Goal: Task Accomplishment & Management: Manage account settings

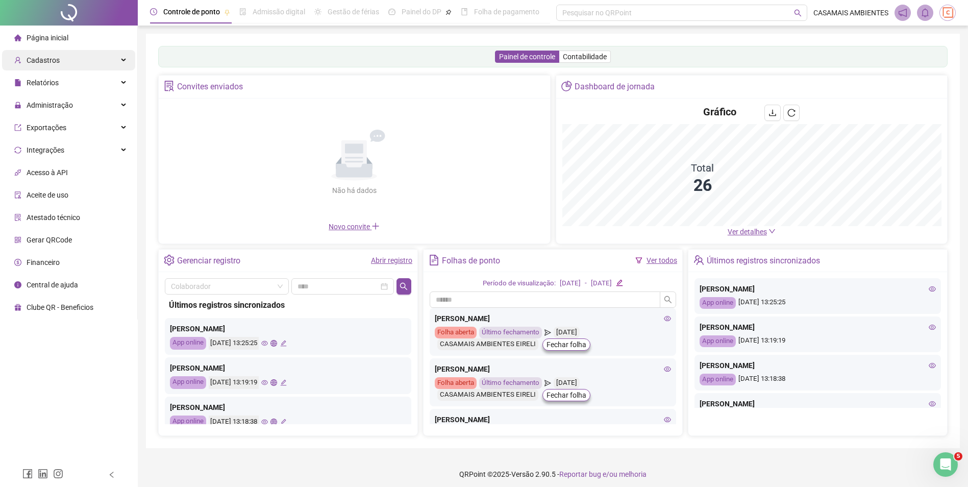
click at [53, 63] on span "Cadastros" at bounding box center [43, 60] width 33 height 8
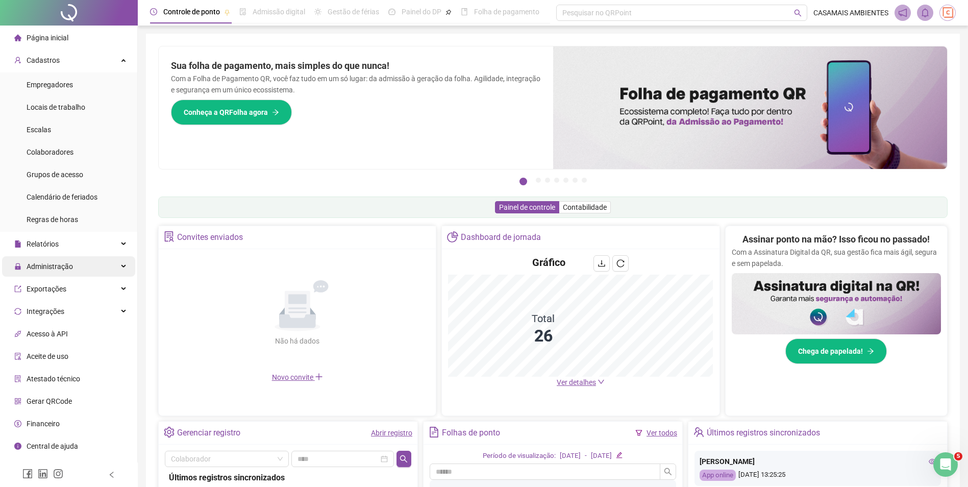
click at [69, 269] on span "Administração" at bounding box center [50, 266] width 46 height 8
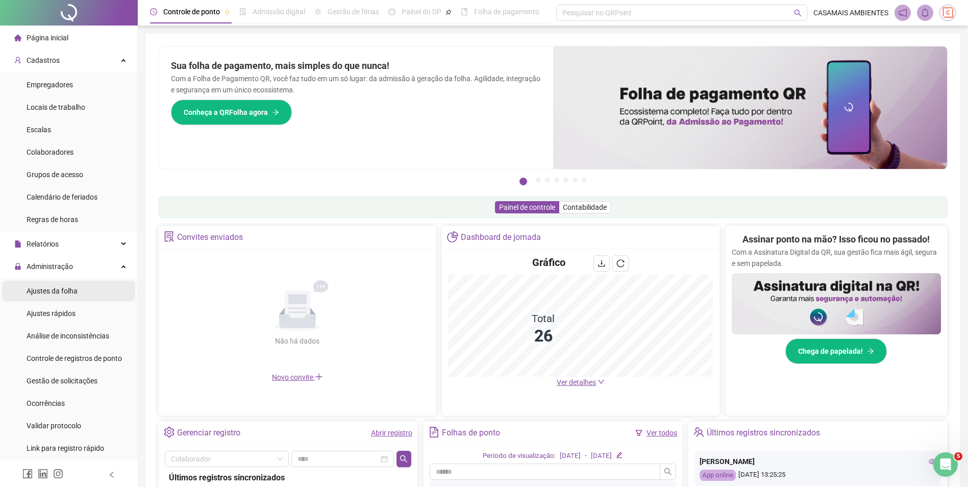
drag, startPoint x: 66, startPoint y: 292, endPoint x: 126, endPoint y: 237, distance: 80.9
click at [66, 292] on span "Ajustes da folha" at bounding box center [52, 291] width 51 height 8
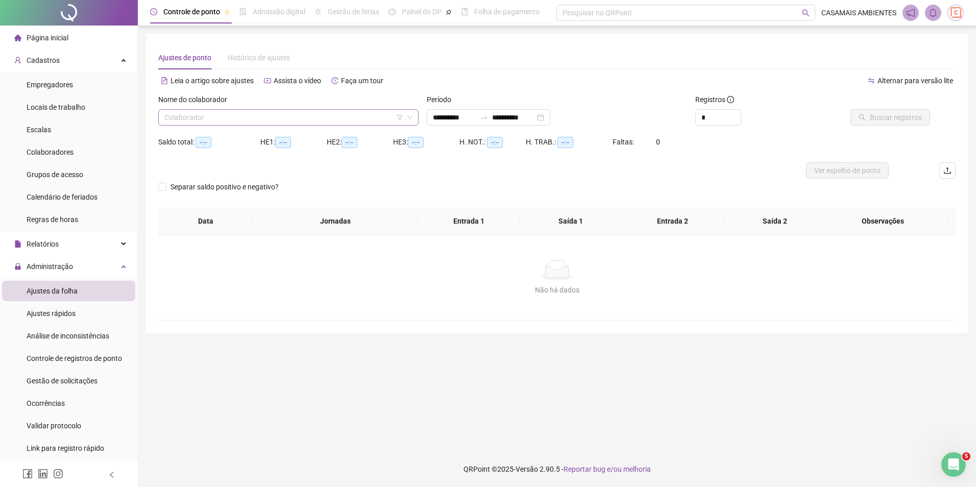
type input "**********"
click at [349, 118] on input "search" at bounding box center [283, 117] width 239 height 15
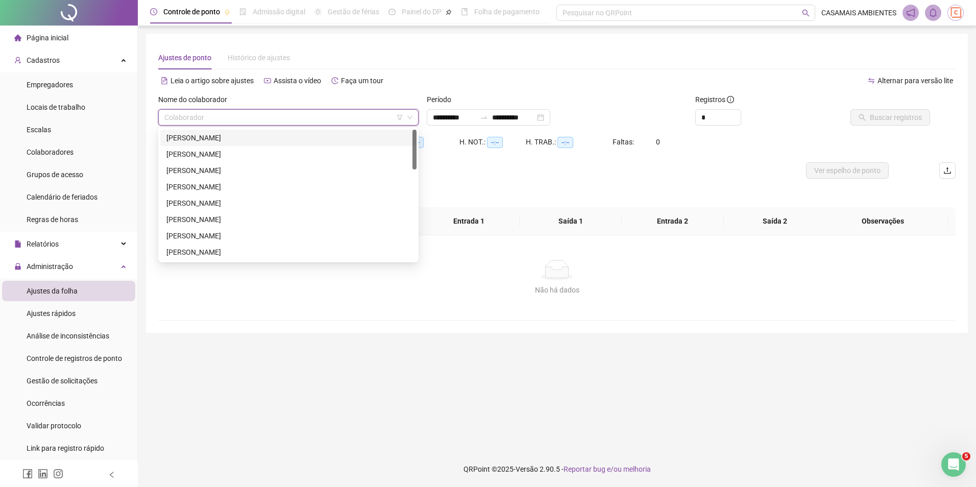
drag, startPoint x: 232, startPoint y: 141, endPoint x: 248, endPoint y: 138, distance: 16.0
click at [231, 140] on div "[PERSON_NAME]" at bounding box center [288, 137] width 244 height 11
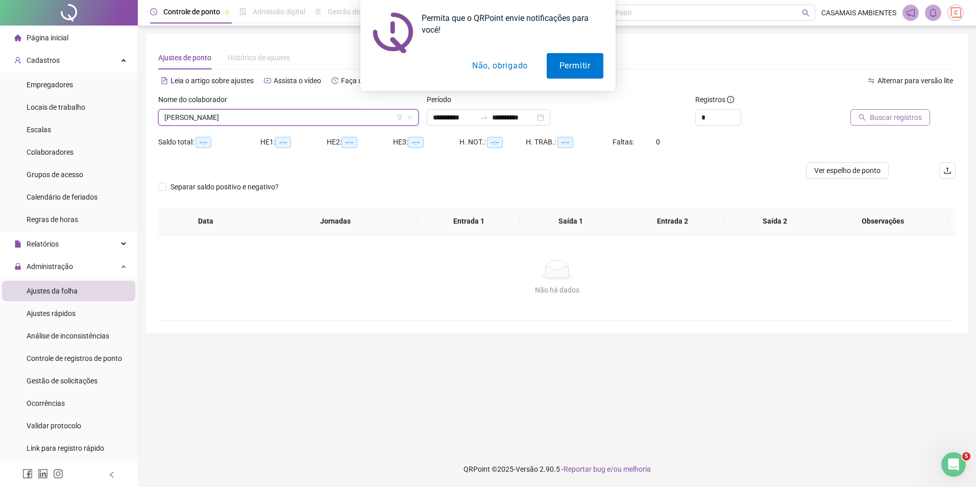
click at [897, 119] on span "Buscar registros" at bounding box center [896, 117] width 52 height 11
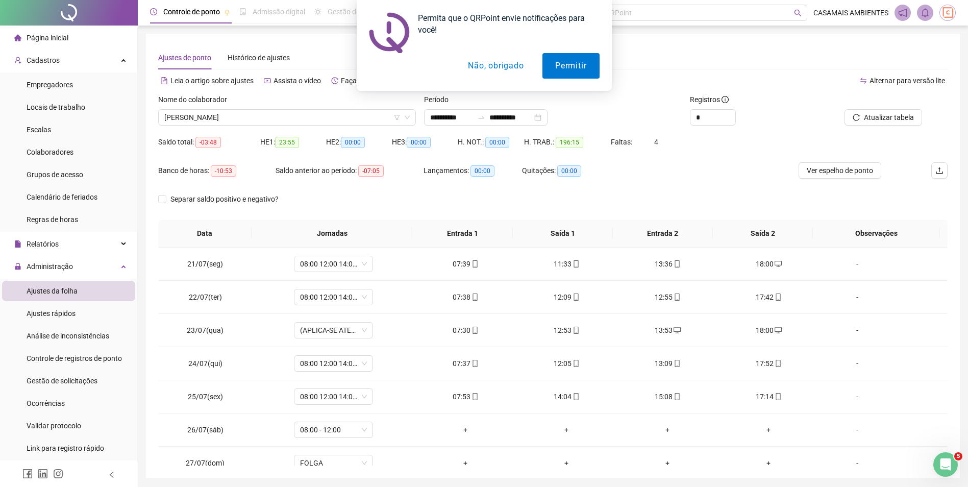
click at [484, 70] on button "Não, obrigado" at bounding box center [495, 66] width 81 height 26
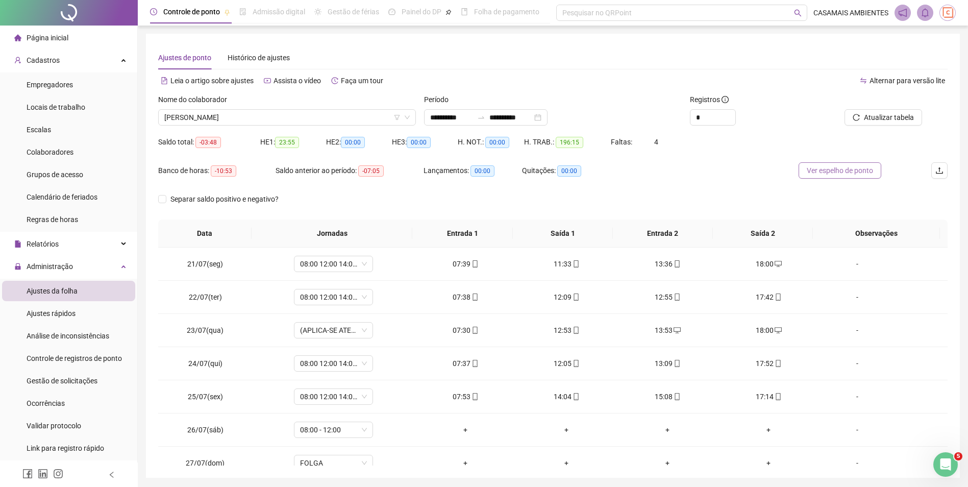
click at [850, 171] on span "Ver espelho de ponto" at bounding box center [840, 170] width 66 height 11
click at [86, 381] on span "Gestão de solicitações" at bounding box center [62, 381] width 71 height 8
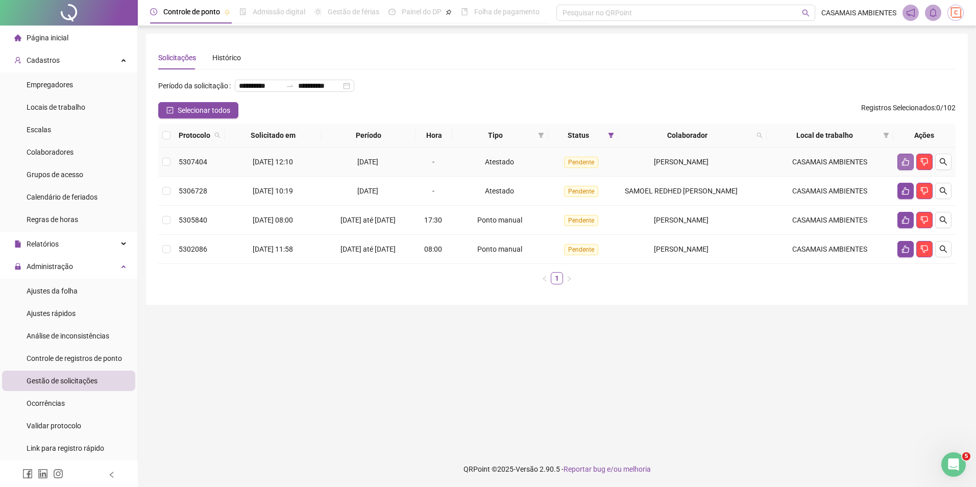
click at [903, 170] on button "button" at bounding box center [905, 162] width 16 height 16
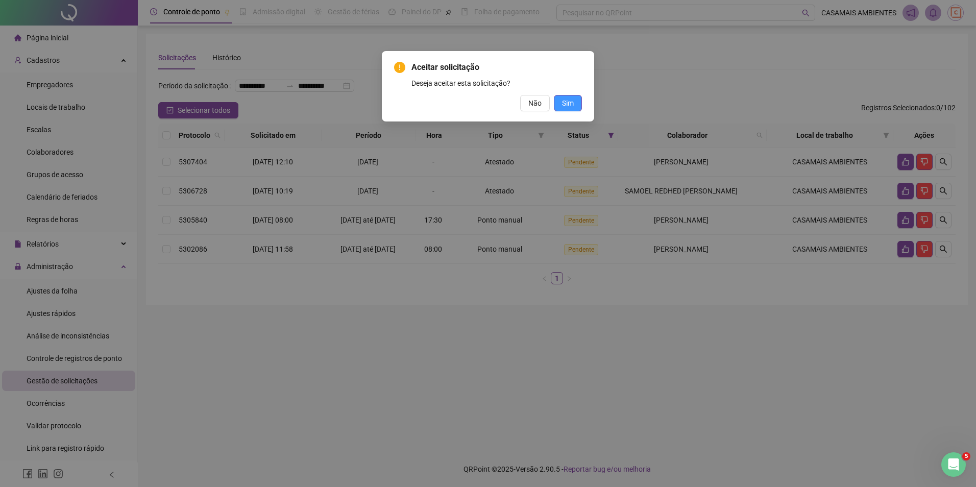
click at [574, 104] on button "Sim" at bounding box center [568, 103] width 28 height 16
click at [537, 107] on span "Não" at bounding box center [534, 102] width 13 height 11
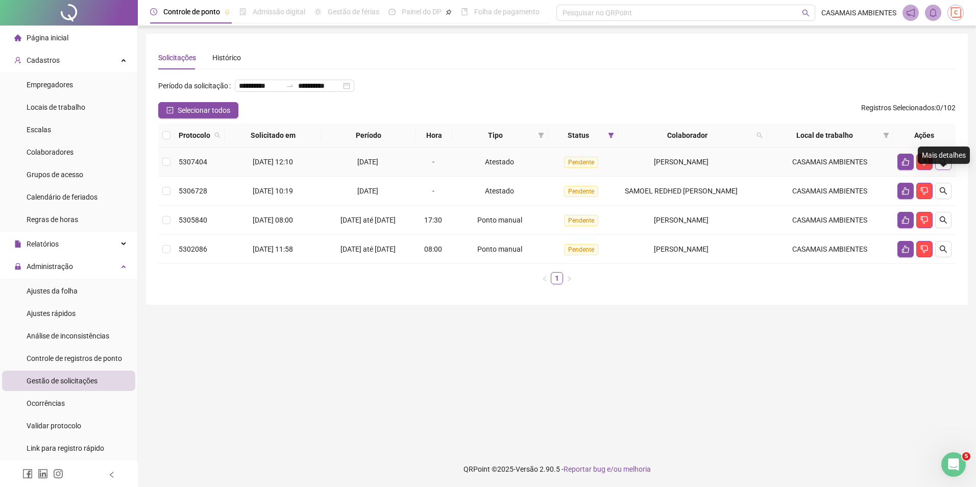
click at [945, 170] on button "button" at bounding box center [943, 162] width 16 height 16
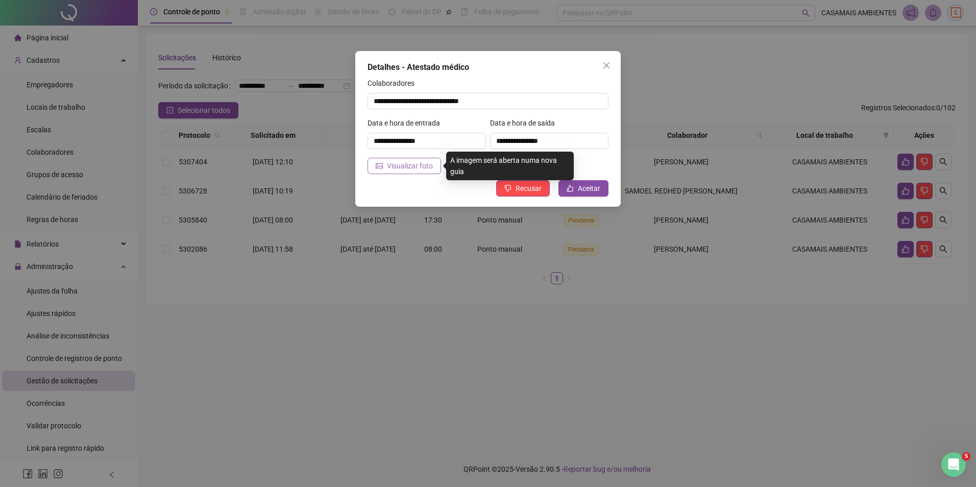
click at [403, 167] on span "Visualizar foto" at bounding box center [410, 165] width 46 height 11
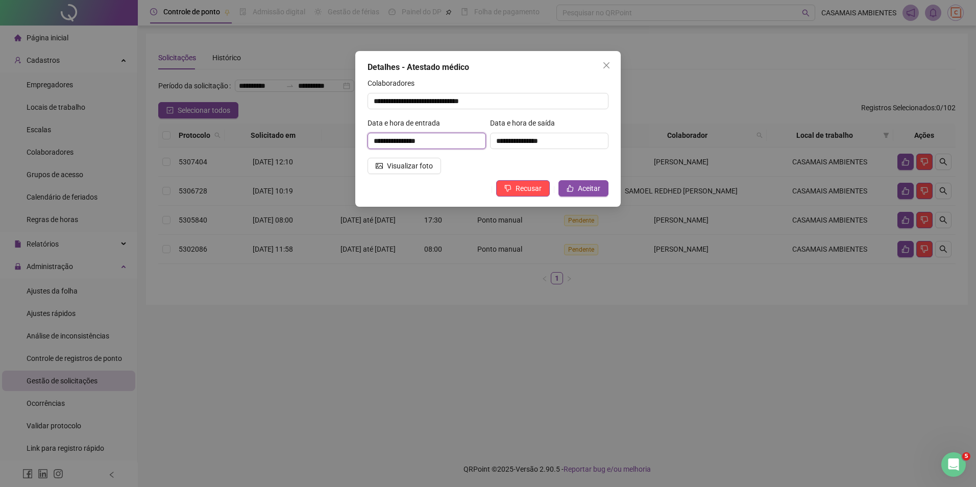
click at [447, 141] on input "**********" at bounding box center [426, 141] width 118 height 16
click at [430, 141] on input "**********" at bounding box center [426, 141] width 118 height 16
click at [569, 145] on input "**********" at bounding box center [549, 141] width 118 height 16
click at [592, 188] on span "Aceitar" at bounding box center [589, 188] width 22 height 11
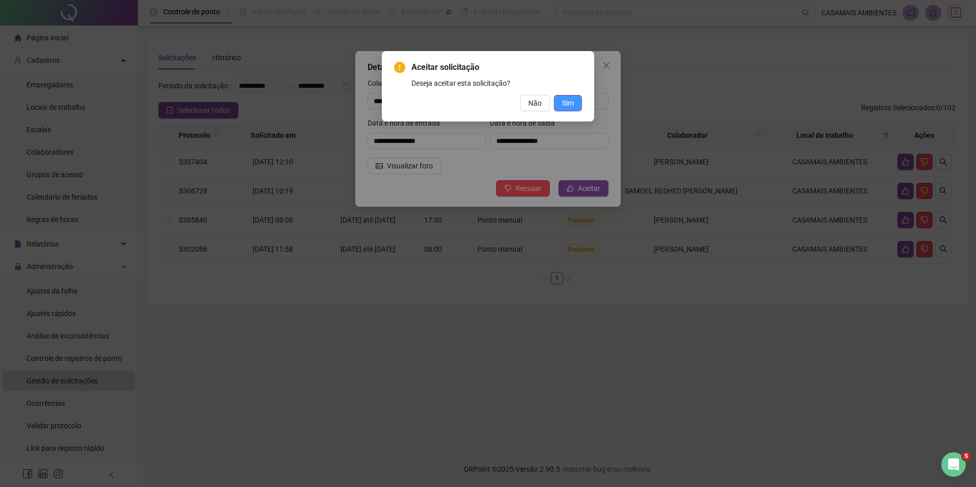
click at [568, 102] on span "Sim" at bounding box center [568, 102] width 12 height 11
click at [567, 109] on button "Sim" at bounding box center [568, 103] width 28 height 16
click at [574, 106] on button "Sim" at bounding box center [568, 103] width 28 height 16
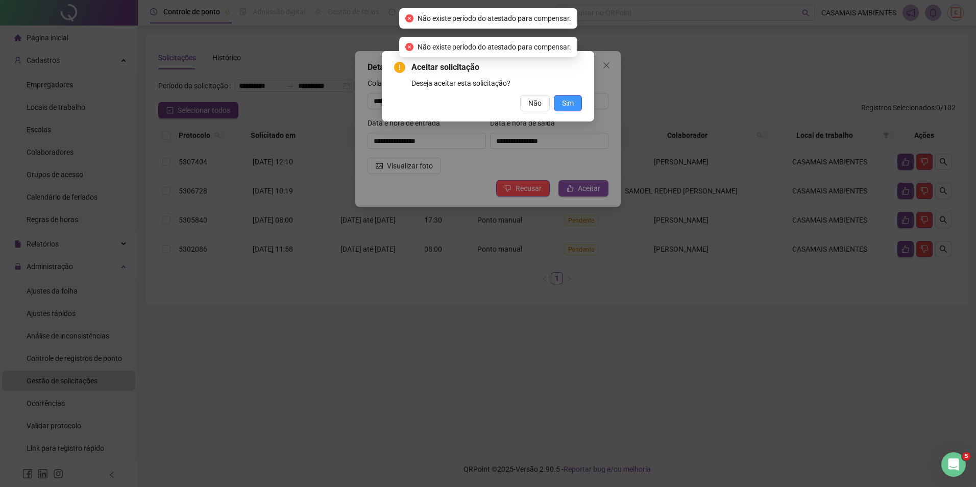
click at [572, 107] on span "Sim" at bounding box center [568, 102] width 12 height 11
click at [609, 66] on div "Aceitar solicitação Deseja aceitar esta solicitação? Não Sim" at bounding box center [488, 243] width 976 height 487
click at [526, 107] on button "Não" at bounding box center [535, 103] width 30 height 16
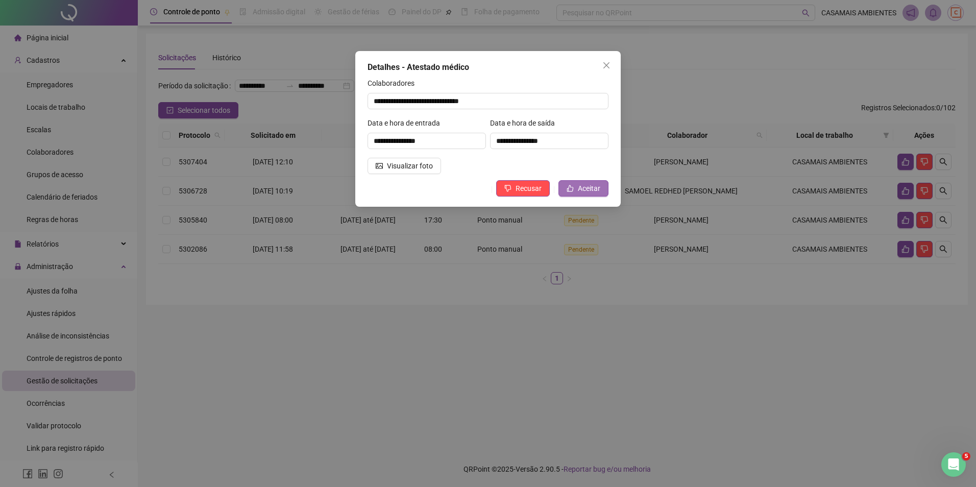
click at [602, 186] on button "Aceitar" at bounding box center [583, 188] width 50 height 16
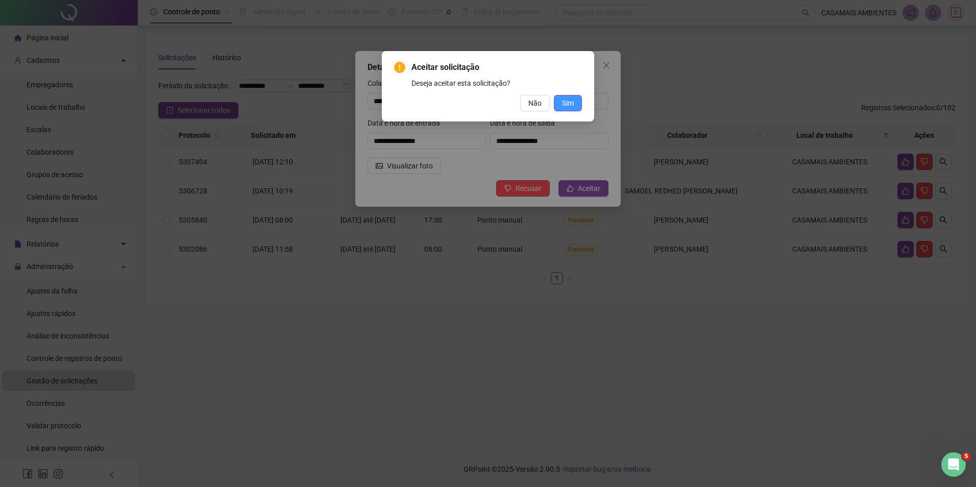
click at [578, 104] on button "Sim" at bounding box center [568, 103] width 28 height 16
click at [574, 99] on button "Sim" at bounding box center [568, 103] width 28 height 16
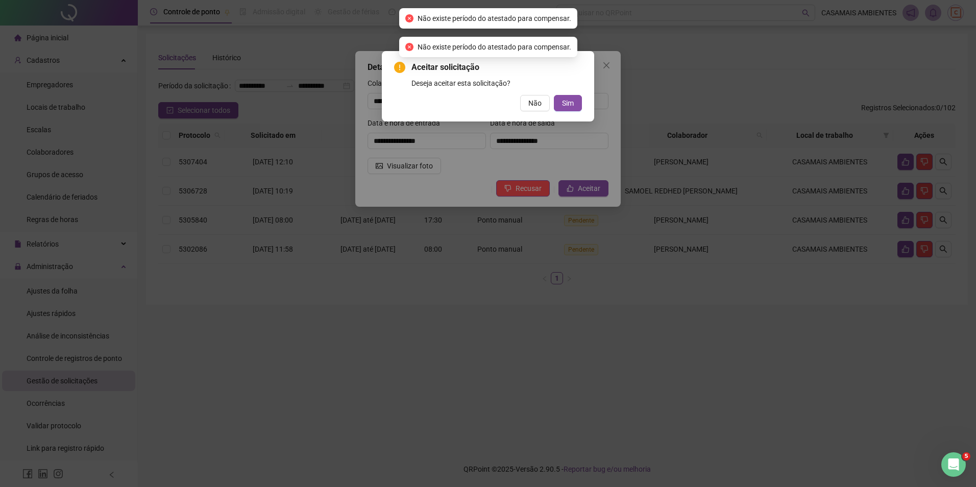
click at [592, 163] on div "Aceitar solicitação Deseja aceitar esta solicitação? Não Sim" at bounding box center [488, 243] width 976 height 487
drag, startPoint x: 602, startPoint y: 65, endPoint x: 627, endPoint y: 65, distance: 25.5
click at [602, 64] on div "Aceitar solicitação Deseja aceitar esta solicitação? Não Sim" at bounding box center [488, 243] width 976 height 487
click at [606, 65] on div "Aceitar solicitação Deseja aceitar esta solicitação? Não Sim" at bounding box center [488, 243] width 976 height 487
click at [533, 107] on span "Não" at bounding box center [534, 102] width 13 height 11
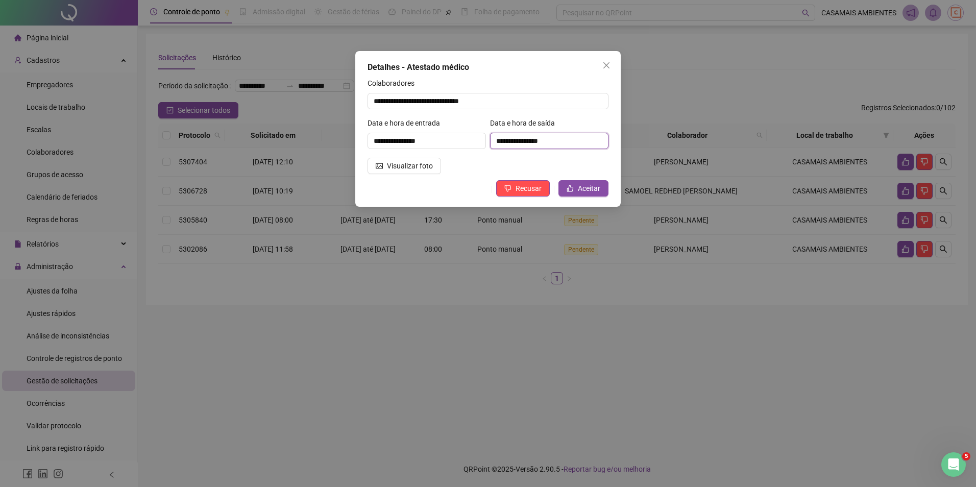
click at [560, 143] on input "**********" at bounding box center [549, 141] width 118 height 16
drag, startPoint x: 556, startPoint y: 143, endPoint x: 467, endPoint y: 144, distance: 89.3
click at [467, 144] on div "**********" at bounding box center [487, 137] width 245 height 40
click at [558, 138] on input "**********" at bounding box center [549, 141] width 118 height 16
click at [568, 141] on input "**********" at bounding box center [549, 141] width 118 height 16
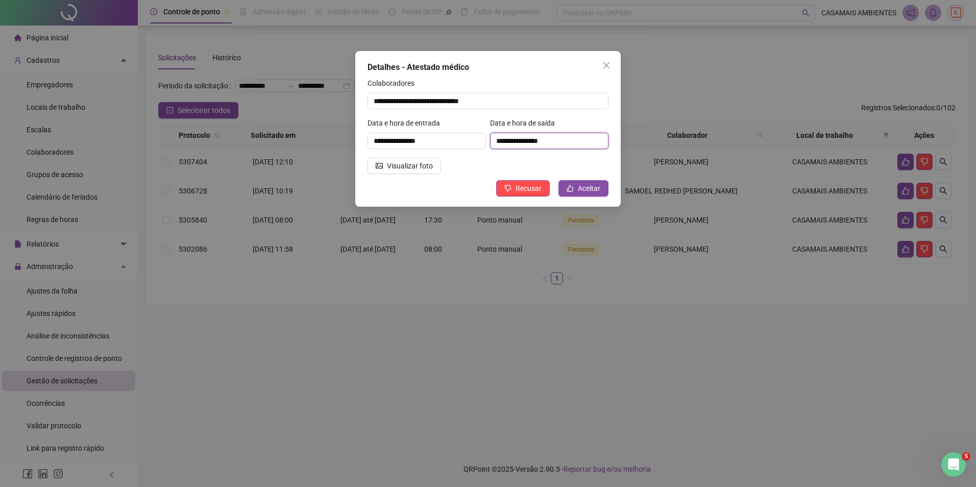
click at [558, 142] on input "**********" at bounding box center [549, 141] width 118 height 16
click at [431, 105] on input "**********" at bounding box center [487, 101] width 241 height 16
click at [433, 146] on input "**********" at bounding box center [426, 141] width 118 height 16
click at [608, 65] on icon "close" at bounding box center [606, 65] width 8 height 8
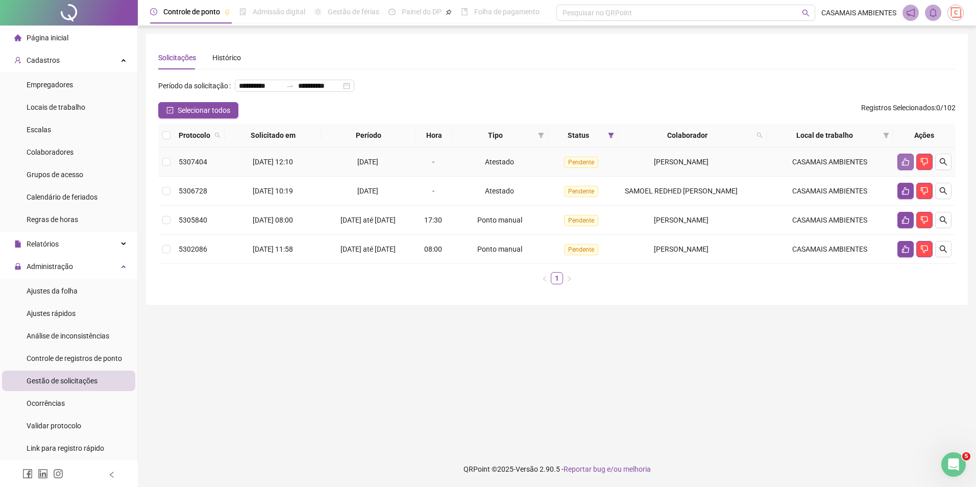
click at [905, 166] on icon "like" at bounding box center [905, 162] width 8 height 8
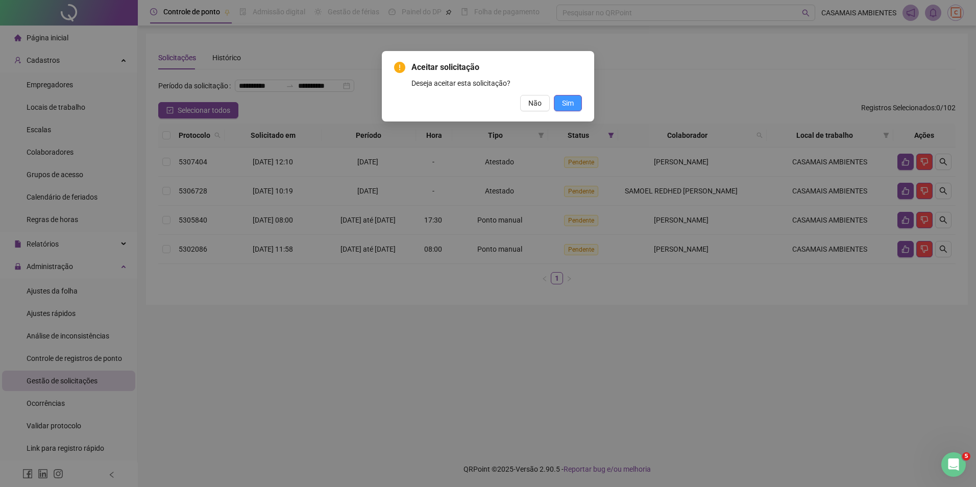
click at [579, 107] on button "Sim" at bounding box center [568, 103] width 28 height 16
click at [705, 93] on div "Aceitar solicitação Deseja aceitar esta solicitação? Não Sim" at bounding box center [488, 243] width 976 height 487
click at [527, 104] on button "Não" at bounding box center [535, 103] width 30 height 16
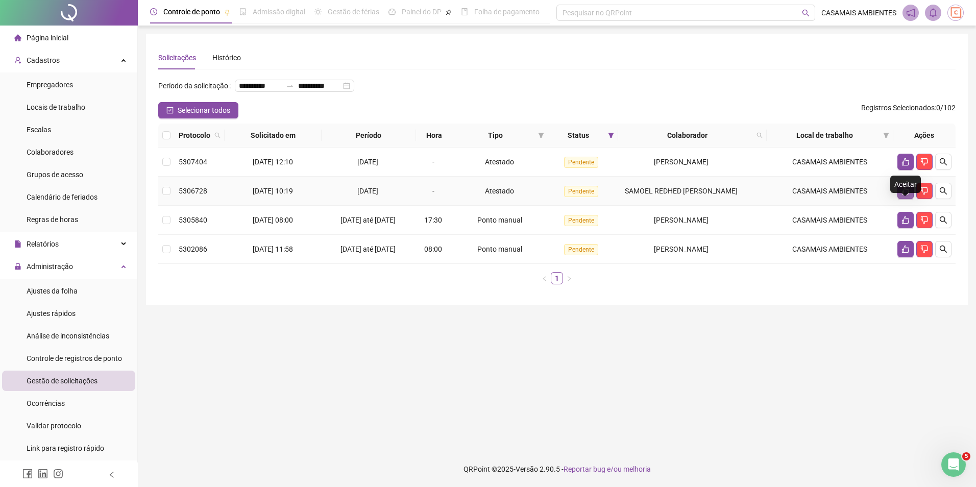
click at [903, 199] on button "button" at bounding box center [905, 191] width 16 height 16
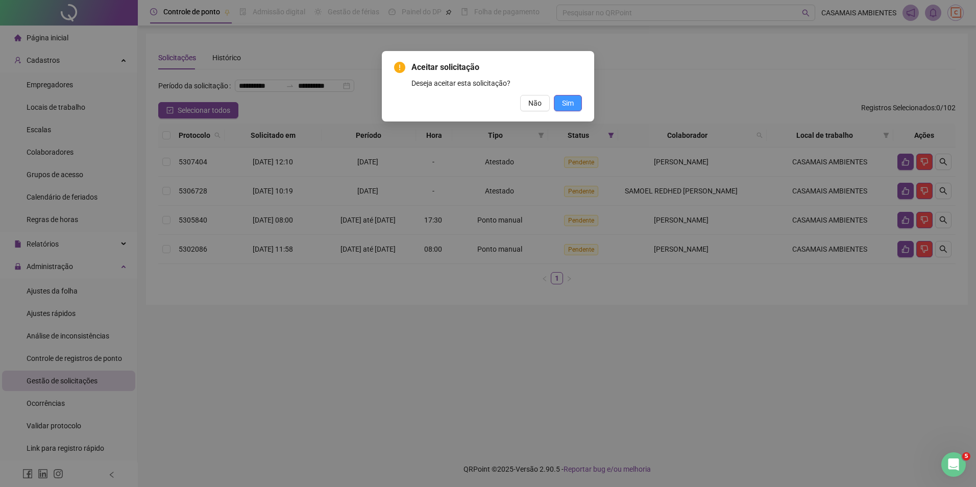
click at [571, 106] on span "Sim" at bounding box center [568, 102] width 12 height 11
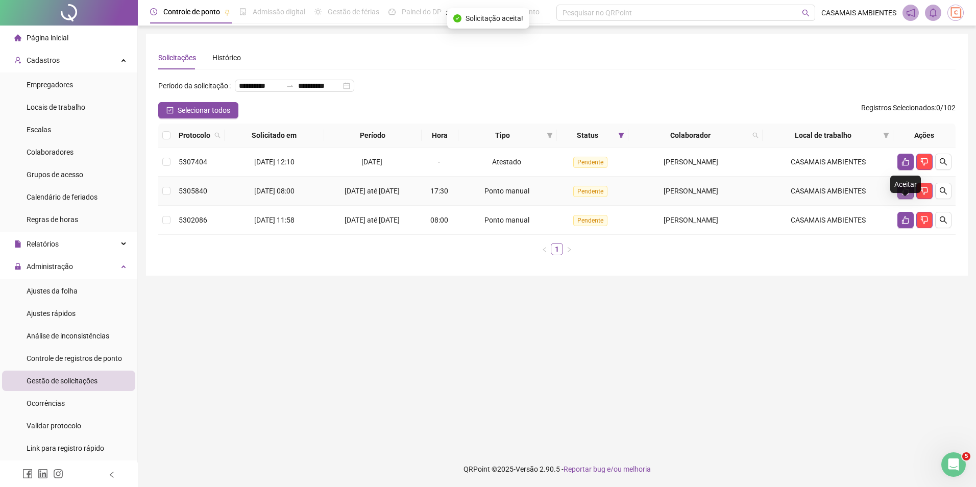
click at [902, 195] on icon "like" at bounding box center [905, 191] width 7 height 8
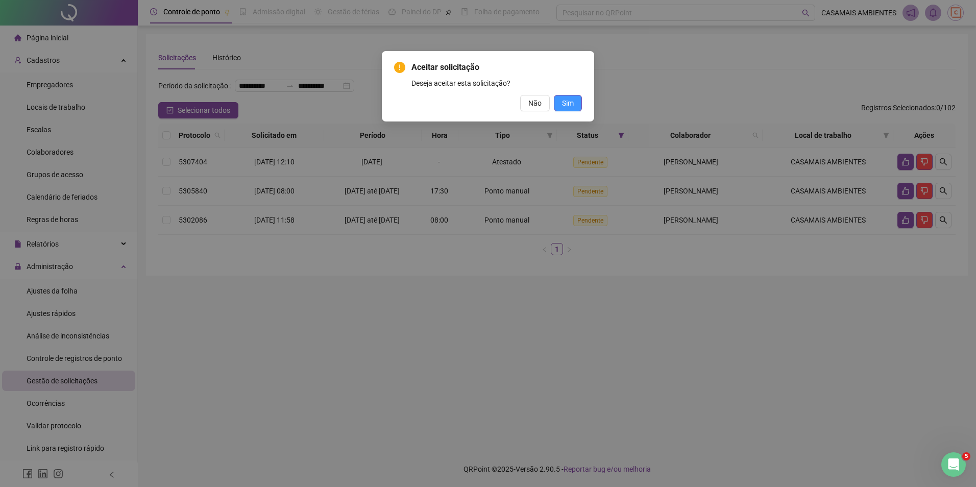
click at [569, 105] on span "Sim" at bounding box center [568, 102] width 12 height 11
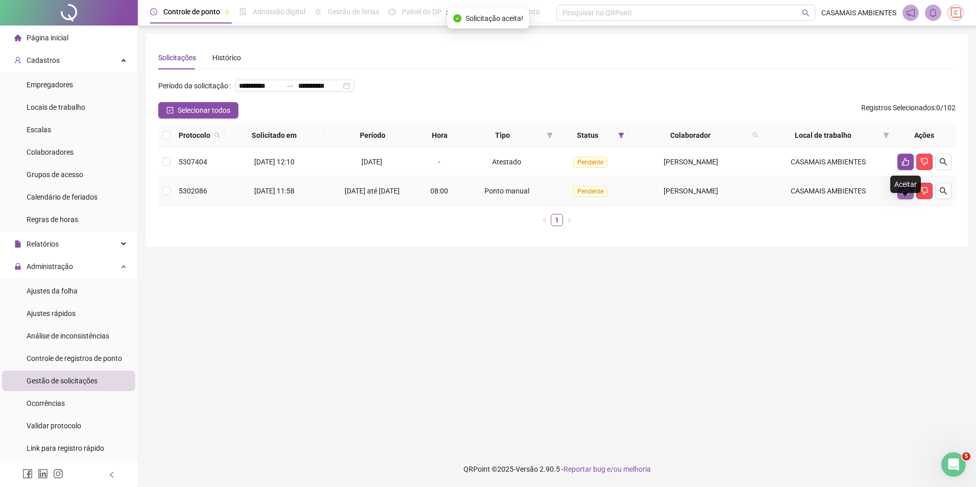
click at [898, 199] on button "button" at bounding box center [905, 191] width 16 height 16
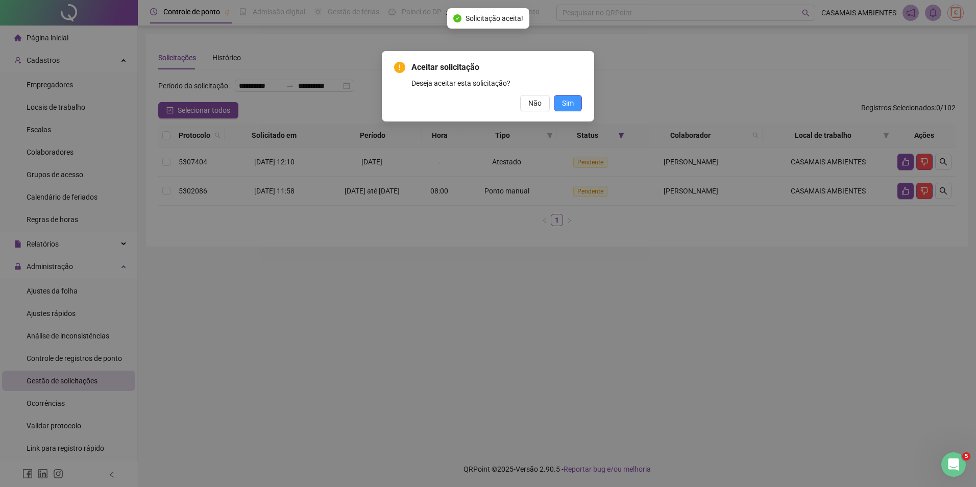
click at [566, 107] on span "Sim" at bounding box center [568, 102] width 12 height 11
click at [572, 103] on span "Sim" at bounding box center [568, 102] width 12 height 11
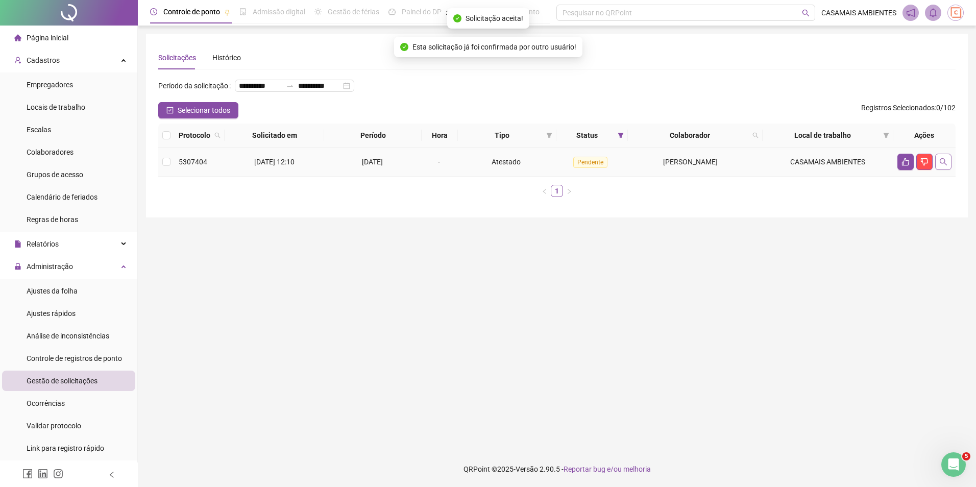
click at [946, 166] on icon "search" at bounding box center [943, 162] width 8 height 8
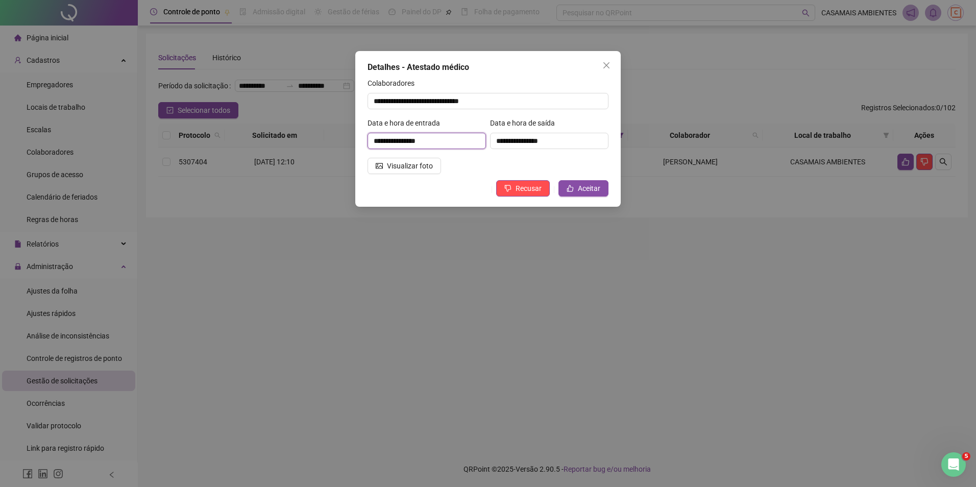
click at [460, 147] on input "**********" at bounding box center [426, 141] width 118 height 16
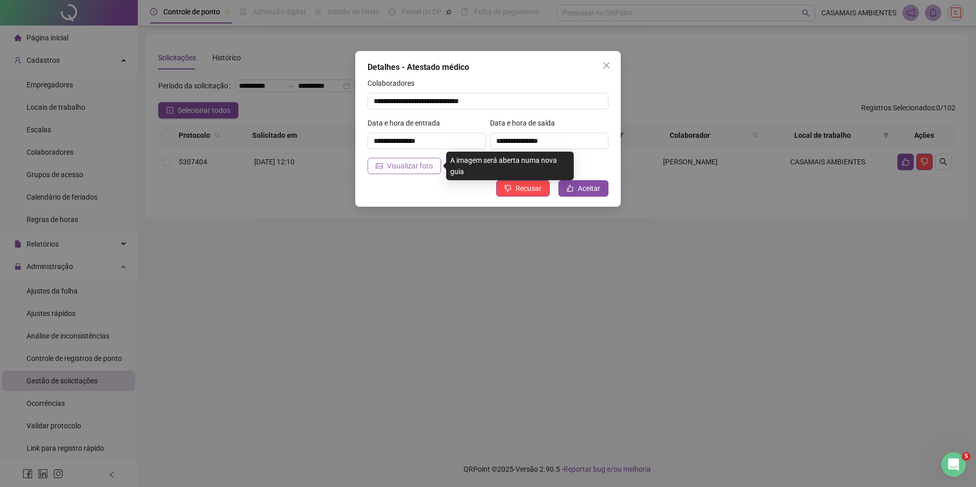
click at [386, 167] on button "Visualizar foto" at bounding box center [403, 166] width 73 height 16
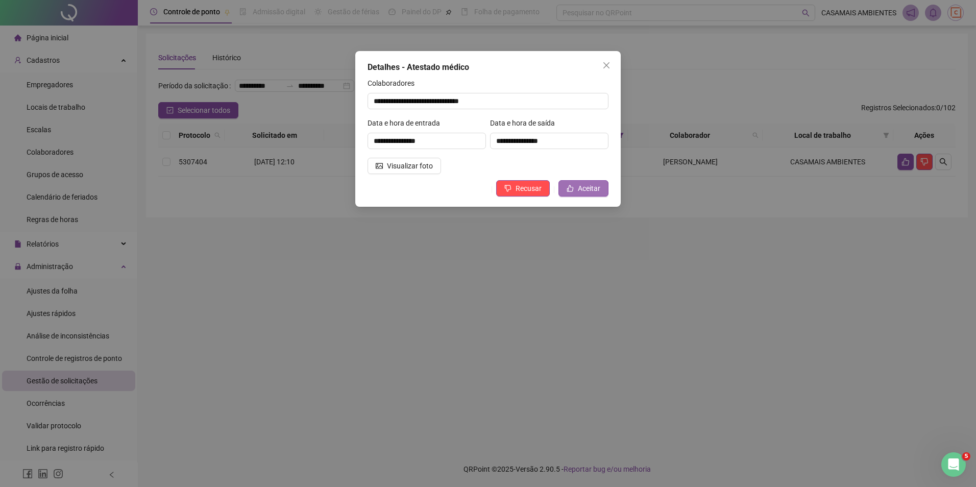
click at [596, 190] on span "Aceitar" at bounding box center [589, 188] width 22 height 11
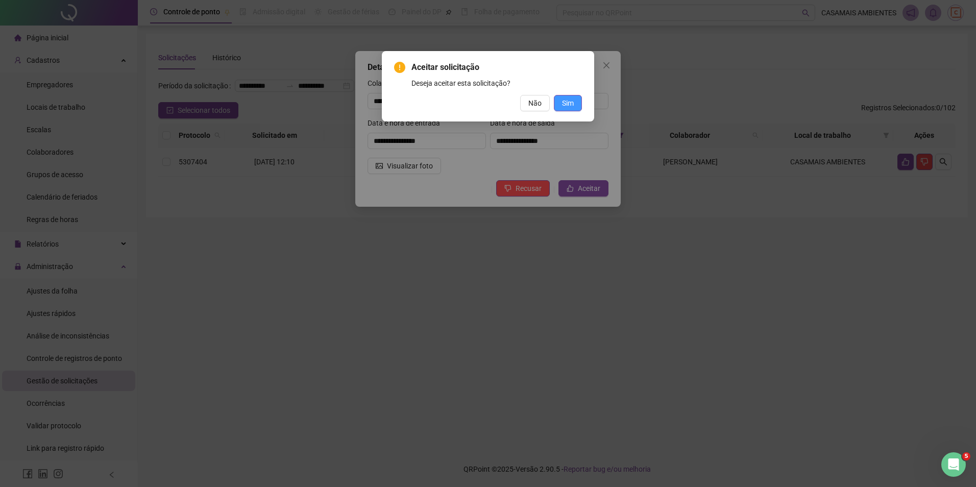
click at [567, 106] on span "Sim" at bounding box center [568, 102] width 12 height 11
click at [610, 67] on div "Aceitar solicitação Deseja aceitar esta solicitação? Não Sim" at bounding box center [488, 243] width 976 height 487
drag, startPoint x: 610, startPoint y: 64, endPoint x: 627, endPoint y: 66, distance: 17.0
click at [608, 65] on div "Aceitar solicitação Deseja aceitar esta solicitação? Não Sim" at bounding box center [488, 243] width 976 height 487
click at [760, 66] on div "Aceitar solicitação Deseja aceitar esta solicitação? Não Sim" at bounding box center [488, 243] width 976 height 487
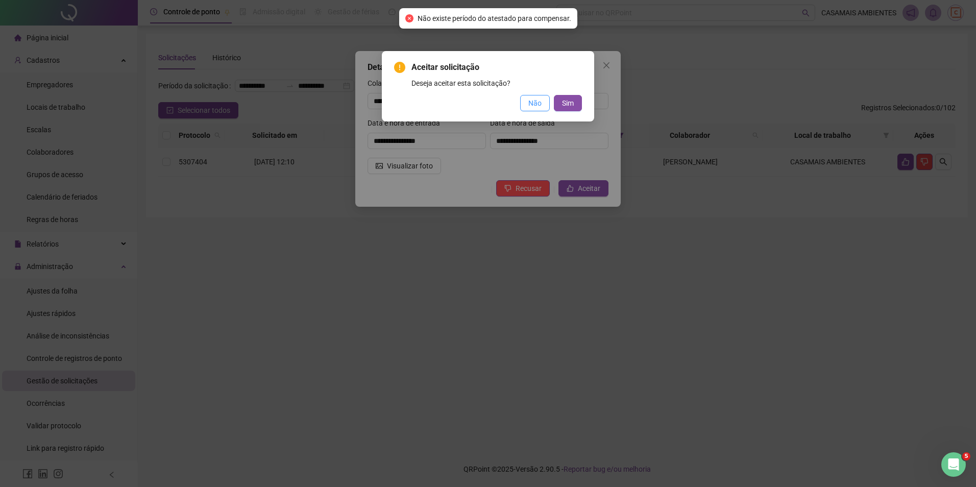
click at [530, 106] on span "Não" at bounding box center [534, 102] width 13 height 11
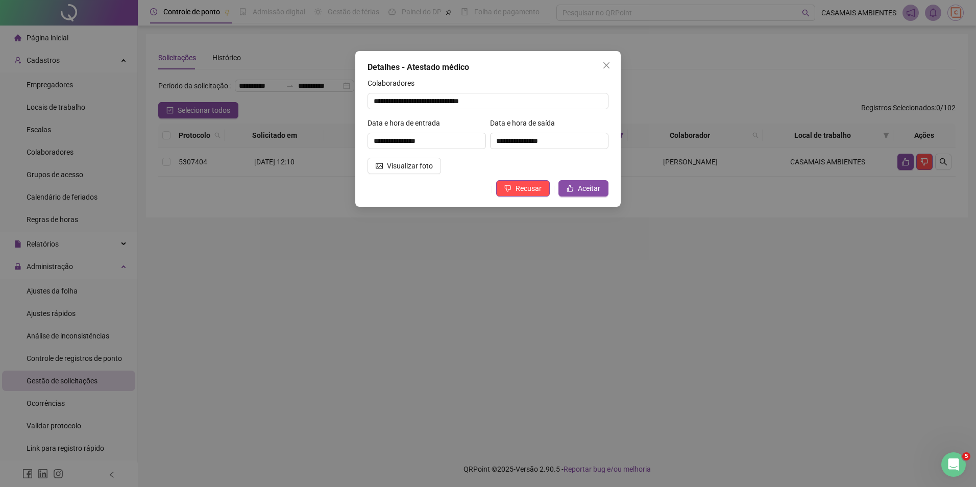
click at [810, 90] on div "**********" at bounding box center [488, 243] width 976 height 487
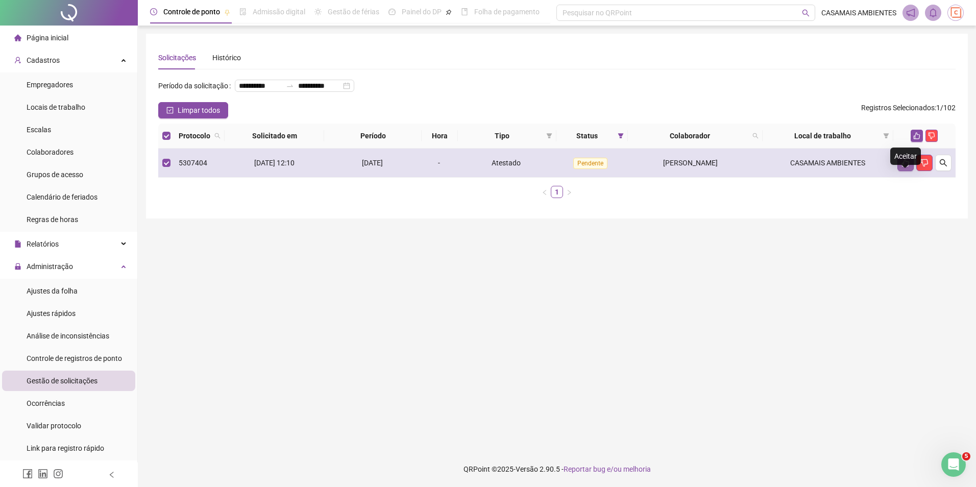
click at [906, 167] on icon "like" at bounding box center [905, 163] width 8 height 8
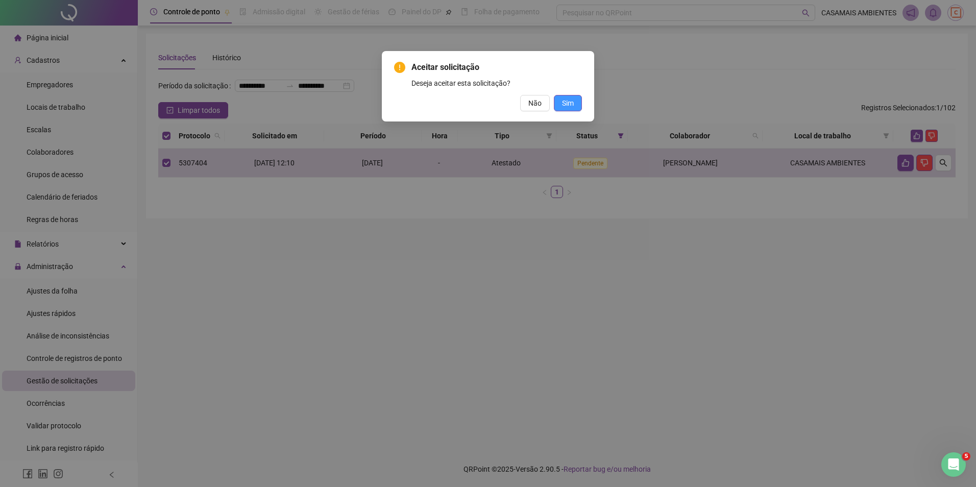
click at [566, 104] on span "Sim" at bounding box center [568, 102] width 12 height 11
click at [771, 85] on div "Aceitar solicitação Deseja aceitar esta solicitação? Não Sim" at bounding box center [488, 243] width 976 height 487
click at [614, 320] on div "Aceitar solicitação Deseja aceitar esta solicitação? Não Sim" at bounding box center [488, 243] width 976 height 487
click at [272, 96] on div "Aceitar solicitação Deseja aceitar esta solicitação? Não Sim" at bounding box center [488, 243] width 976 height 487
click at [537, 108] on span "Não" at bounding box center [534, 102] width 13 height 11
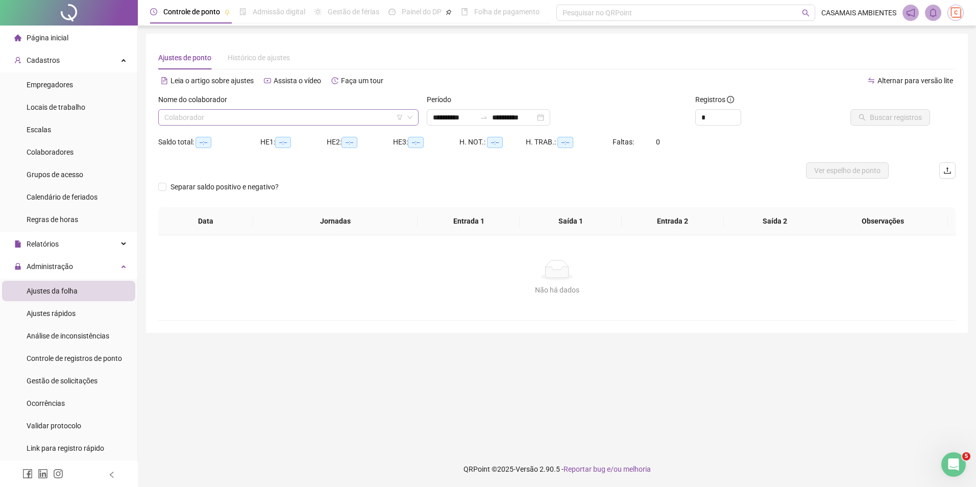
type input "**********"
click at [307, 119] on input "search" at bounding box center [283, 117] width 239 height 15
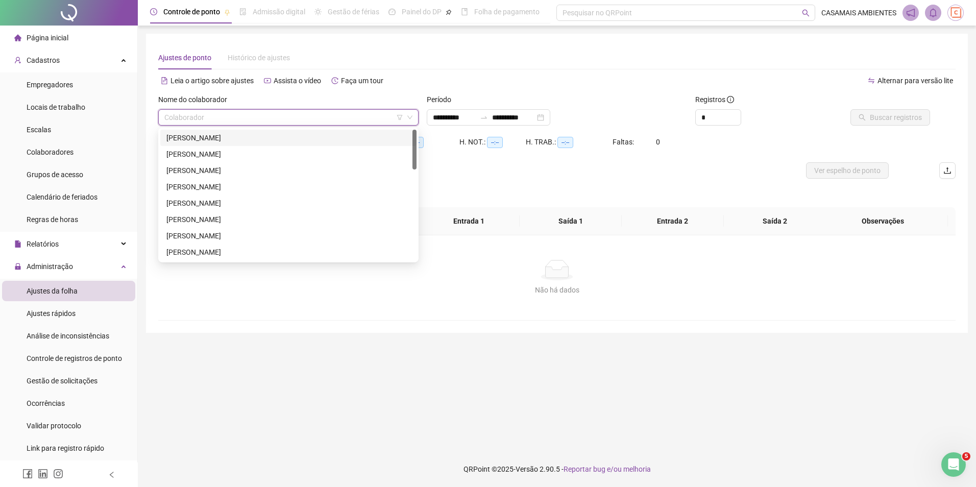
drag, startPoint x: 279, startPoint y: 141, endPoint x: 302, endPoint y: 140, distance: 23.0
click at [280, 141] on div "[PERSON_NAME]" at bounding box center [288, 137] width 244 height 11
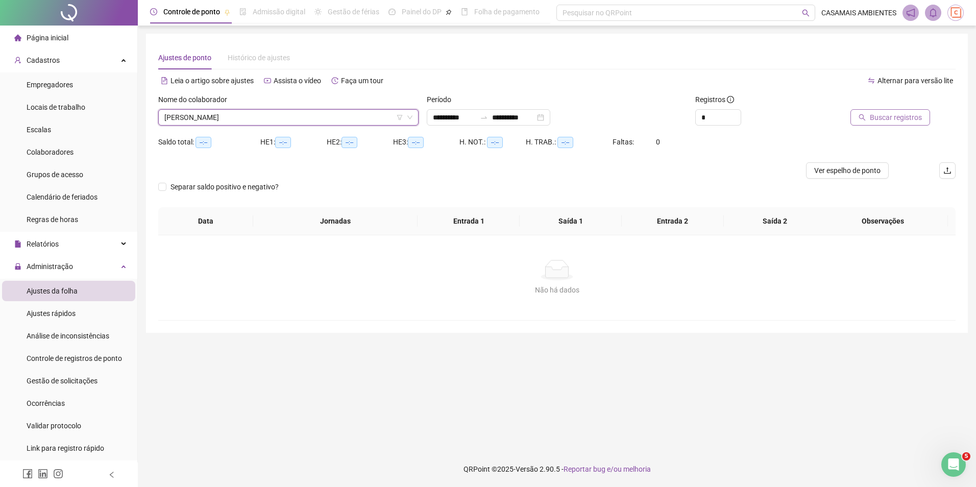
click at [912, 118] on span "Buscar registros" at bounding box center [896, 117] width 52 height 11
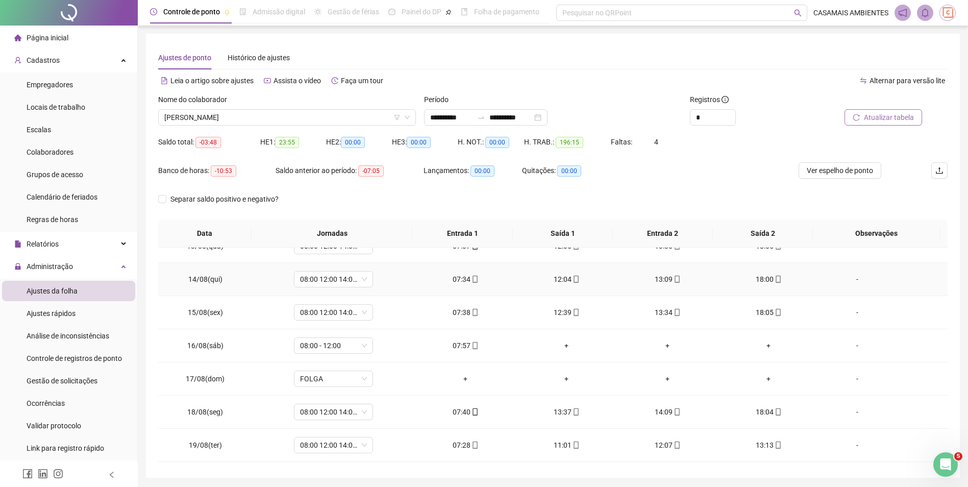
scroll to position [810, 0]
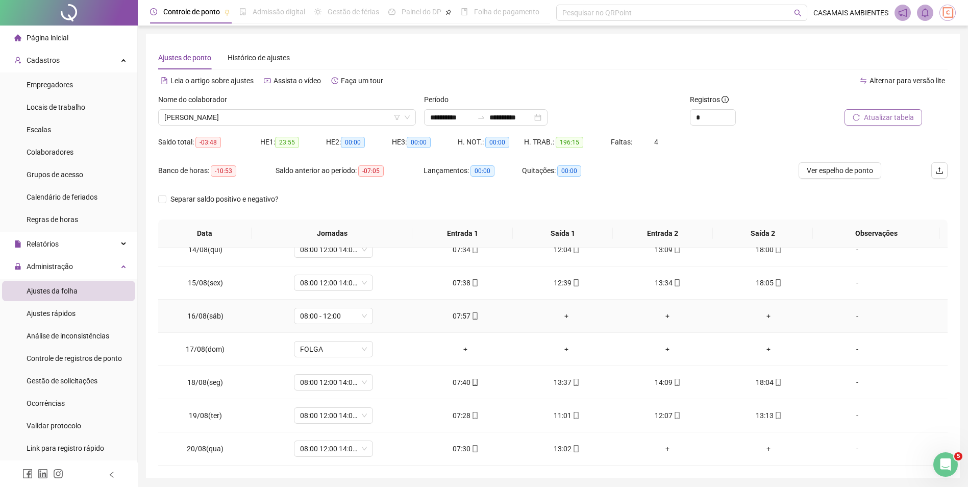
click at [563, 318] on div "+" at bounding box center [566, 315] width 85 height 11
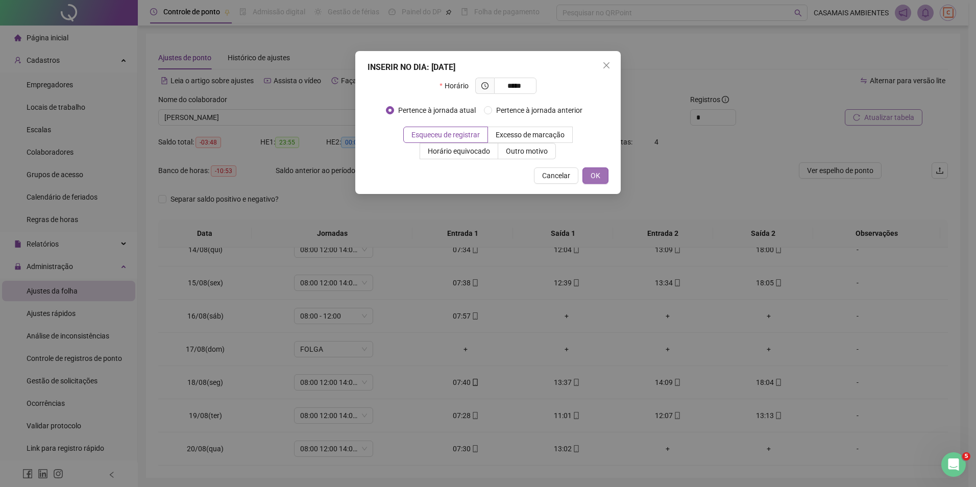
type input "*****"
click at [595, 177] on span "OK" at bounding box center [595, 175] width 10 height 11
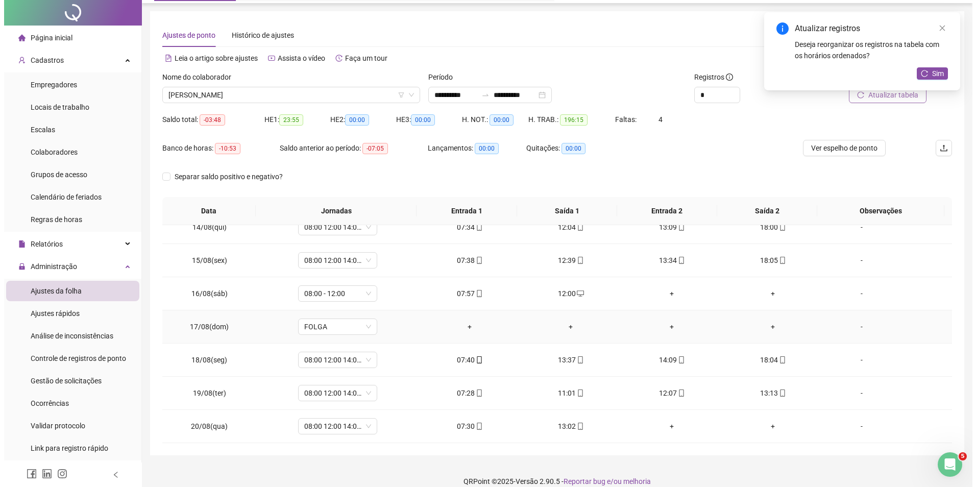
scroll to position [35, 0]
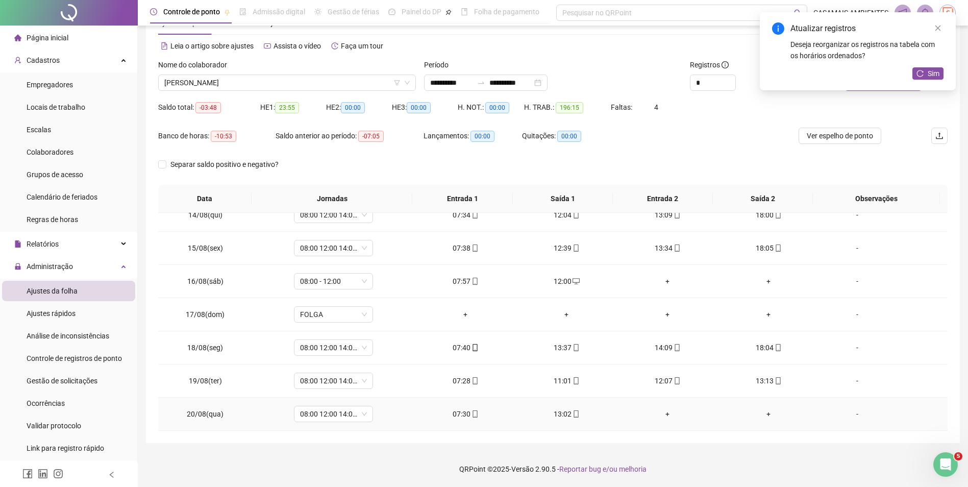
click at [662, 417] on div "+" at bounding box center [667, 413] width 85 height 11
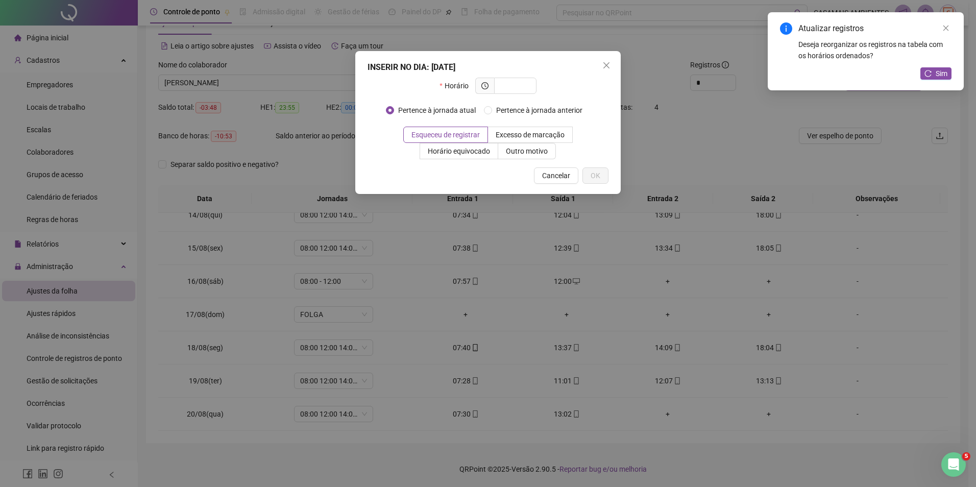
click at [605, 71] on button "Close" at bounding box center [606, 65] width 16 height 16
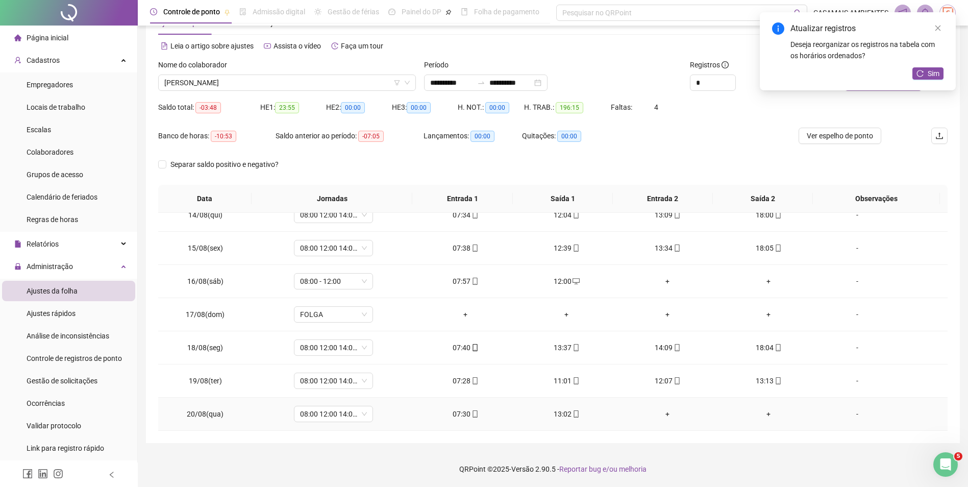
click at [667, 415] on div "+" at bounding box center [667, 413] width 85 height 11
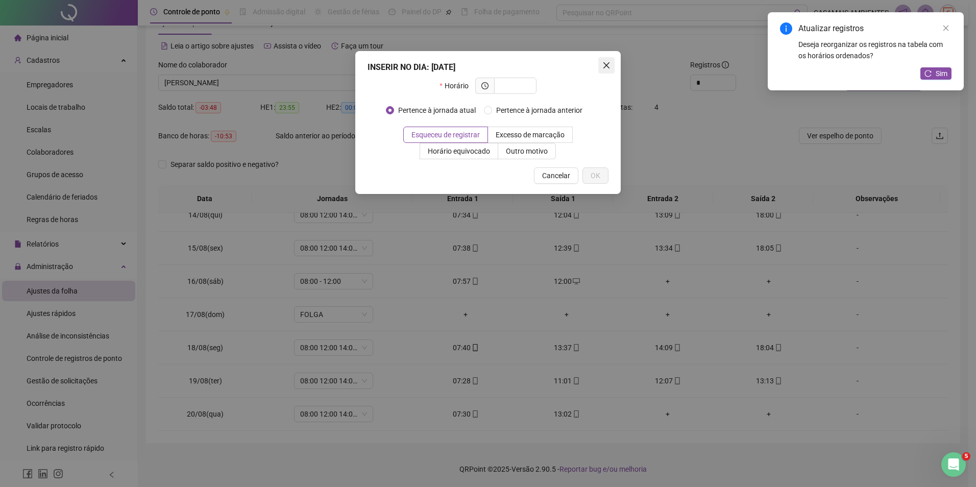
click at [608, 66] on icon "close" at bounding box center [606, 65] width 8 height 8
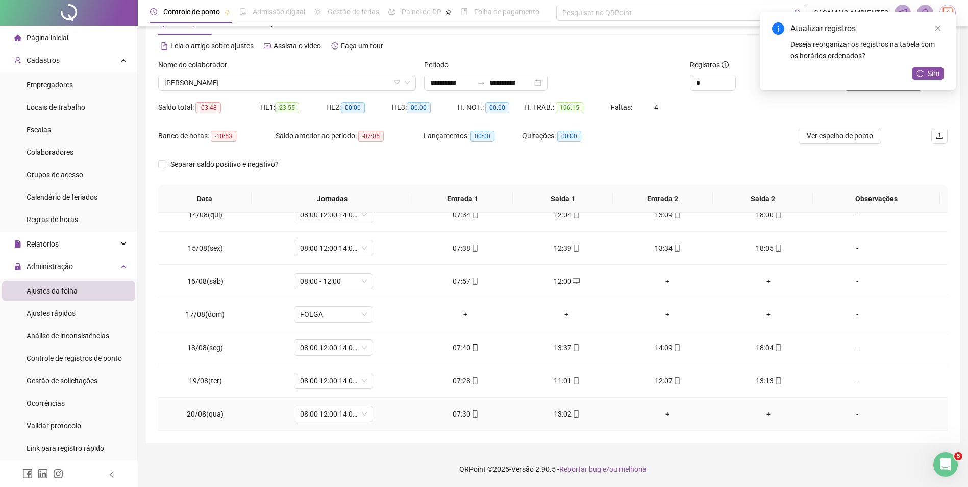
click at [851, 418] on div "-" at bounding box center [857, 413] width 60 height 11
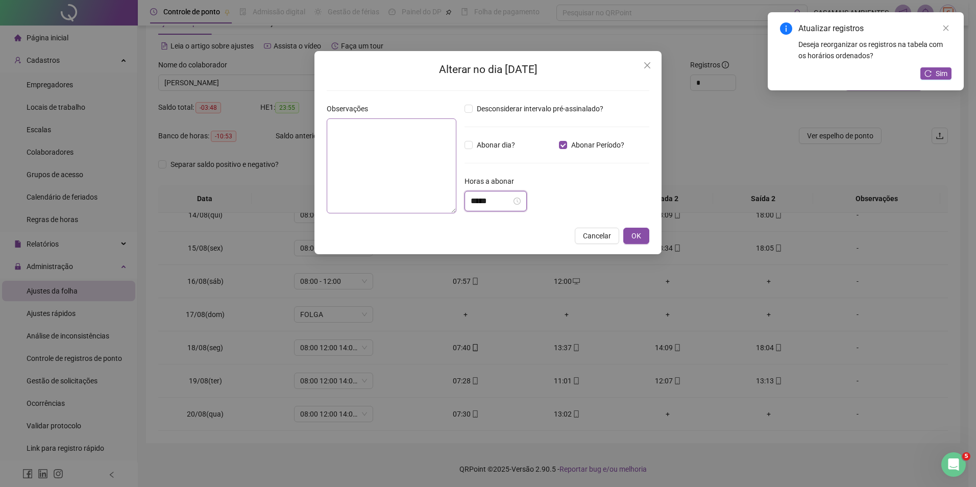
drag, startPoint x: 504, startPoint y: 202, endPoint x: 451, endPoint y: 202, distance: 52.6
click at [451, 202] on div "Observações Desconsiderar intervalo pré-assinalado? Abonar dia? Abonar Período?…" at bounding box center [488, 162] width 331 height 118
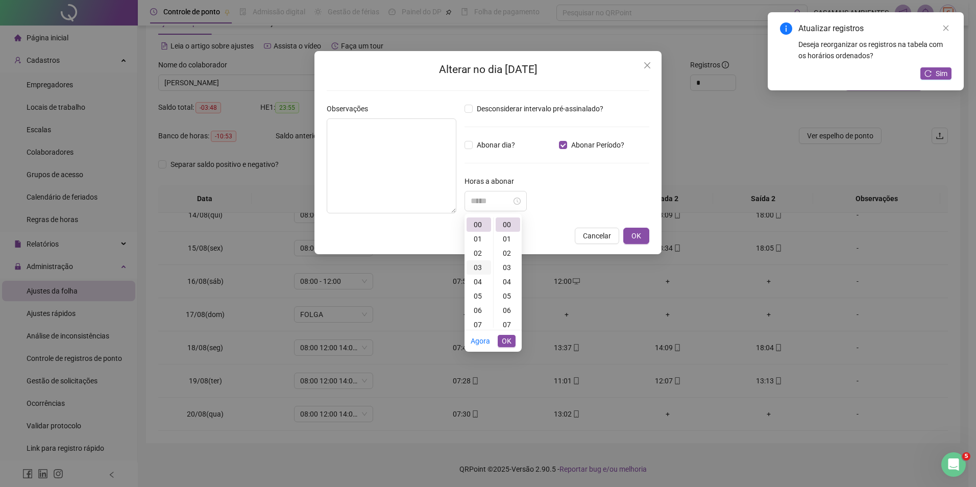
click at [478, 267] on div "03" at bounding box center [478, 267] width 24 height 14
click at [506, 221] on div "00" at bounding box center [508, 224] width 24 height 14
type input "*****"
click at [645, 239] on button "OK" at bounding box center [636, 236] width 26 height 16
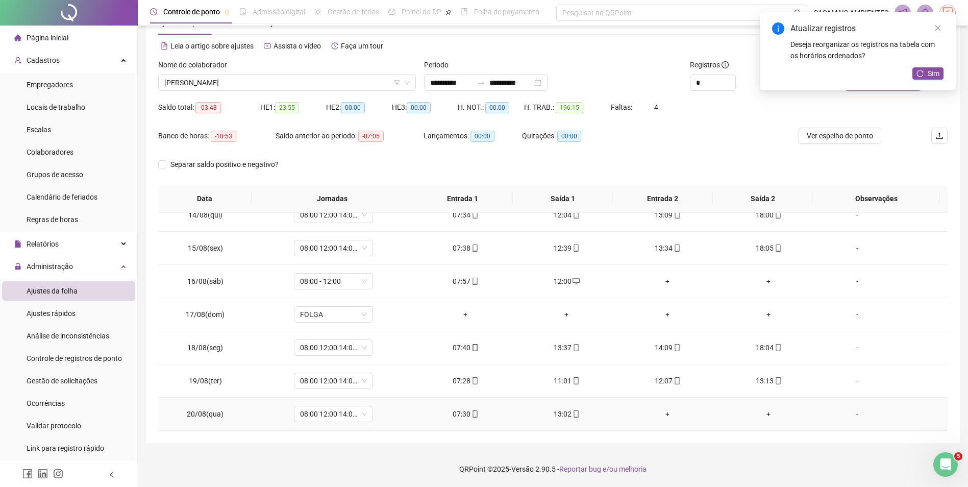
click at [848, 417] on div "-" at bounding box center [857, 413] width 60 height 11
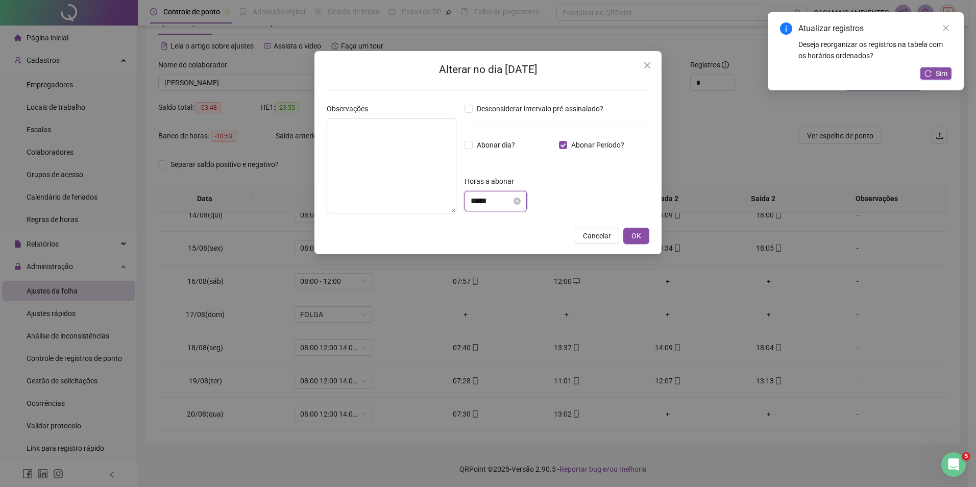
drag, startPoint x: 507, startPoint y: 203, endPoint x: 465, endPoint y: 208, distance: 42.2
click at [451, 205] on div "Observações Desconsiderar intervalo pré-assinalado? Abonar dia? Abonar Período?…" at bounding box center [488, 162] width 331 height 118
click at [342, 139] on textarea at bounding box center [392, 165] width 130 height 95
type textarea "********"
click at [479, 203] on input "*****" at bounding box center [491, 201] width 41 height 12
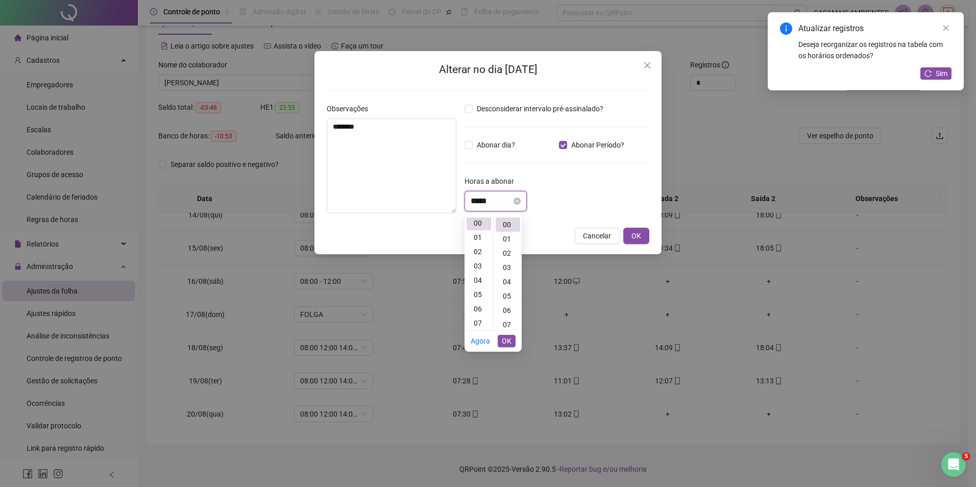
scroll to position [0, 0]
click at [477, 269] on div "03" at bounding box center [478, 267] width 24 height 14
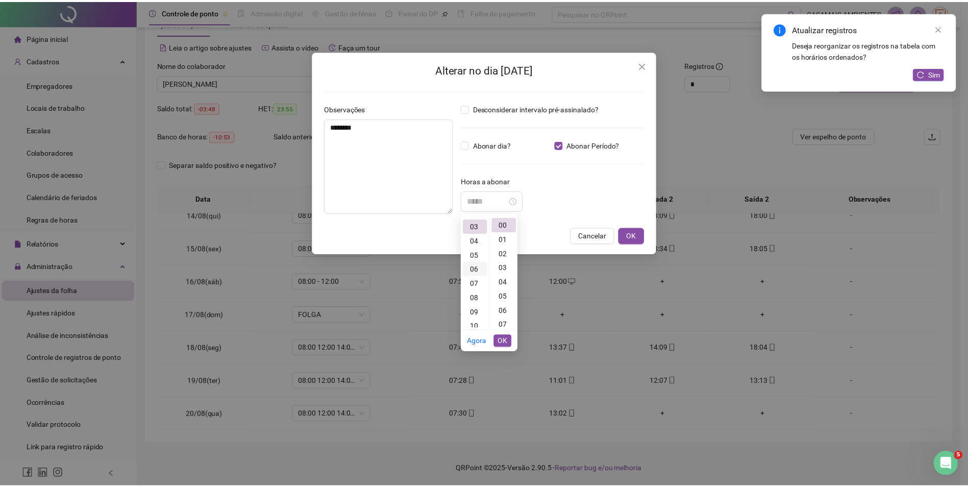
scroll to position [43, 0]
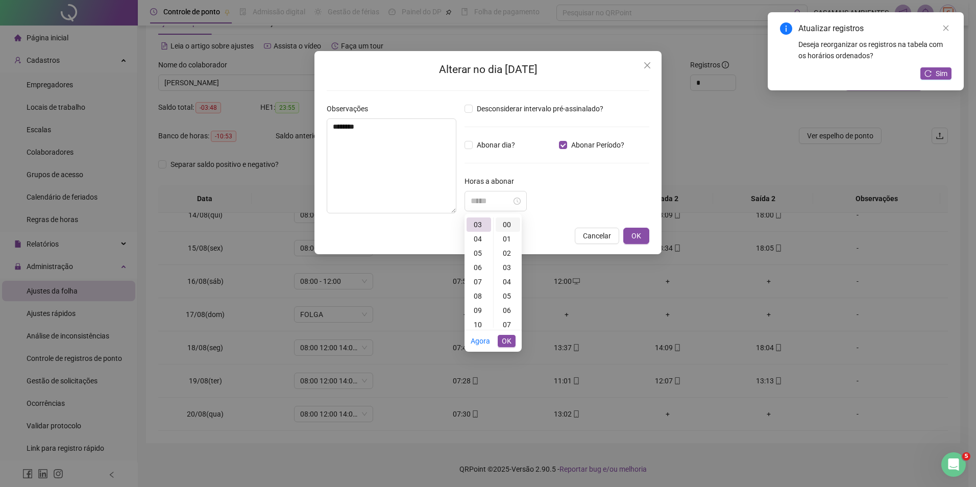
click at [506, 225] on div "00" at bounding box center [508, 224] width 24 height 14
type input "*****"
click at [507, 341] on span "OK" at bounding box center [507, 340] width 10 height 11
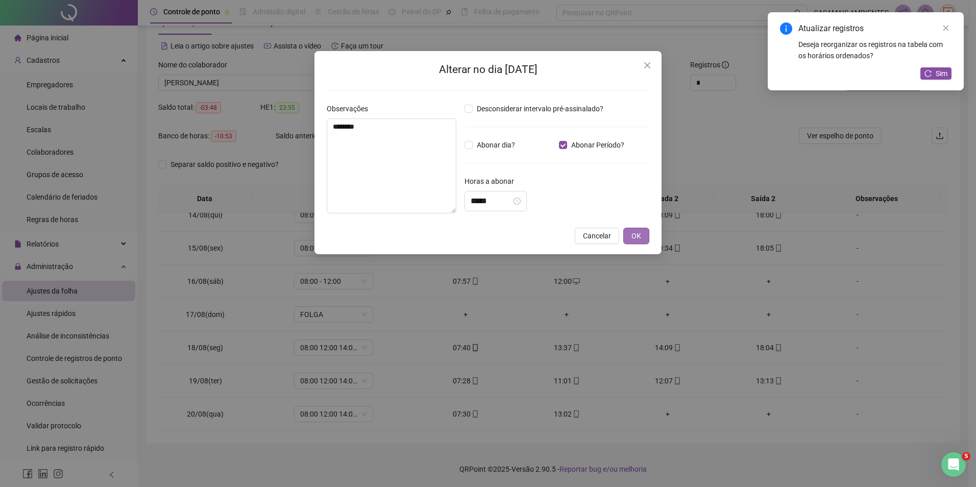
click at [636, 238] on span "OK" at bounding box center [636, 235] width 10 height 11
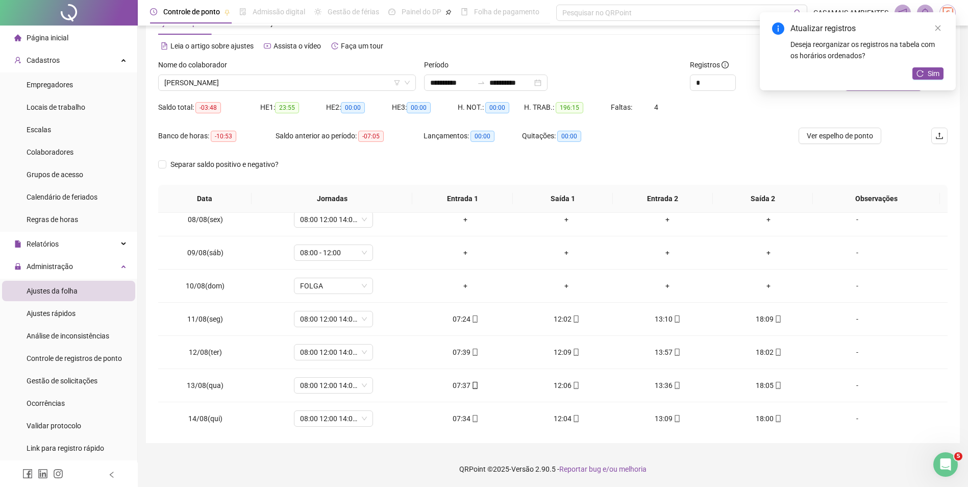
scroll to position [606, 0]
click at [940, 30] on icon "close" at bounding box center [937, 27] width 7 height 7
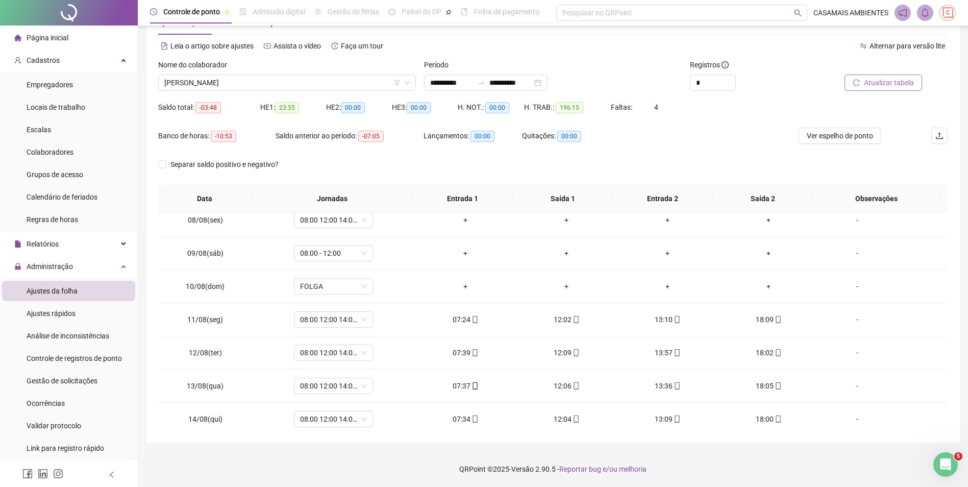
click at [888, 82] on span "Atualizar tabela" at bounding box center [889, 82] width 50 height 11
click at [823, 138] on span "Ver espelho de ponto" at bounding box center [840, 135] width 66 height 11
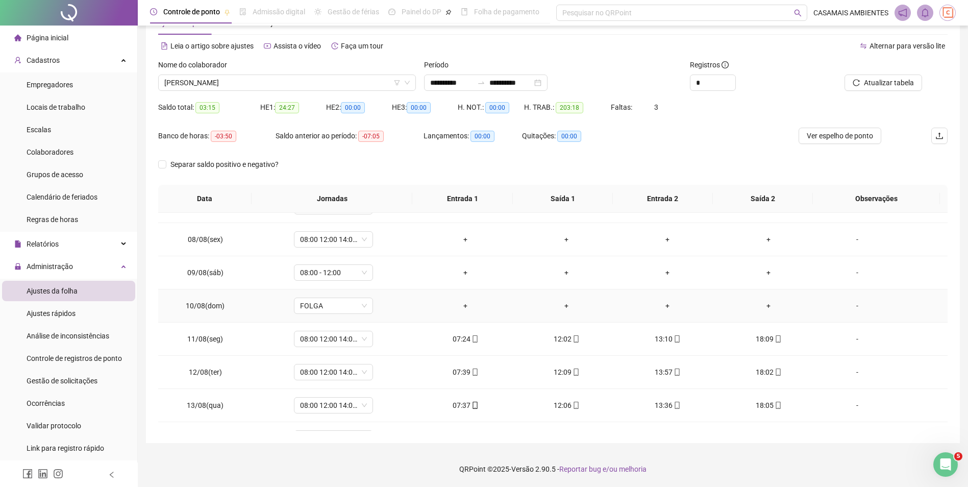
scroll to position [555, 0]
click at [350, 272] on span "08:00 12:00 14:00 18:00" at bounding box center [333, 270] width 67 height 15
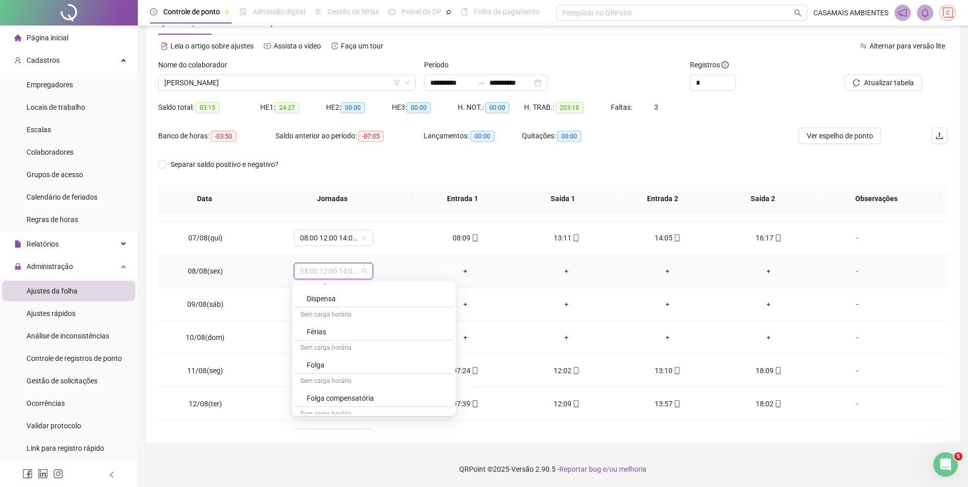
scroll to position [561, 0]
click at [328, 379] on div "Folga compensatória" at bounding box center [377, 376] width 141 height 11
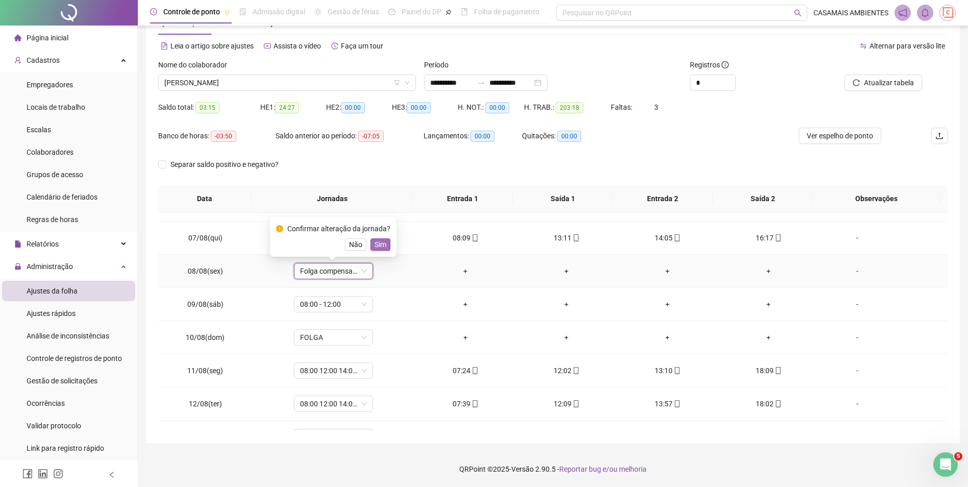
click at [380, 247] on span "Sim" at bounding box center [381, 244] width 12 height 11
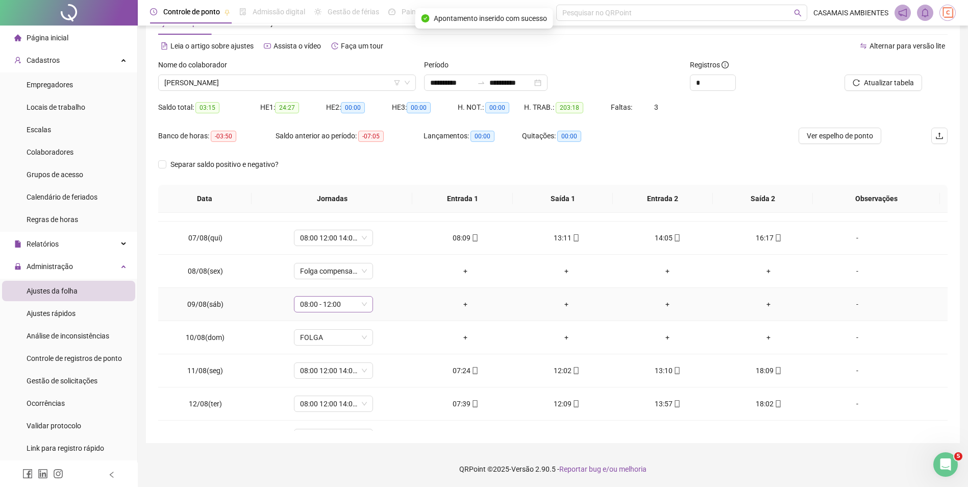
click at [351, 308] on span "08:00 - 12:00" at bounding box center [333, 303] width 67 height 15
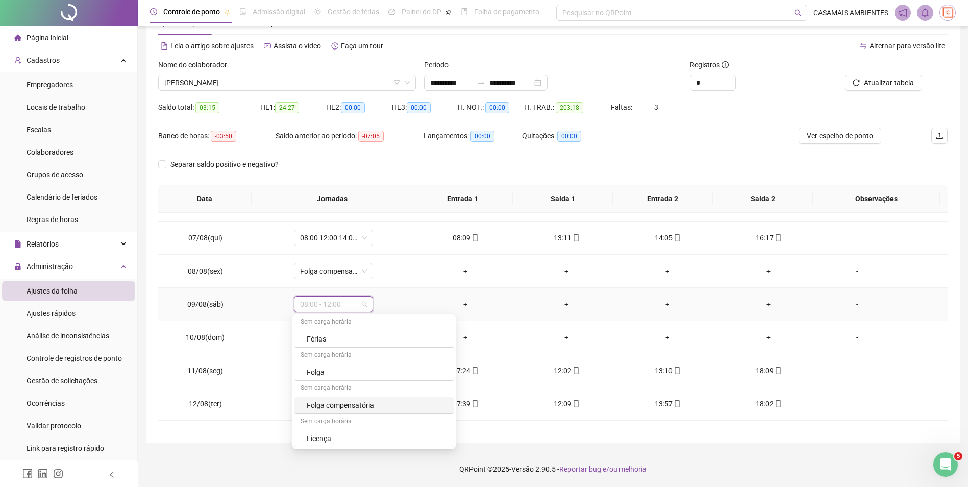
click at [339, 407] on div "Folga compensatória" at bounding box center [377, 405] width 141 height 11
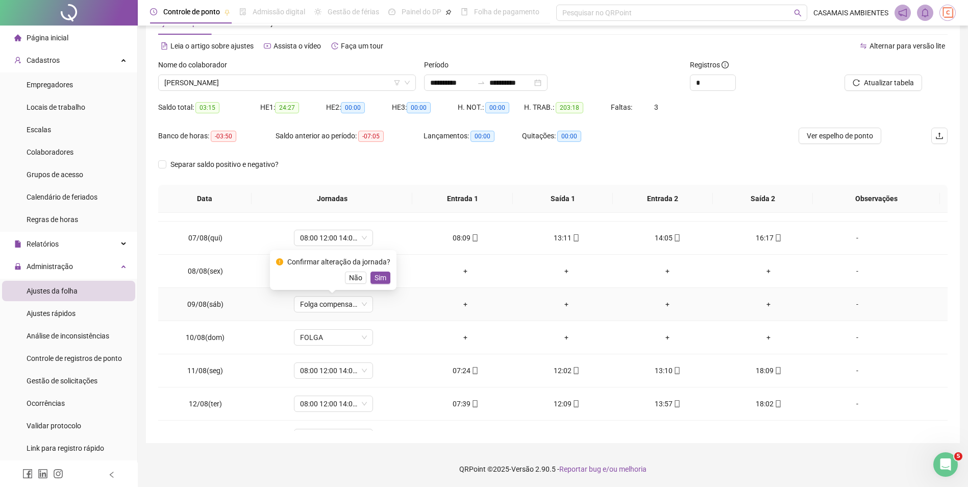
drag, startPoint x: 372, startPoint y: 279, endPoint x: 381, endPoint y: 279, distance: 9.2
click at [375, 279] on span "Sim" at bounding box center [381, 277] width 12 height 11
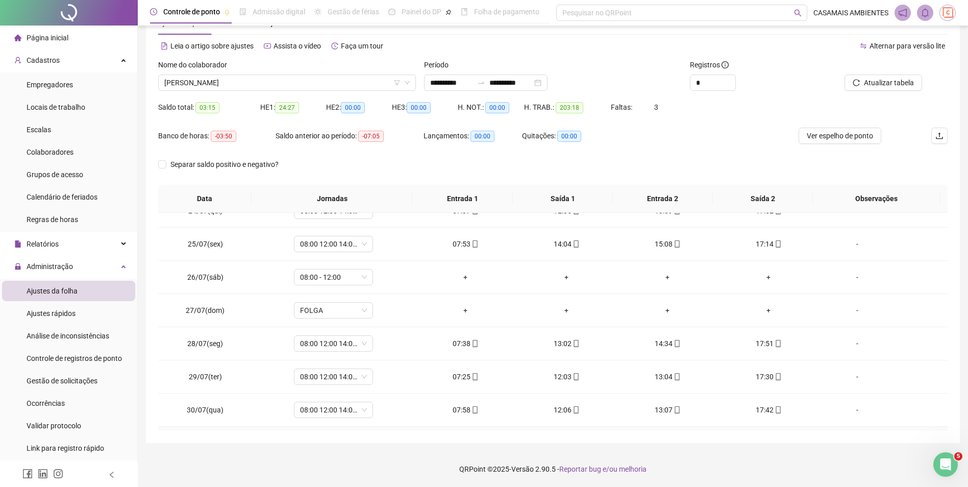
scroll to position [96, 0]
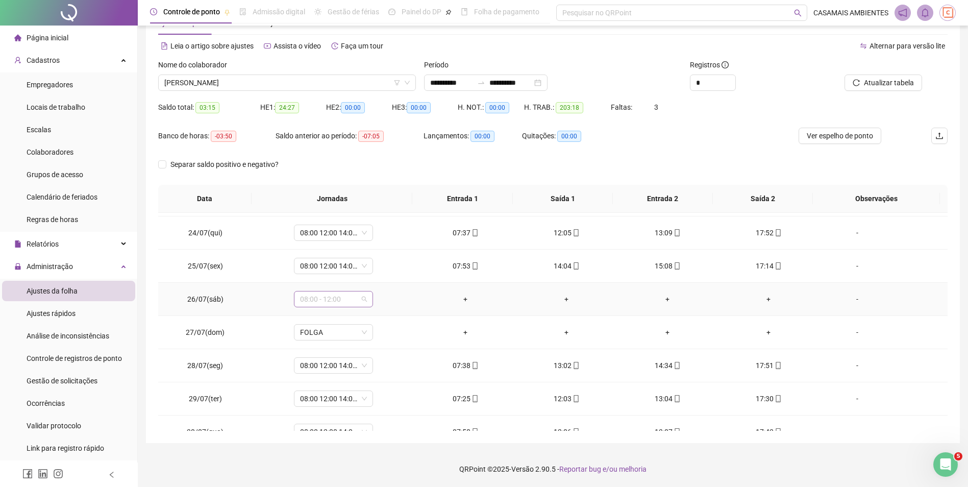
click at [354, 303] on span "08:00 - 12:00" at bounding box center [333, 298] width 67 height 15
click at [328, 403] on div "Folga compensatória" at bounding box center [377, 399] width 141 height 11
click at [383, 272] on span "Sim" at bounding box center [381, 272] width 12 height 11
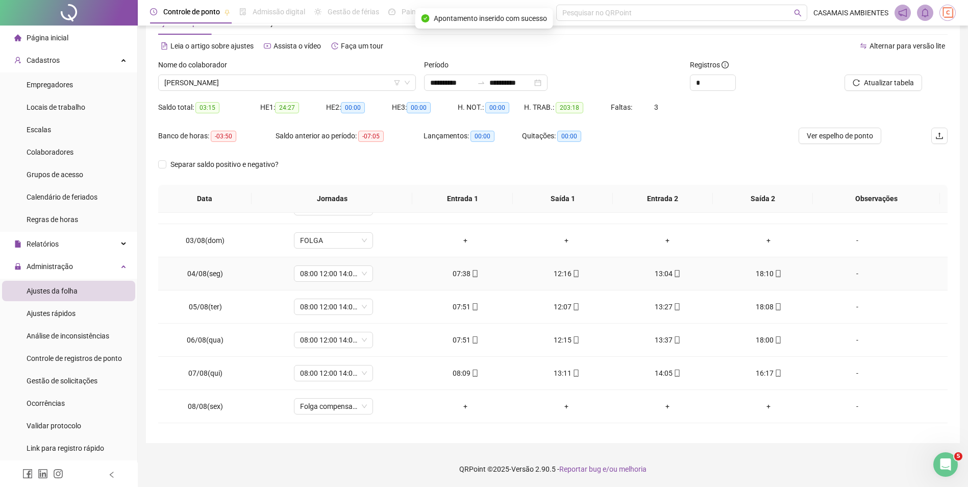
scroll to position [504, 0]
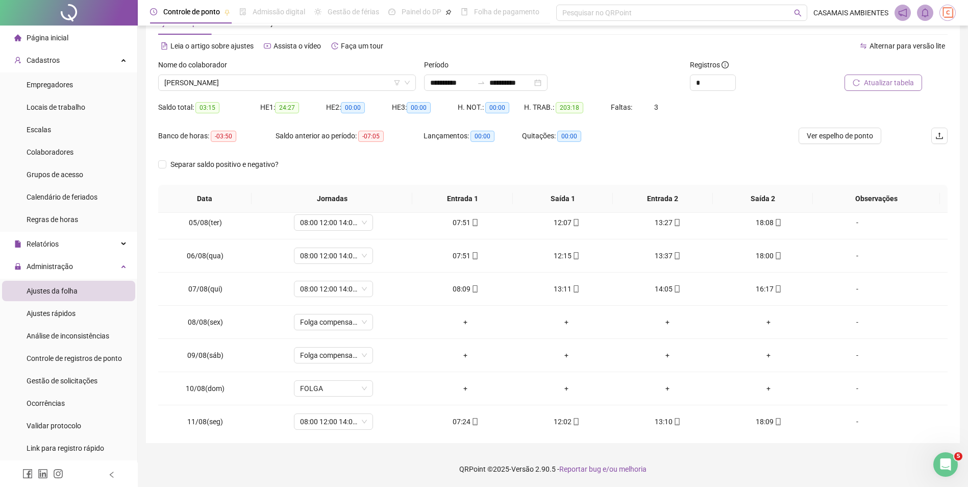
click at [896, 84] on span "Atualizar tabela" at bounding box center [889, 82] width 50 height 11
click at [843, 138] on span "Ver espelho de ponto" at bounding box center [840, 135] width 66 height 11
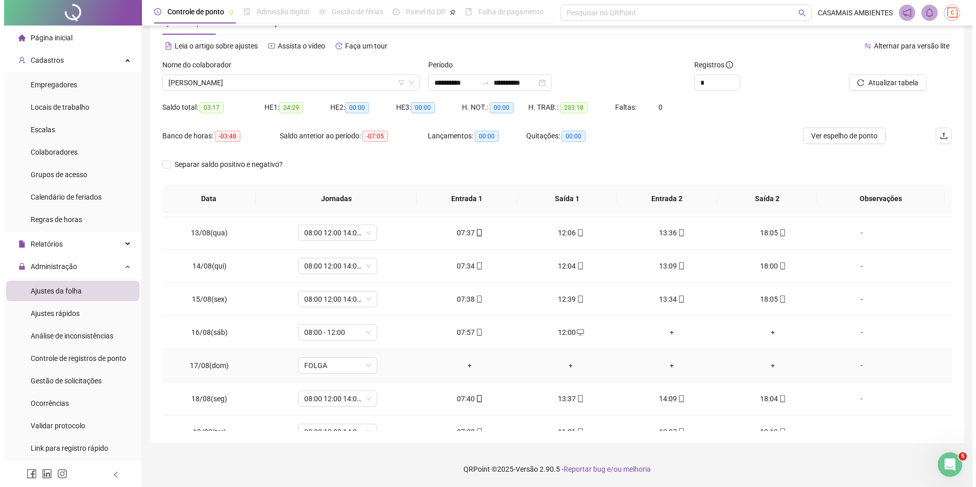
scroll to position [810, 0]
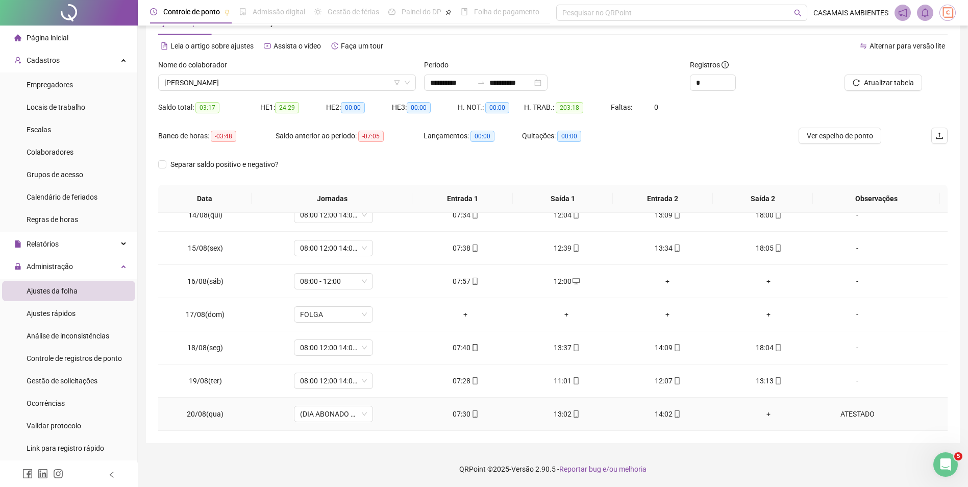
click at [764, 415] on div "+" at bounding box center [768, 413] width 85 height 11
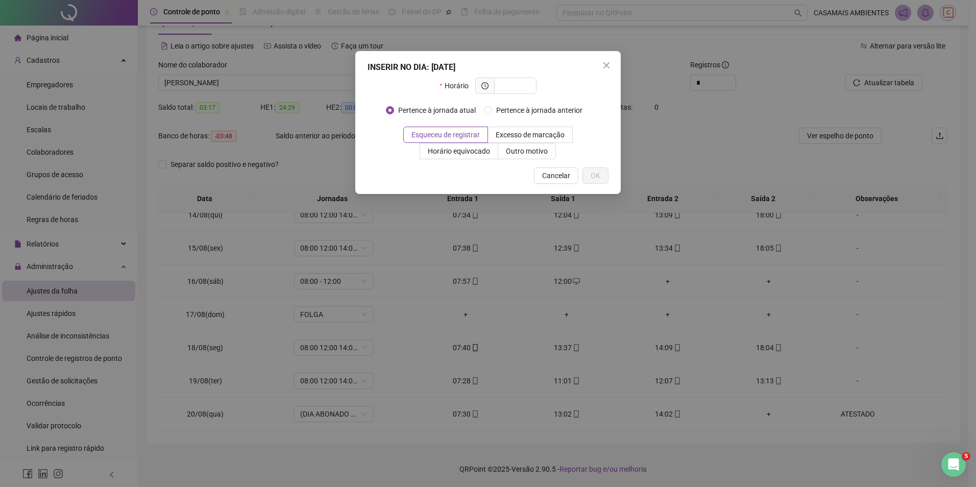
drag, startPoint x: 604, startPoint y: 68, endPoint x: 618, endPoint y: 82, distance: 19.8
click at [604, 68] on icon "close" at bounding box center [606, 65] width 6 height 6
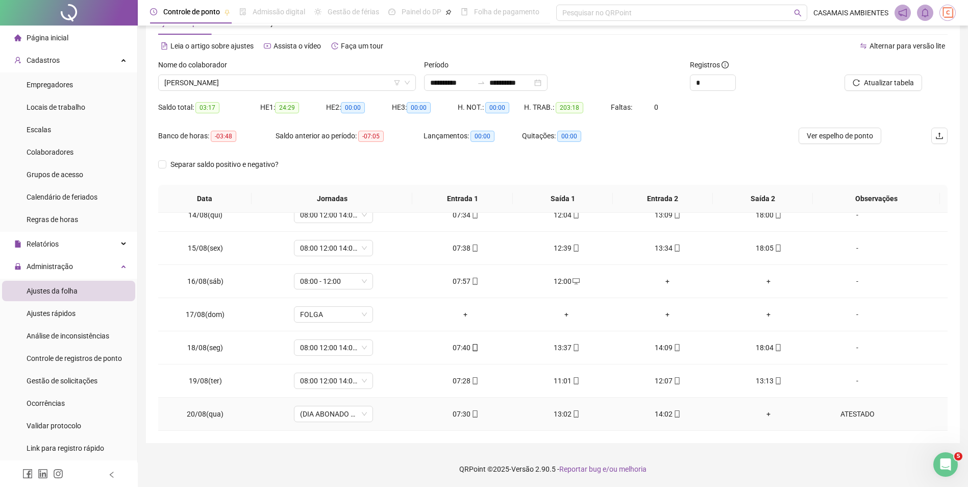
click at [854, 412] on div "ATESTADO" at bounding box center [857, 413] width 60 height 11
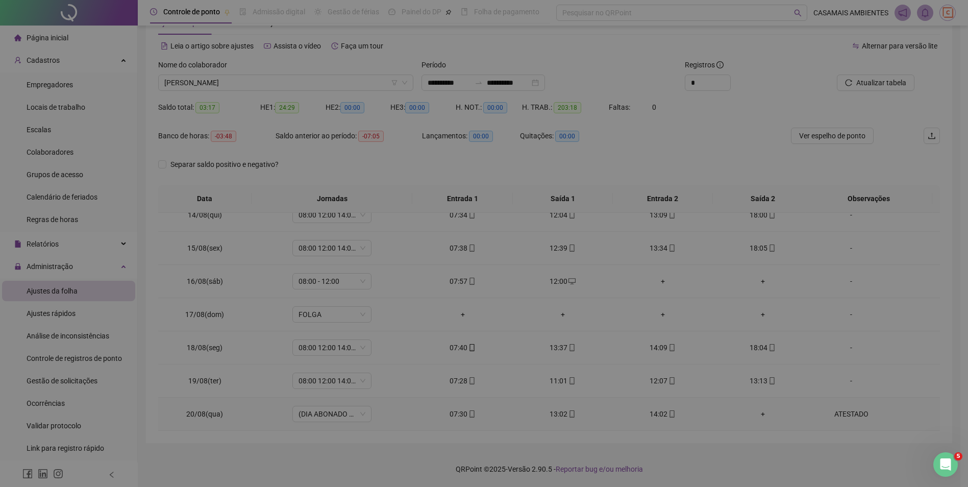
type input "*****"
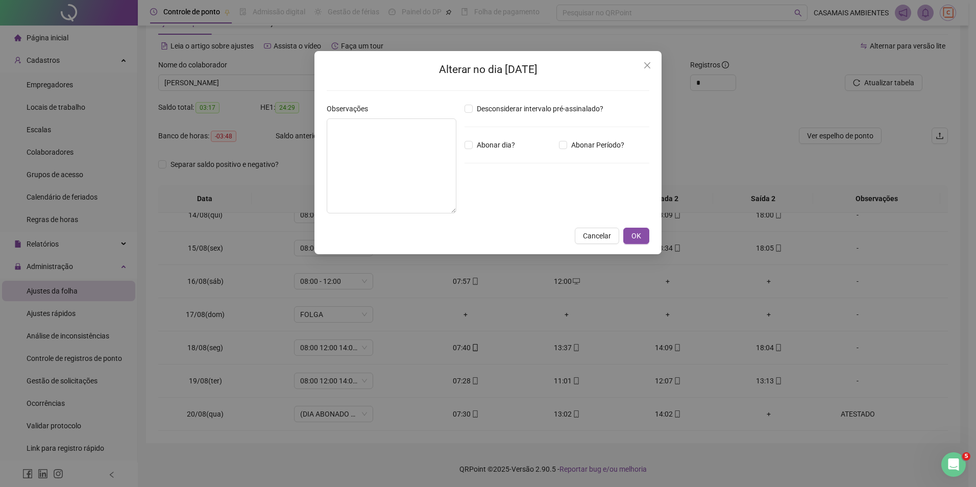
type textarea "********"
click at [491, 201] on input "*****" at bounding box center [491, 201] width 41 height 12
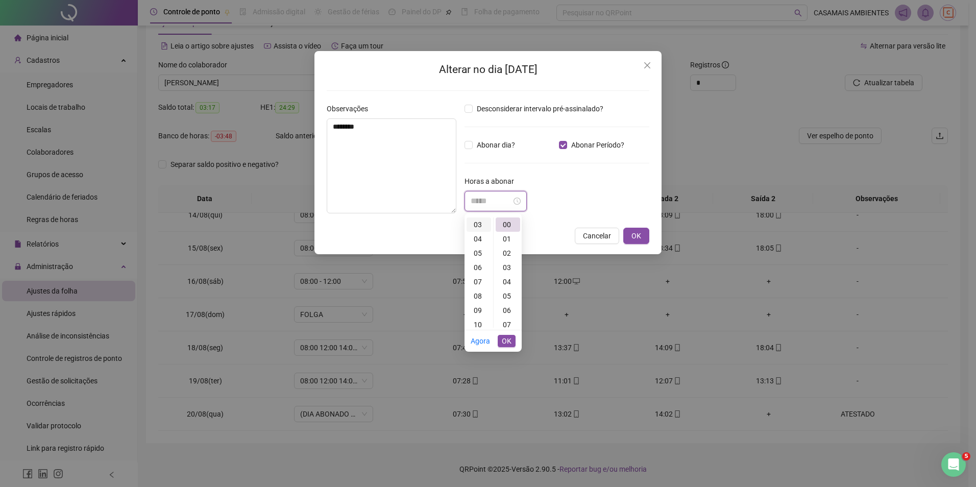
scroll to position [0, 0]
click at [481, 251] on div "02" at bounding box center [478, 253] width 24 height 14
click at [510, 293] on div "30" at bounding box center [508, 296] width 24 height 14
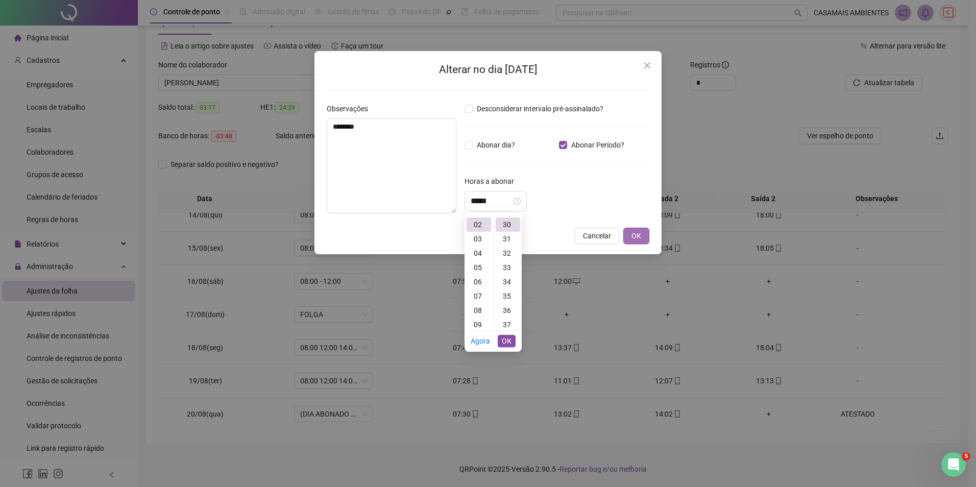
type input "*****"
click at [638, 234] on span "OK" at bounding box center [636, 235] width 10 height 11
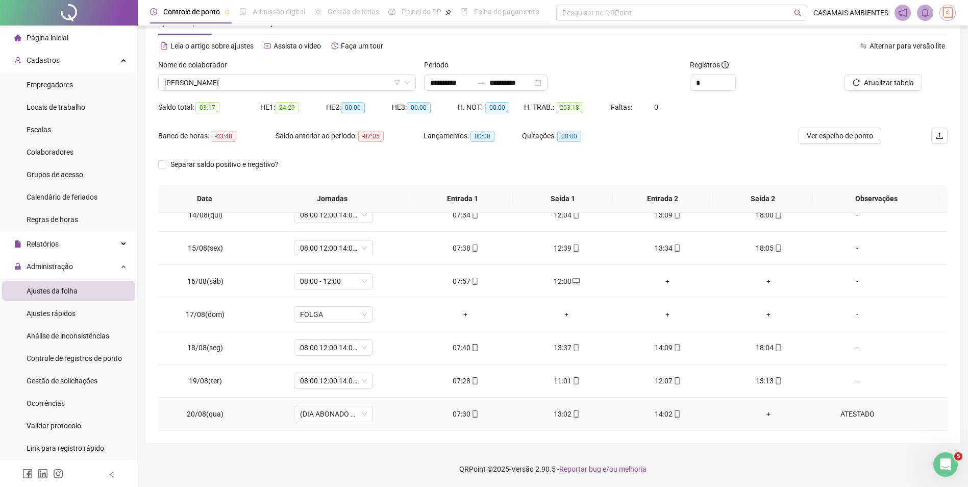
click at [850, 416] on div "ATESTADO" at bounding box center [857, 413] width 60 height 11
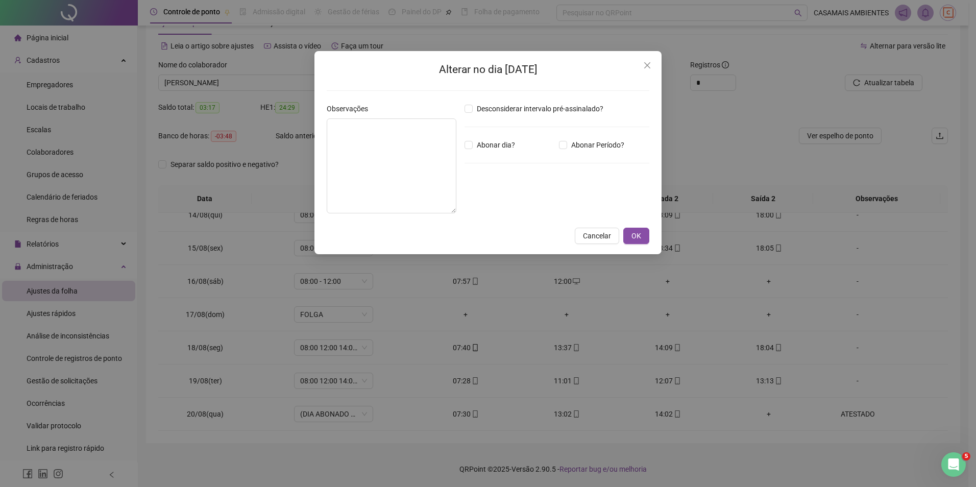
type textarea "********"
drag, startPoint x: 478, startPoint y: 204, endPoint x: 459, endPoint y: 206, distance: 19.1
click at [471, 204] on input "*****" at bounding box center [491, 201] width 41 height 12
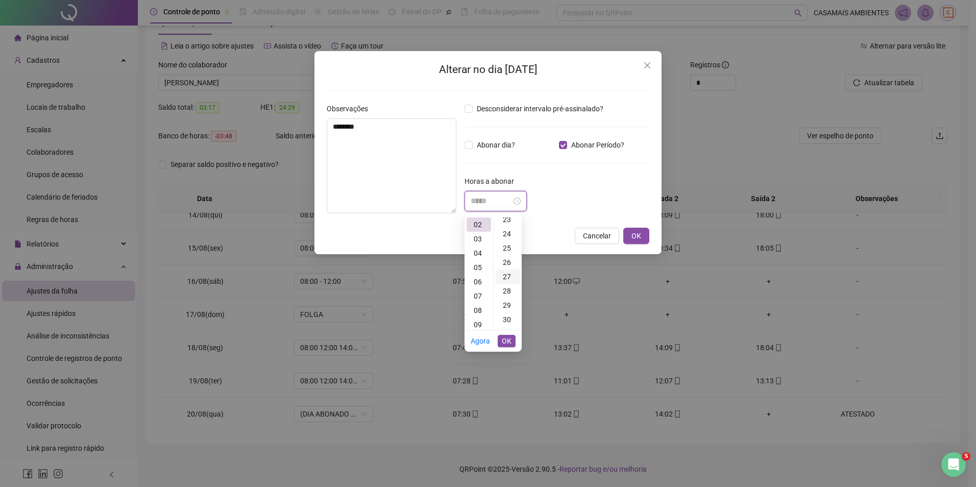
scroll to position [408, 0]
click at [507, 242] on div "30" at bounding box center [508, 245] width 24 height 14
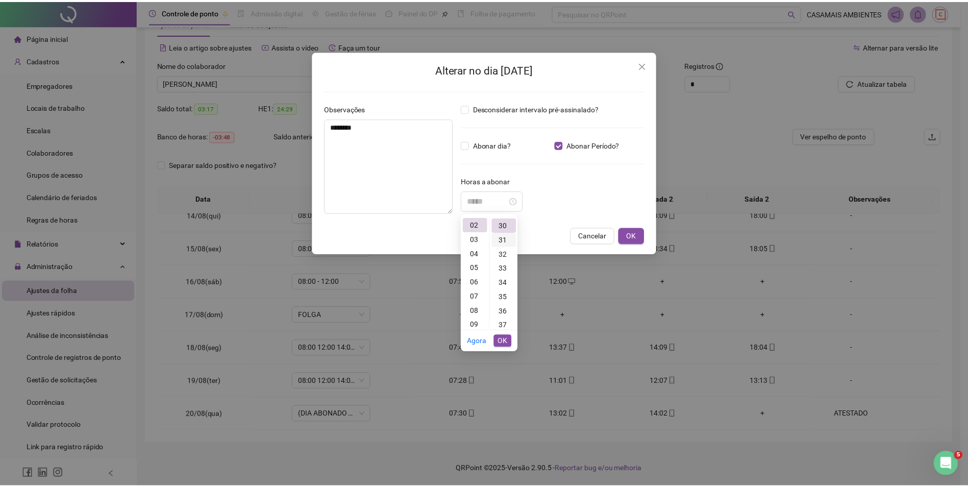
scroll to position [429, 0]
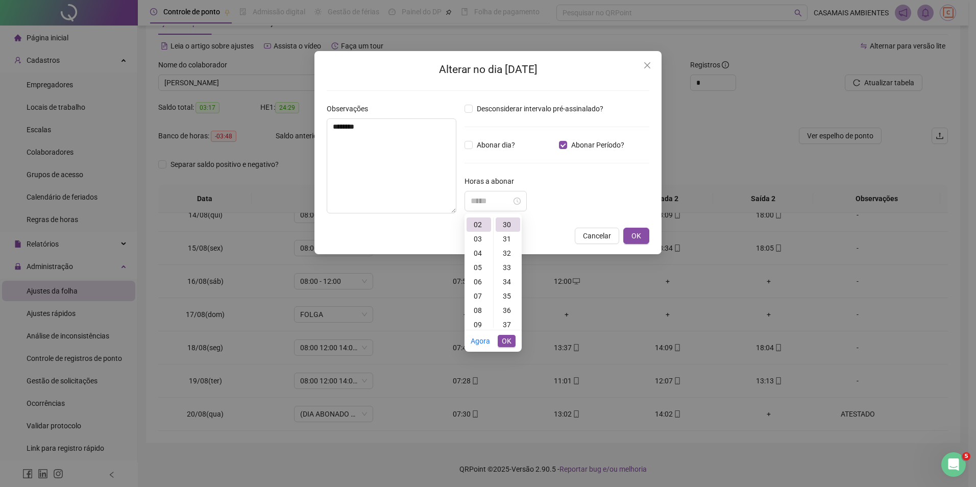
type input "*****"
click at [506, 338] on span "OK" at bounding box center [507, 340] width 10 height 11
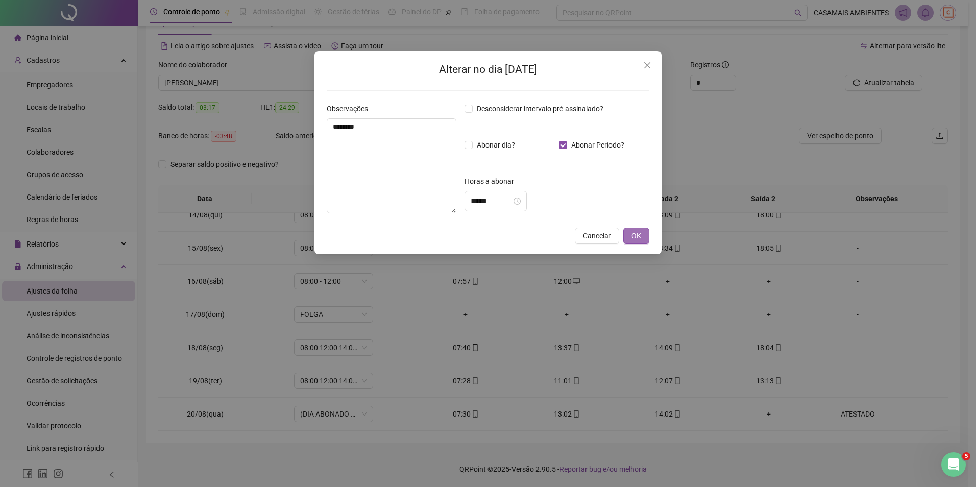
click at [642, 237] on button "OK" at bounding box center [636, 236] width 26 height 16
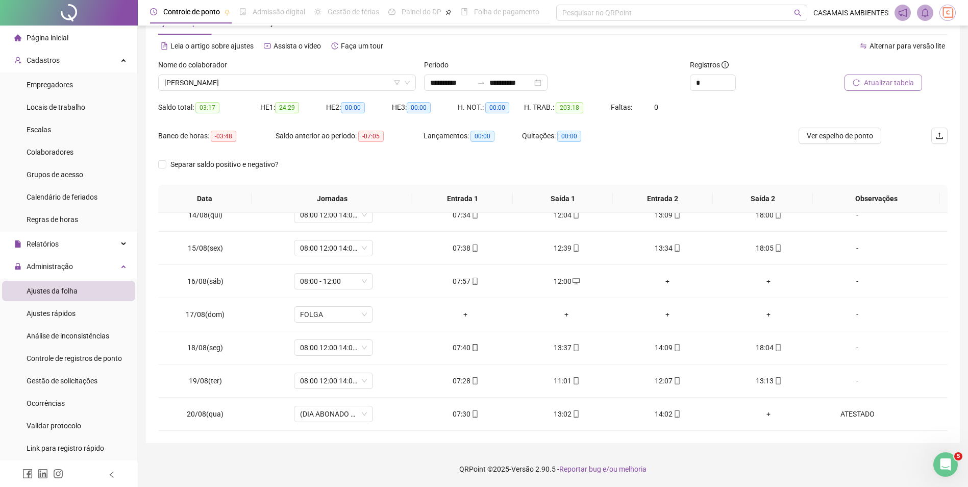
click at [879, 85] on span "Atualizar tabela" at bounding box center [889, 82] width 50 height 11
click at [817, 138] on span "Ver espelho de ponto" at bounding box center [840, 135] width 66 height 11
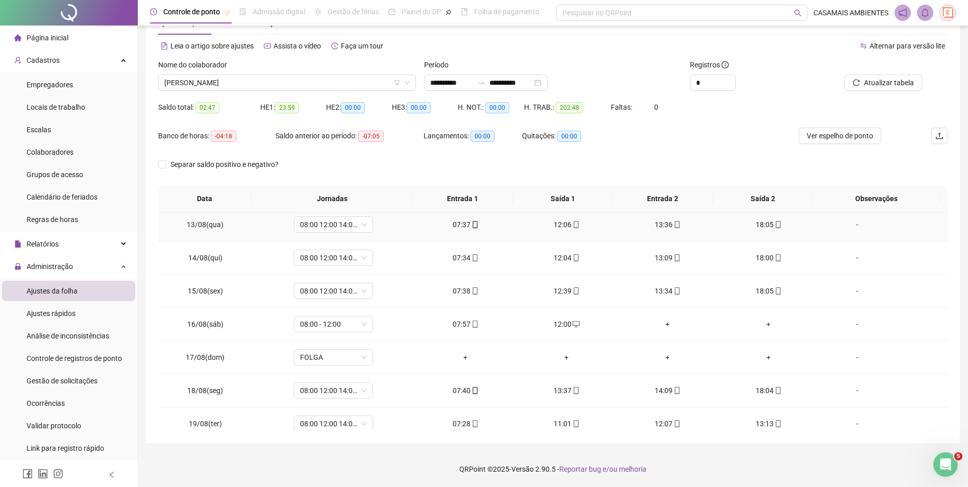
scroll to position [708, 0]
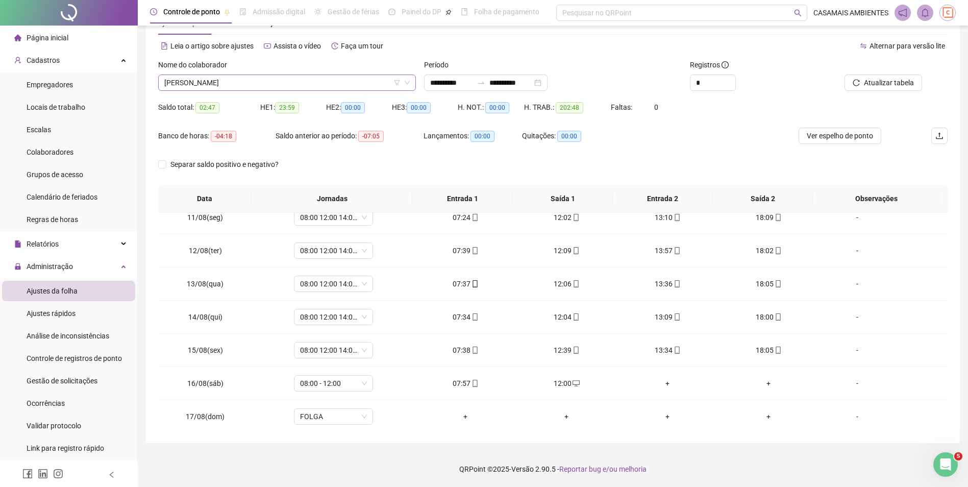
click at [312, 82] on span "[PERSON_NAME]" at bounding box center [286, 82] width 245 height 15
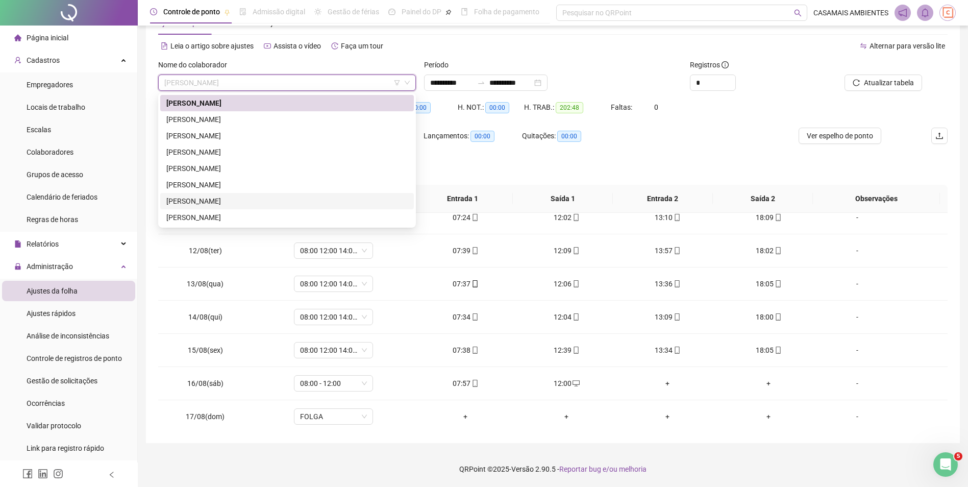
scroll to position [102, 0]
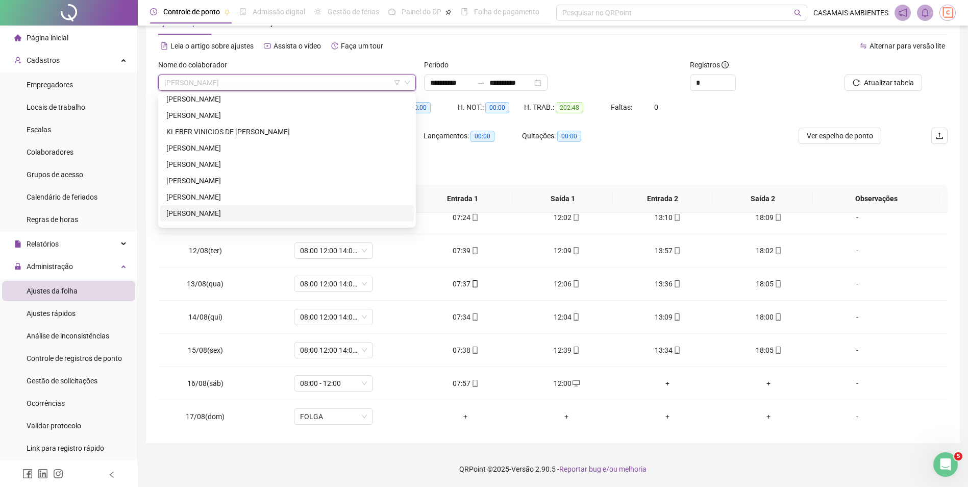
click at [266, 213] on div "[PERSON_NAME]" at bounding box center [286, 213] width 241 height 11
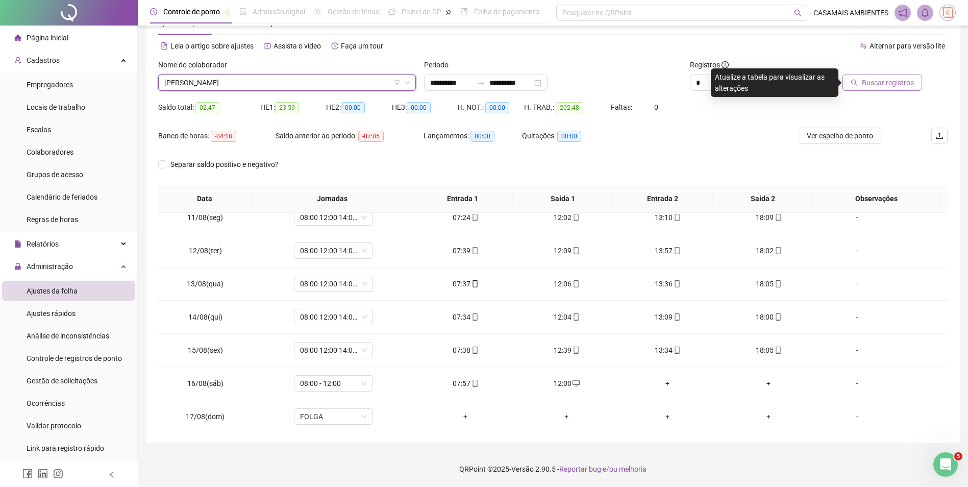
click at [902, 86] on span "Buscar registros" at bounding box center [888, 82] width 52 height 11
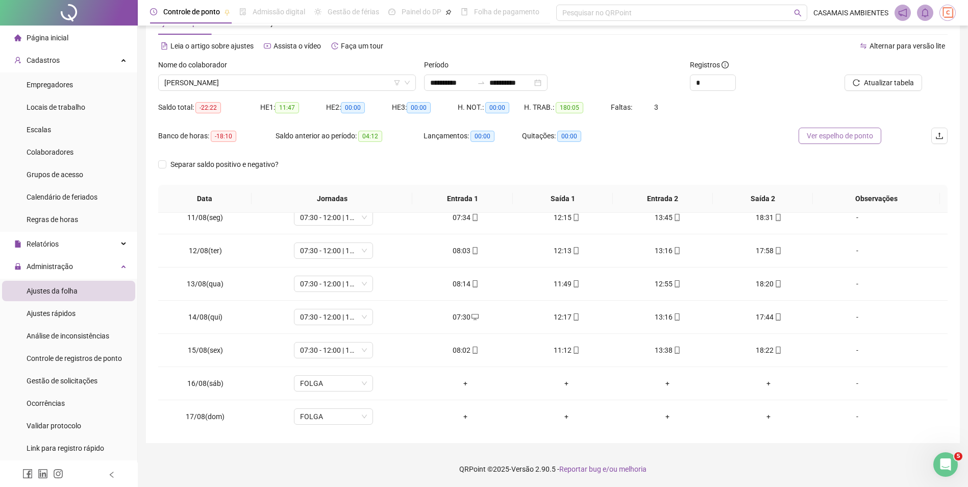
click at [843, 140] on span "Ver espelho de ponto" at bounding box center [840, 135] width 66 height 11
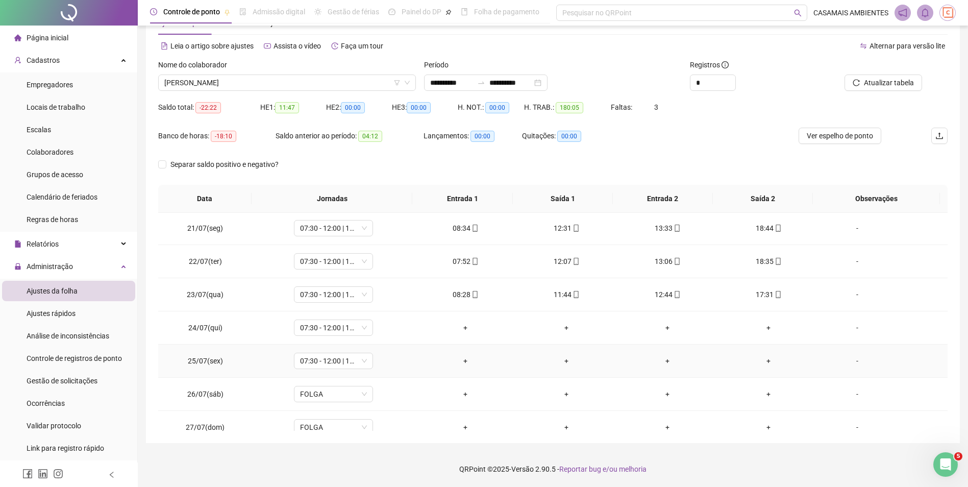
scroll to position [0, 0]
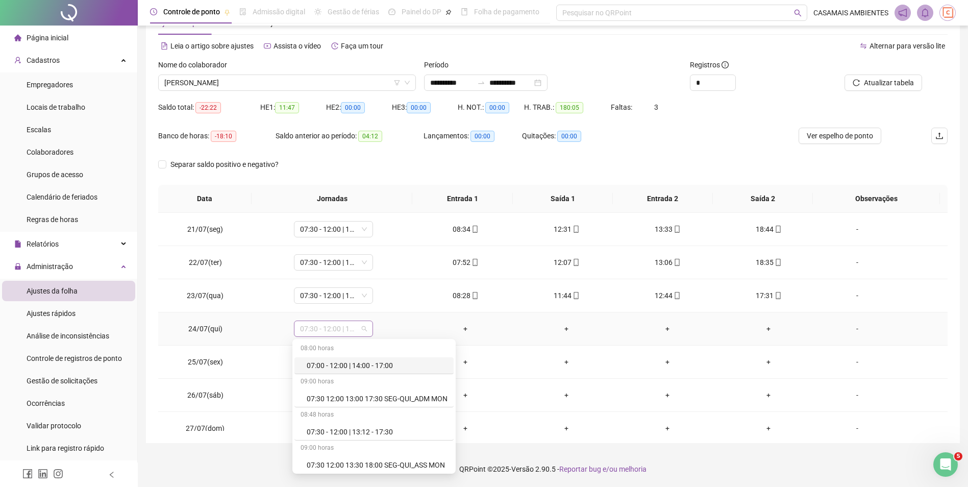
click at [354, 331] on span "07:30 - 12:00 | 13:12 - 17:30" at bounding box center [333, 328] width 67 height 15
click at [357, 430] on div "Folga compensatória" at bounding box center [377, 429] width 141 height 11
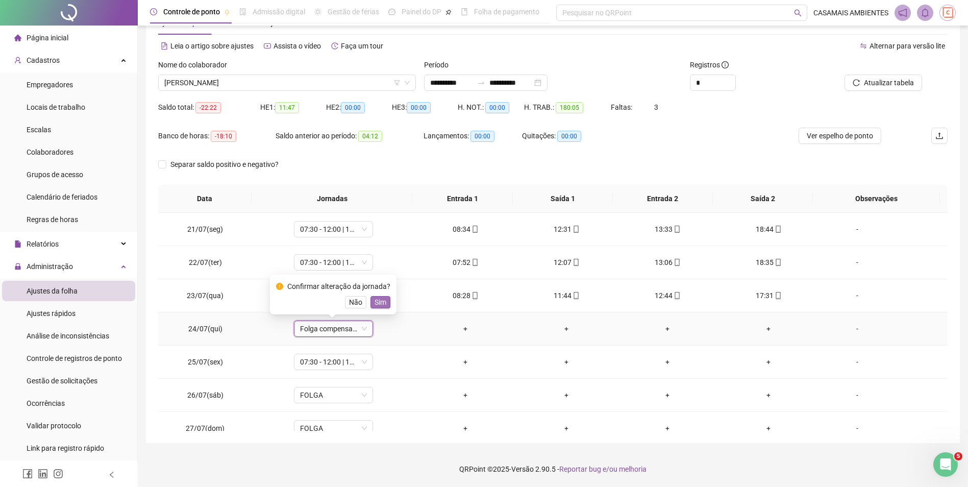
click at [382, 304] on span "Sim" at bounding box center [381, 301] width 12 height 11
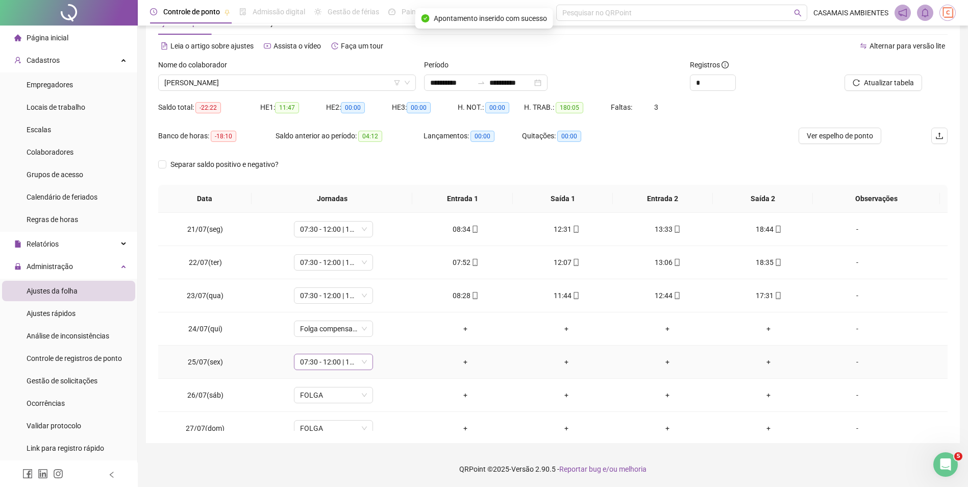
click at [350, 366] on span "07:30 - 12:00 | 13:12 - 17:30" at bounding box center [333, 361] width 67 height 15
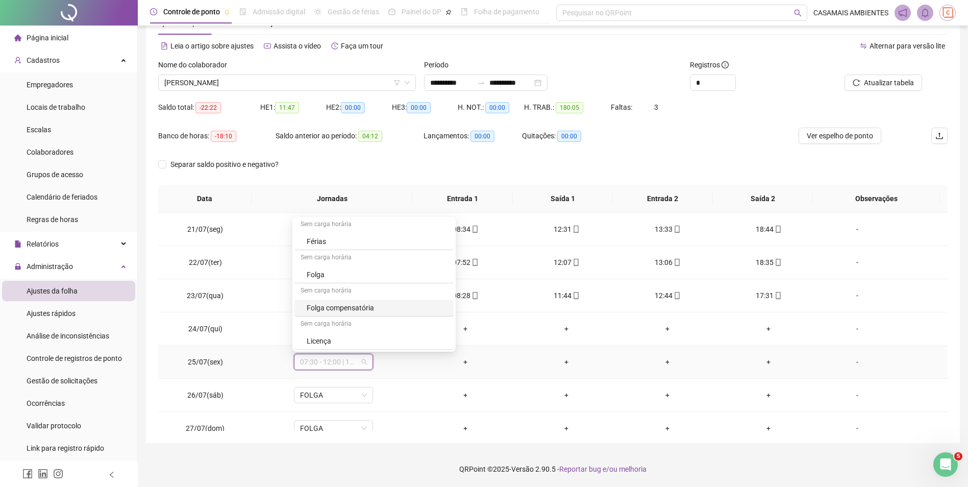
drag, startPoint x: 351, startPoint y: 307, endPoint x: 395, endPoint y: 316, distance: 45.3
click at [351, 307] on div "Folga compensatória" at bounding box center [377, 307] width 141 height 11
click at [382, 336] on span "Sim" at bounding box center [381, 335] width 12 height 11
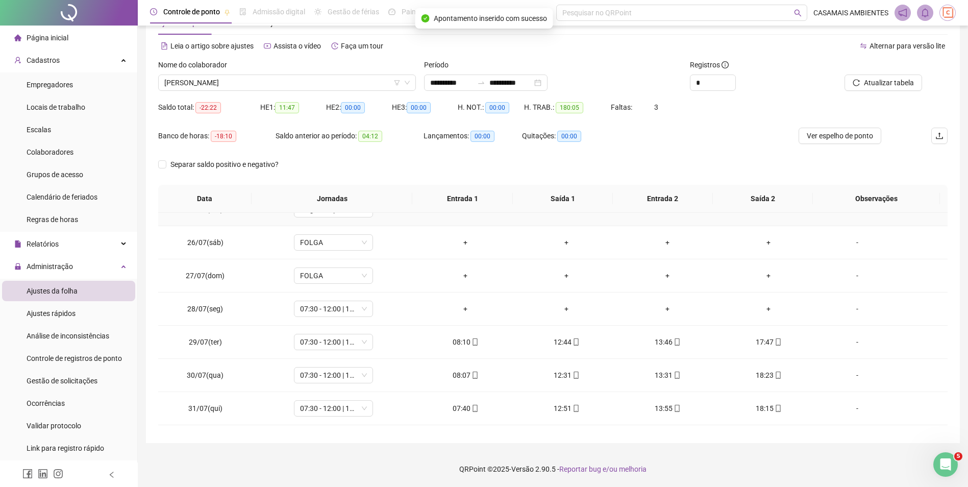
scroll to position [153, 0]
click at [356, 310] on span "07:30 - 12:00 | 13:12 - 17:30" at bounding box center [333, 308] width 67 height 15
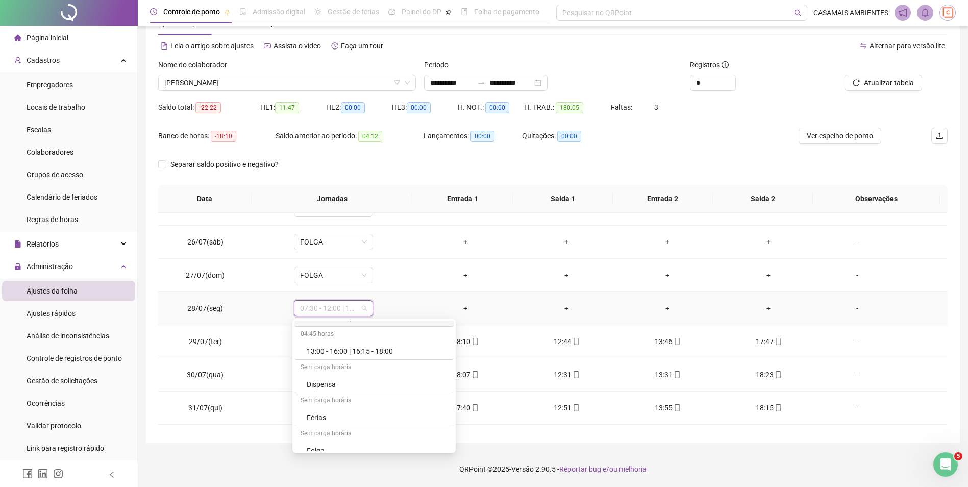
scroll to position [566, 0]
click at [339, 408] on div "Folga compensatória" at bounding box center [377, 409] width 141 height 11
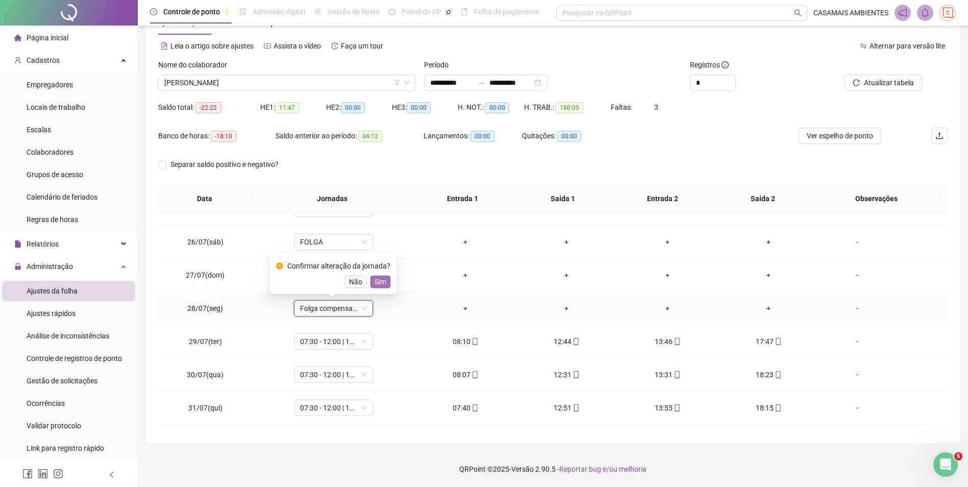
click at [379, 281] on span "Sim" at bounding box center [381, 281] width 12 height 11
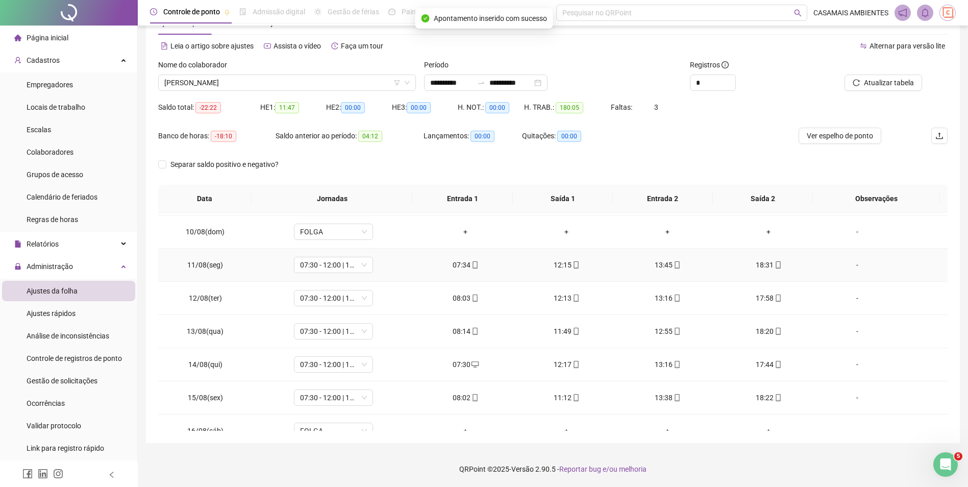
scroll to position [663, 0]
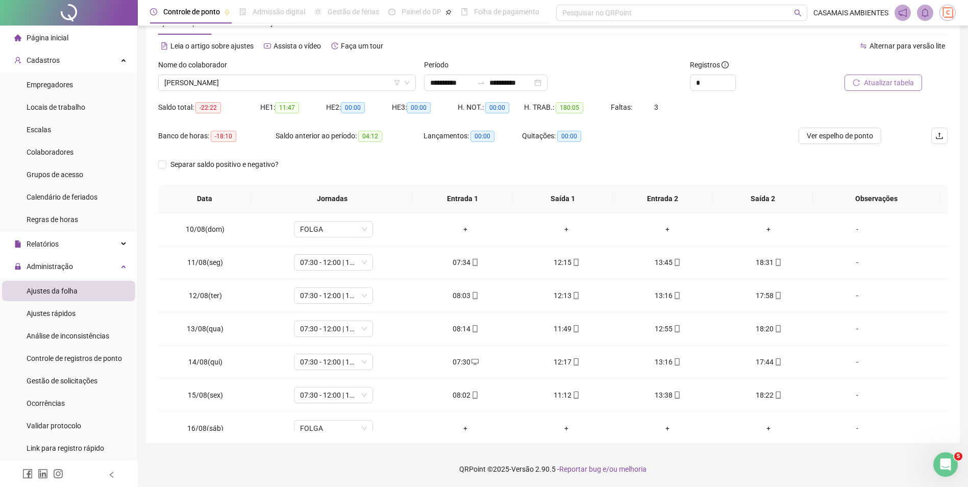
click at [900, 86] on span "Atualizar tabela" at bounding box center [889, 82] width 50 height 11
click at [837, 136] on span "Ver espelho de ponto" at bounding box center [840, 135] width 66 height 11
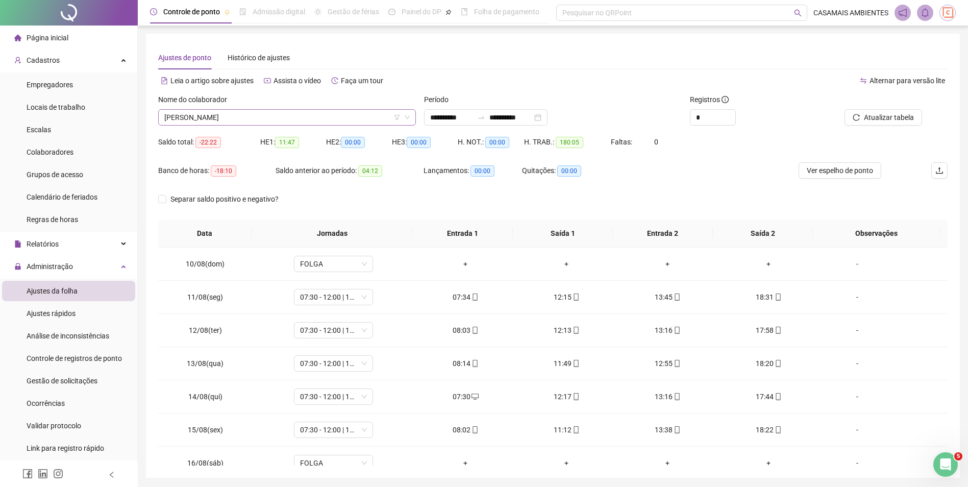
click at [295, 113] on span "[PERSON_NAME]" at bounding box center [286, 117] width 245 height 15
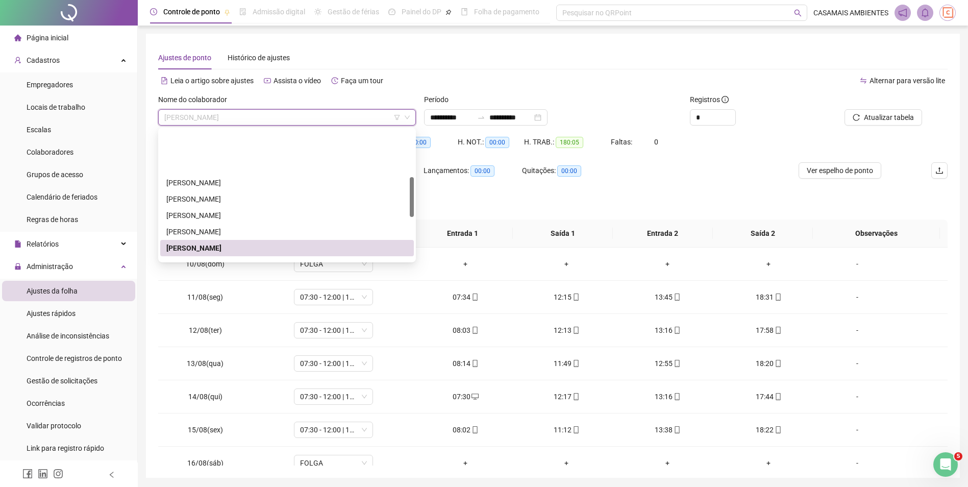
scroll to position [153, 0]
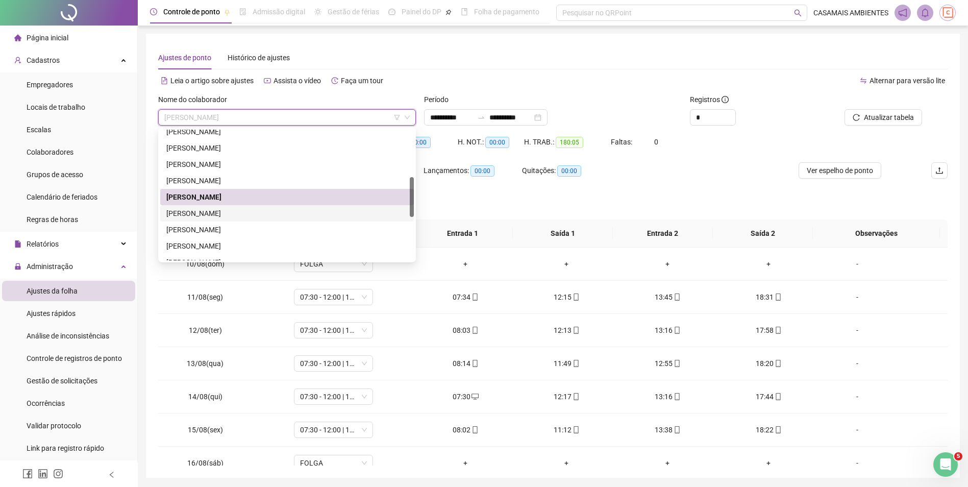
click at [262, 214] on div "[PERSON_NAME]" at bounding box center [286, 213] width 241 height 11
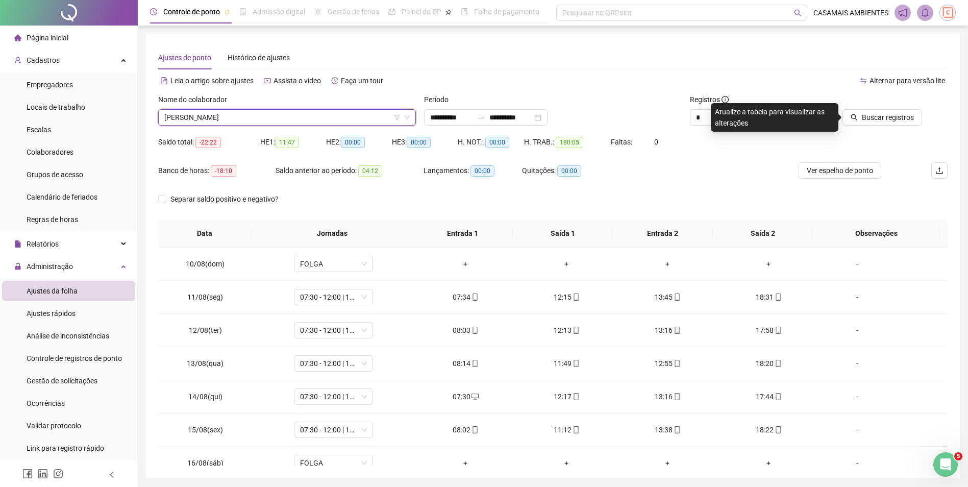
click at [301, 118] on span "[PERSON_NAME]" at bounding box center [286, 117] width 245 height 15
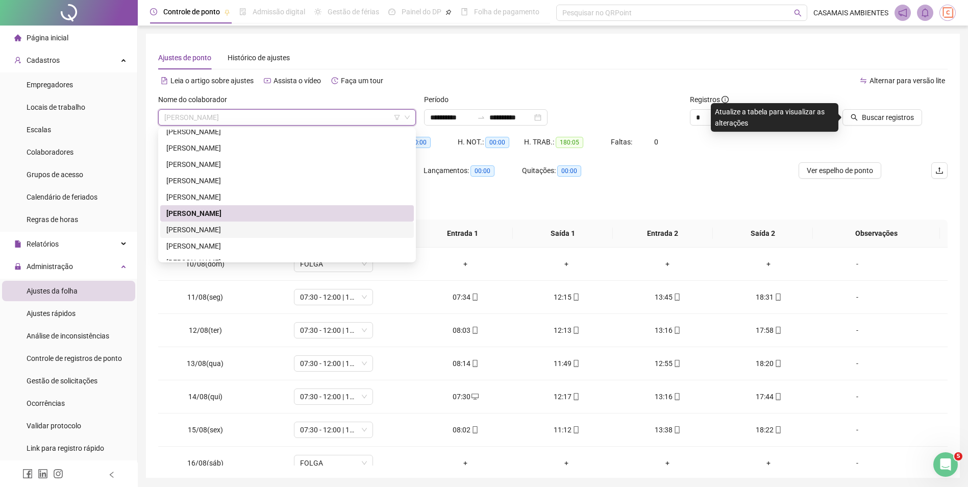
click at [280, 230] on div "[PERSON_NAME]" at bounding box center [286, 229] width 241 height 11
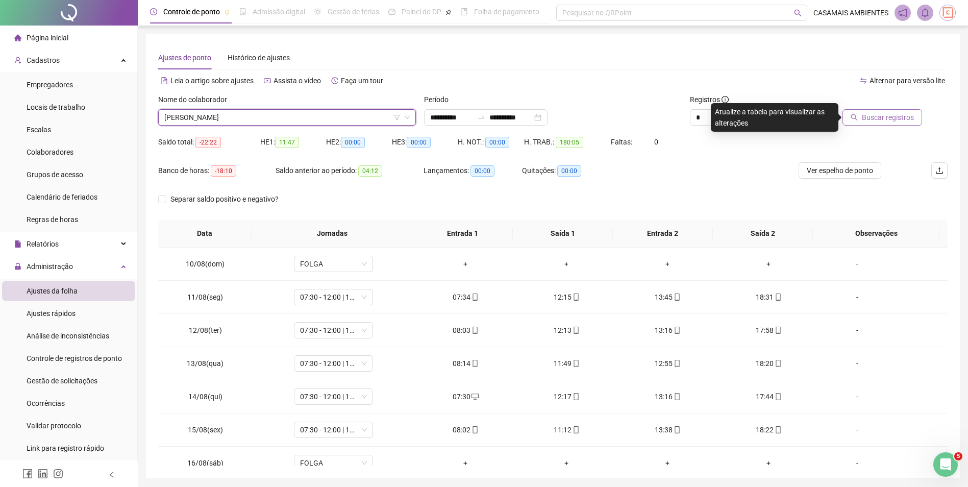
click at [882, 116] on span "Buscar registros" at bounding box center [888, 117] width 52 height 11
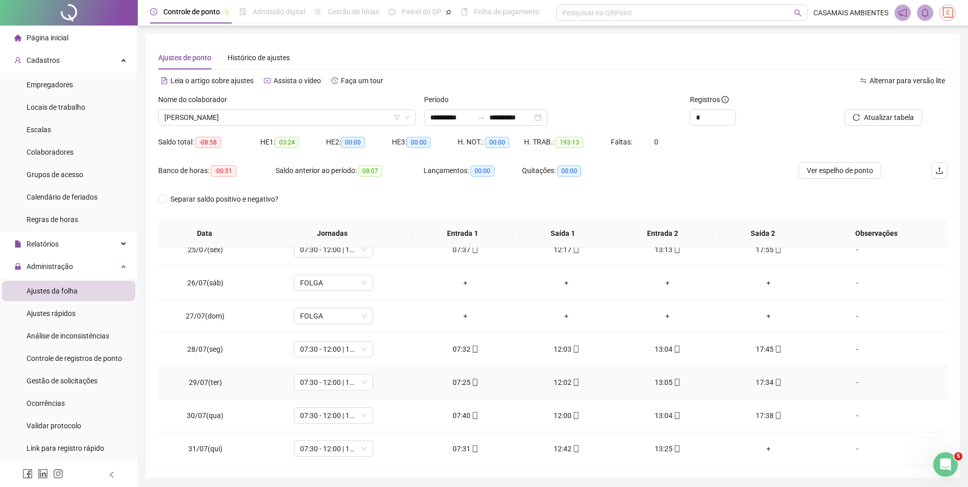
scroll to position [0, 0]
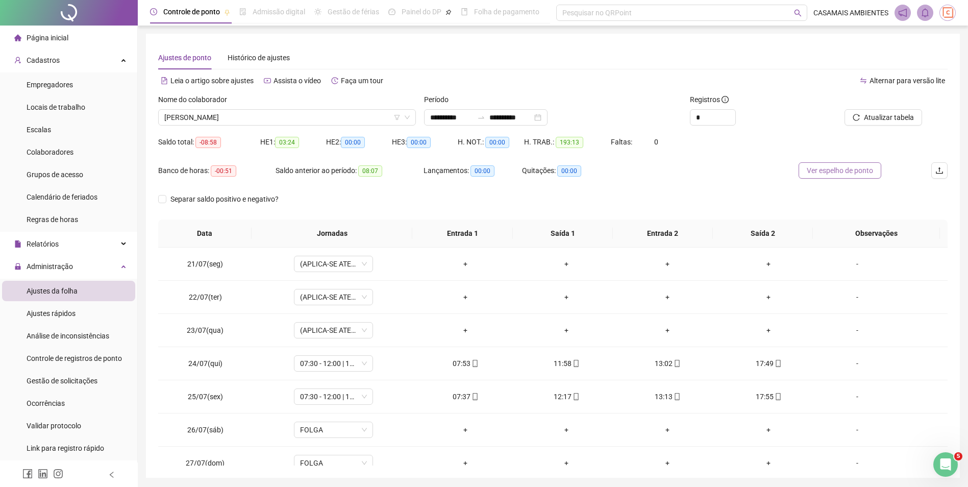
click at [841, 171] on span "Ver espelho de ponto" at bounding box center [840, 170] width 66 height 11
click at [316, 119] on span "[PERSON_NAME]" at bounding box center [286, 117] width 245 height 15
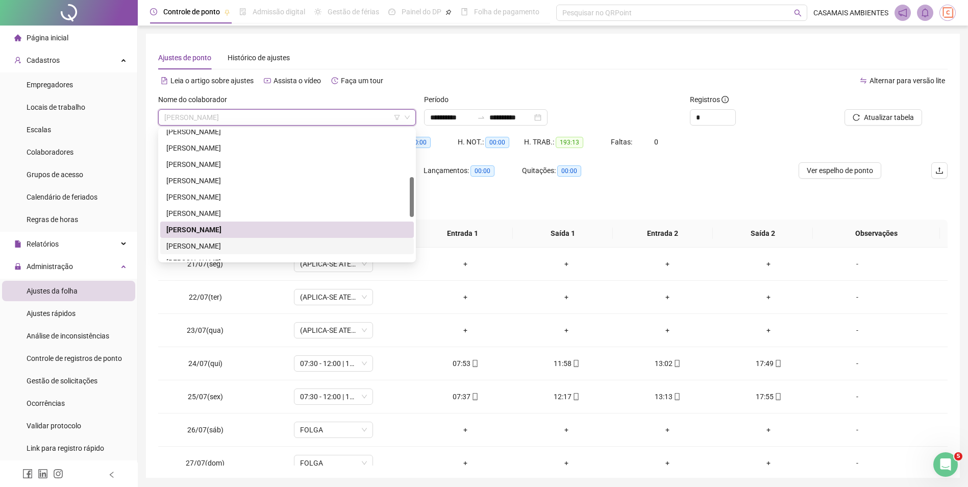
scroll to position [204, 0]
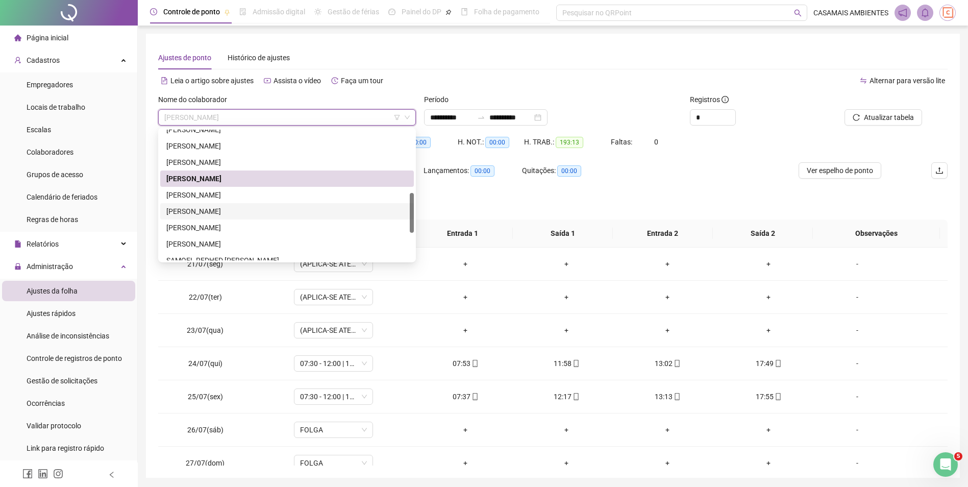
click at [257, 196] on div "[PERSON_NAME]" at bounding box center [286, 194] width 241 height 11
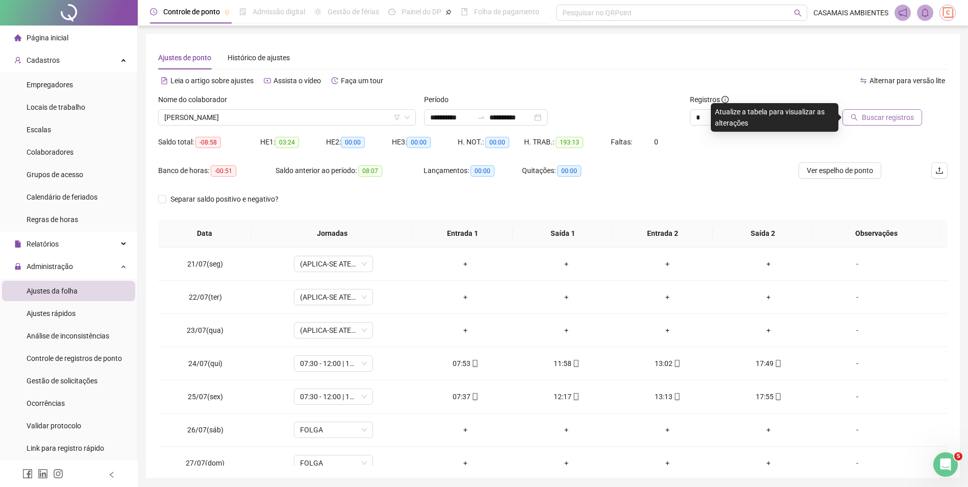
click at [886, 115] on span "Buscar registros" at bounding box center [888, 117] width 52 height 11
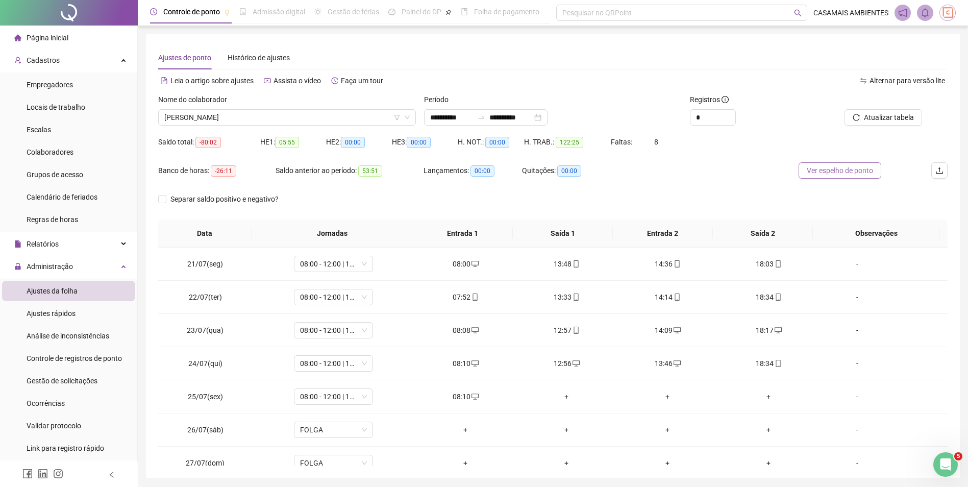
click at [822, 172] on span "Ver espelho de ponto" at bounding box center [840, 170] width 66 height 11
click at [340, 119] on span "[PERSON_NAME]" at bounding box center [286, 117] width 245 height 15
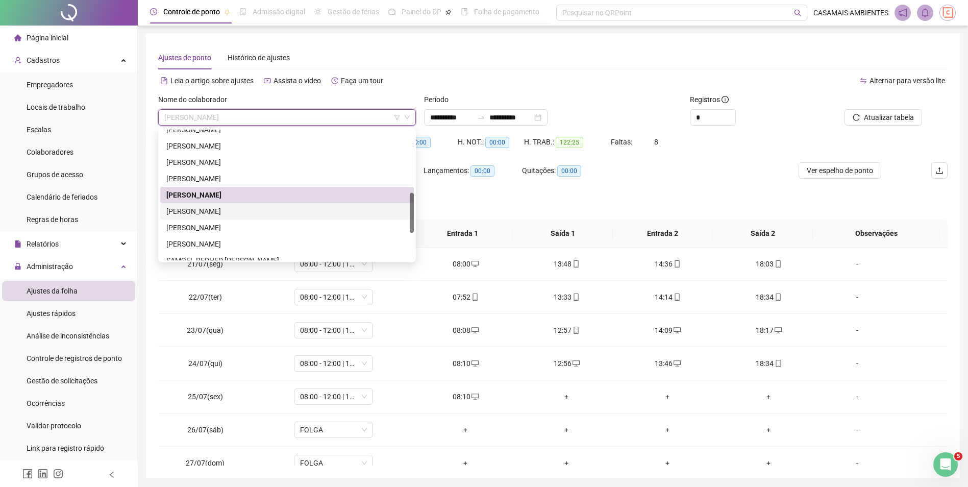
click at [270, 210] on div "[PERSON_NAME]" at bounding box center [286, 211] width 241 height 11
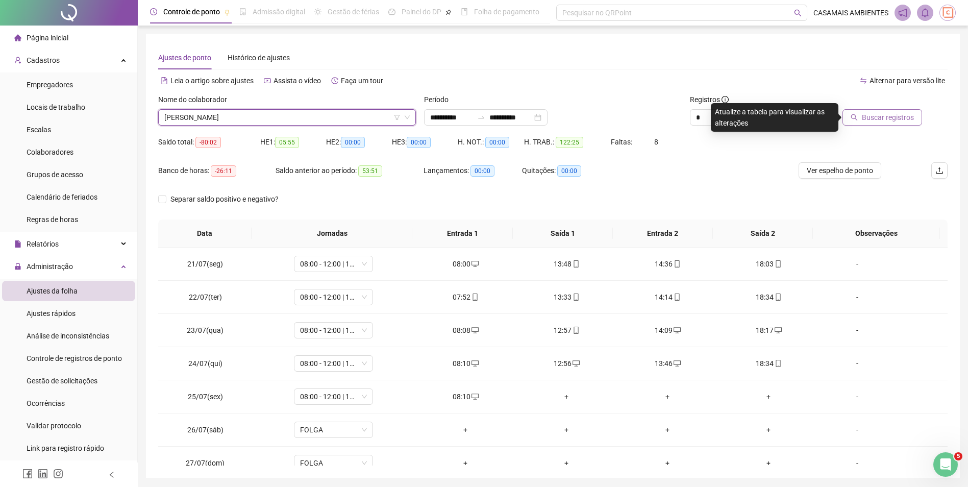
click at [873, 123] on button "Buscar registros" at bounding box center [883, 117] width 80 height 16
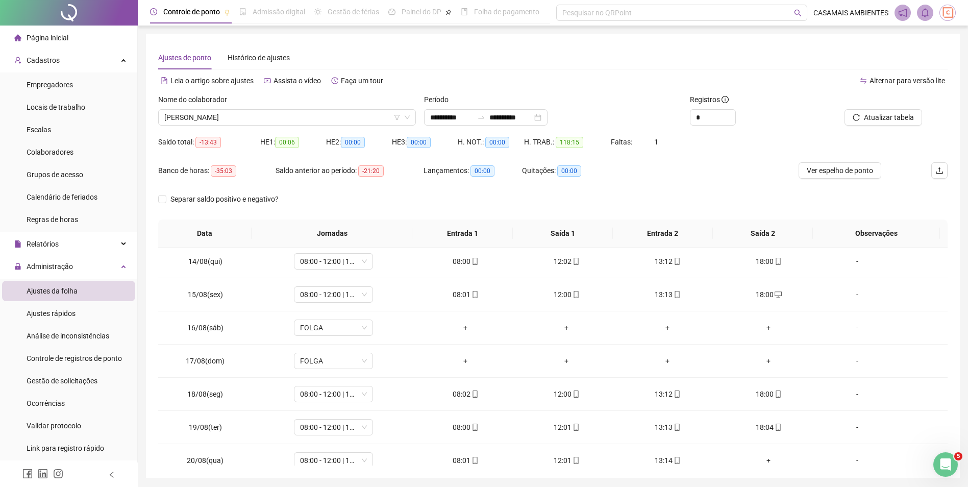
scroll to position [810, 0]
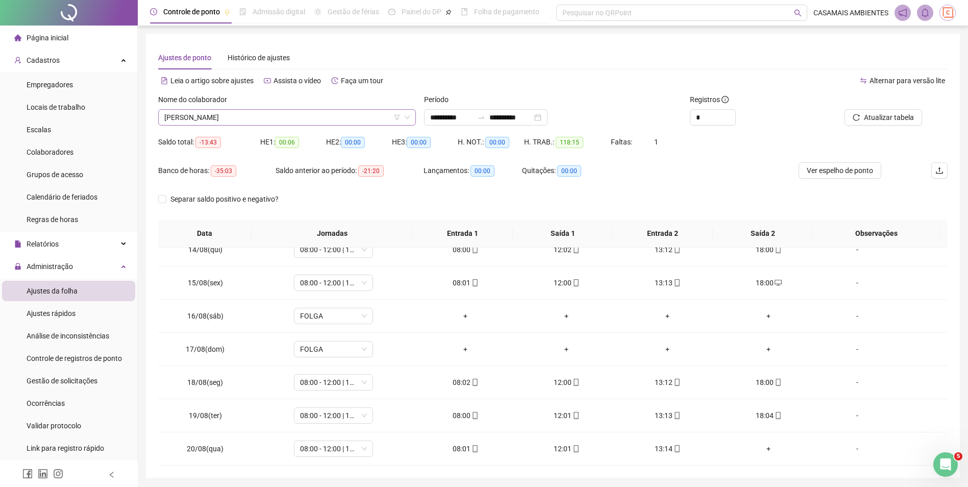
click at [299, 117] on span "[PERSON_NAME]" at bounding box center [286, 117] width 245 height 15
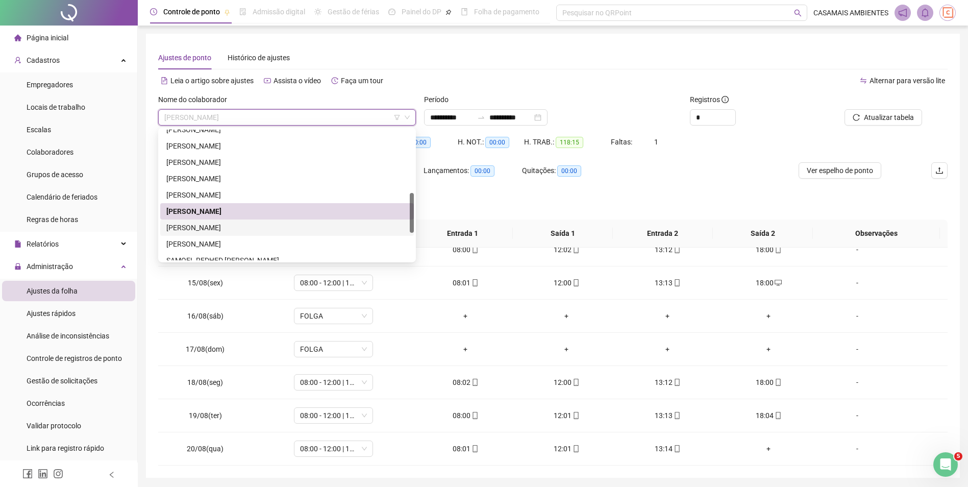
drag, startPoint x: 264, startPoint y: 229, endPoint x: 270, endPoint y: 226, distance: 7.1
click at [264, 228] on div "[PERSON_NAME]" at bounding box center [286, 227] width 241 height 11
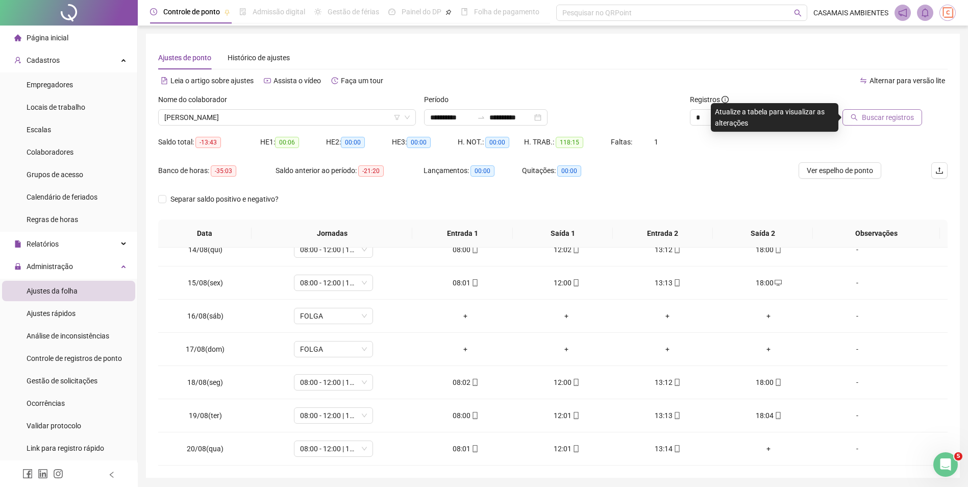
click at [886, 121] on span "Buscar registros" at bounding box center [888, 117] width 52 height 11
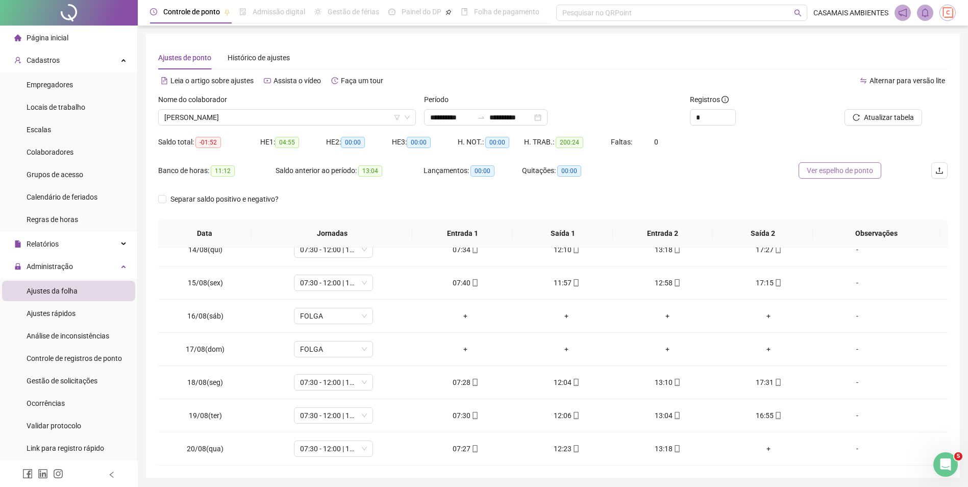
click at [834, 168] on span "Ver espelho de ponto" at bounding box center [840, 170] width 66 height 11
click at [286, 119] on span "[PERSON_NAME]" at bounding box center [286, 117] width 245 height 15
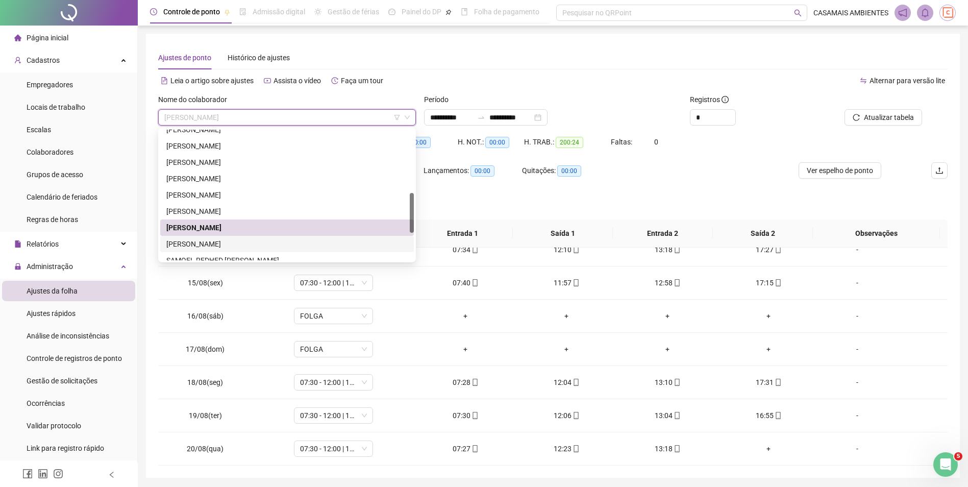
click at [280, 244] on div "[PERSON_NAME]" at bounding box center [286, 243] width 241 height 11
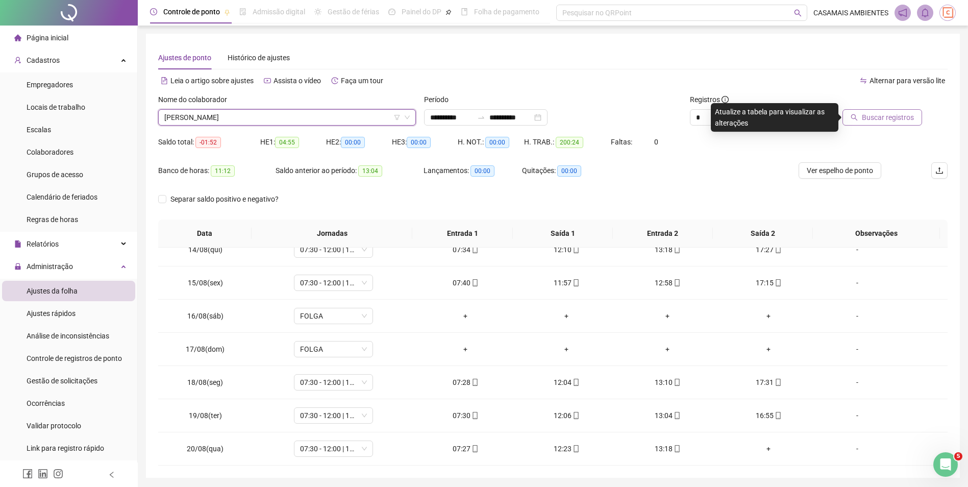
click at [890, 121] on span "Buscar registros" at bounding box center [888, 117] width 52 height 11
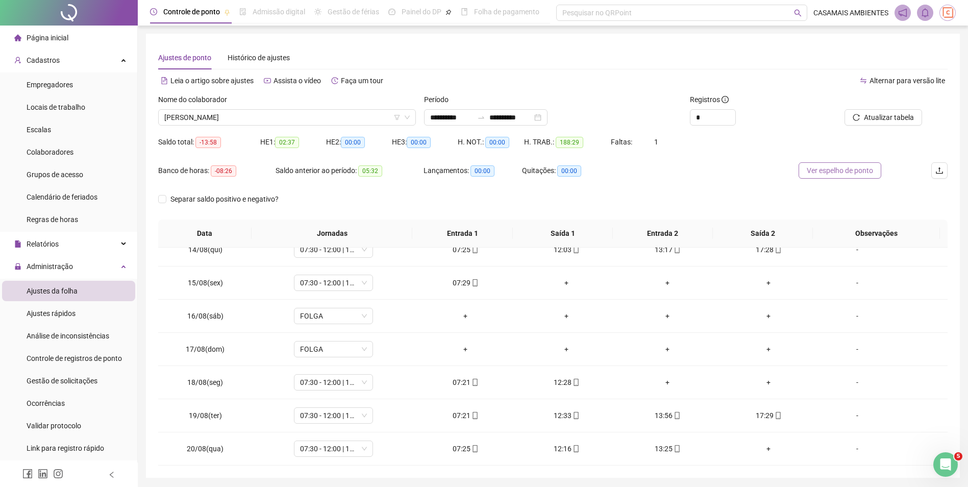
click at [817, 169] on span "Ver espelho de ponto" at bounding box center [840, 170] width 66 height 11
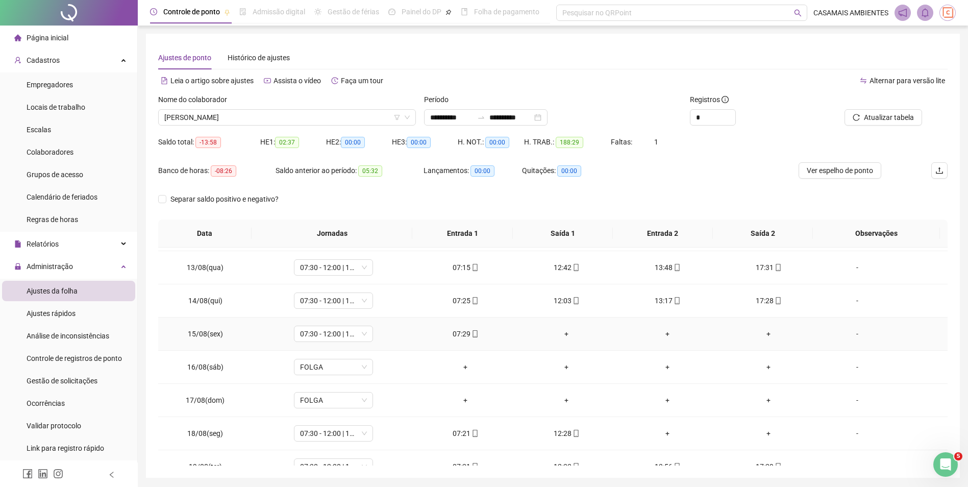
click at [563, 335] on div "+" at bounding box center [566, 333] width 85 height 11
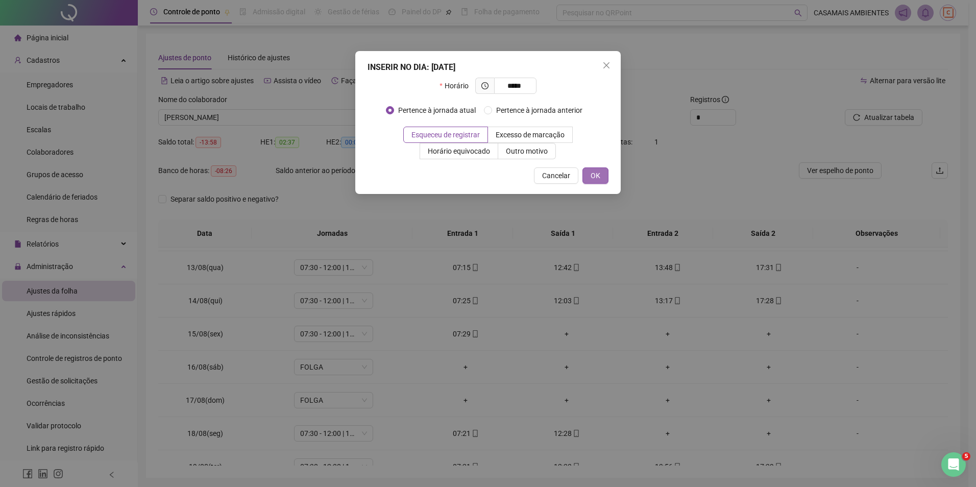
type input "*****"
click at [595, 175] on span "OK" at bounding box center [595, 175] width 10 height 11
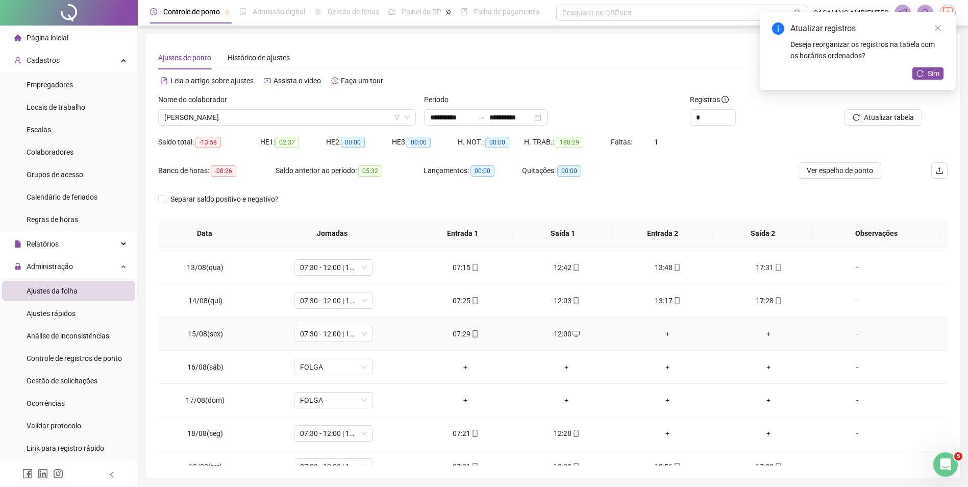
click at [664, 332] on div "+" at bounding box center [667, 333] width 85 height 11
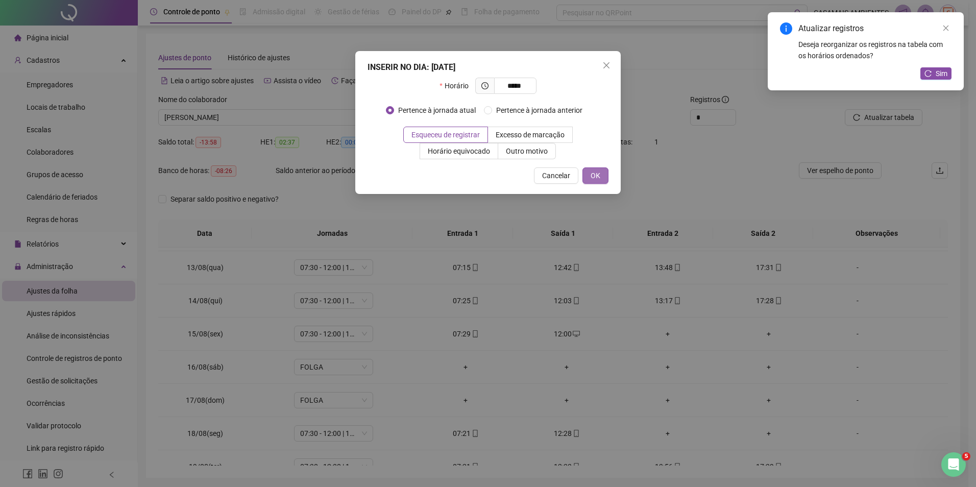
type input "*****"
click at [602, 178] on button "OK" at bounding box center [595, 175] width 26 height 16
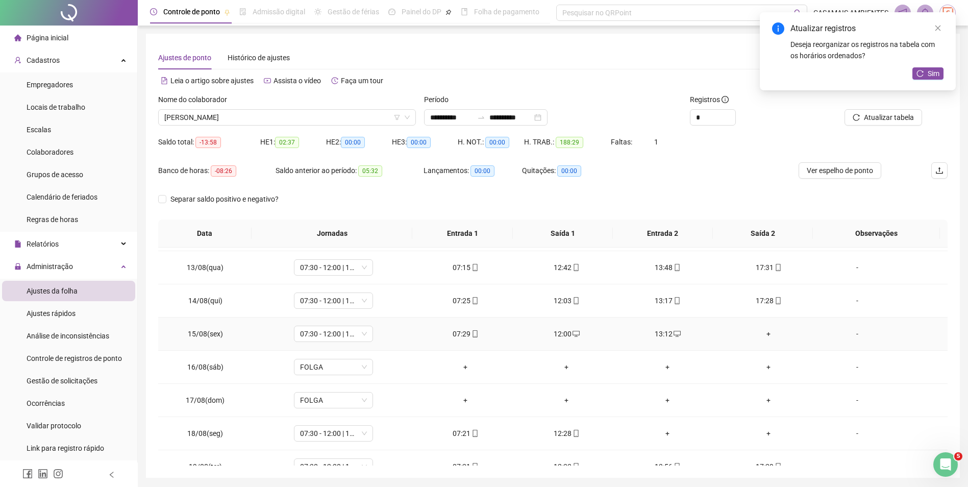
click at [760, 338] on div "+" at bounding box center [768, 333] width 85 height 11
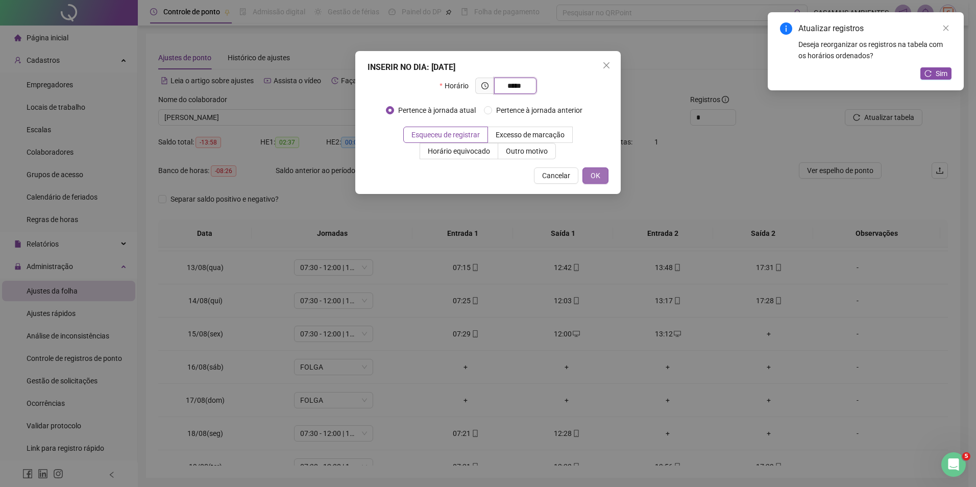
type input "*****"
click at [600, 179] on span "OK" at bounding box center [595, 175] width 10 height 11
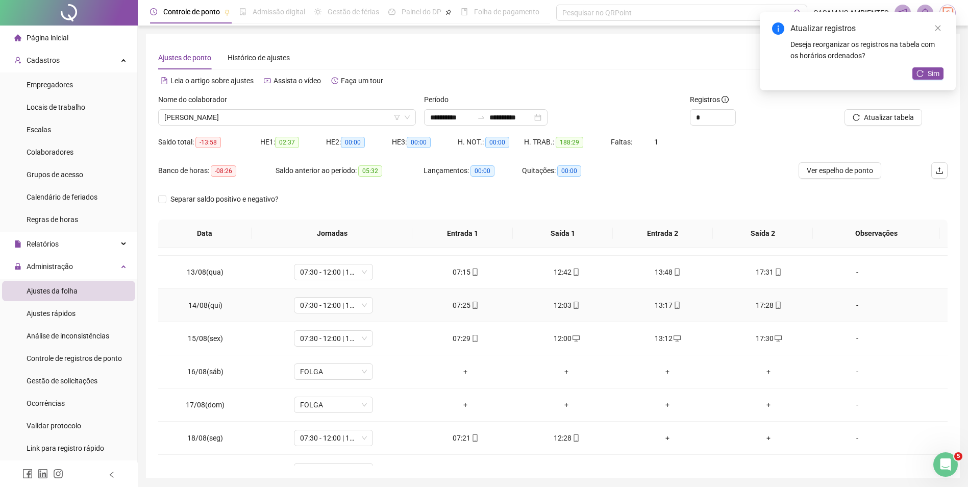
scroll to position [810, 0]
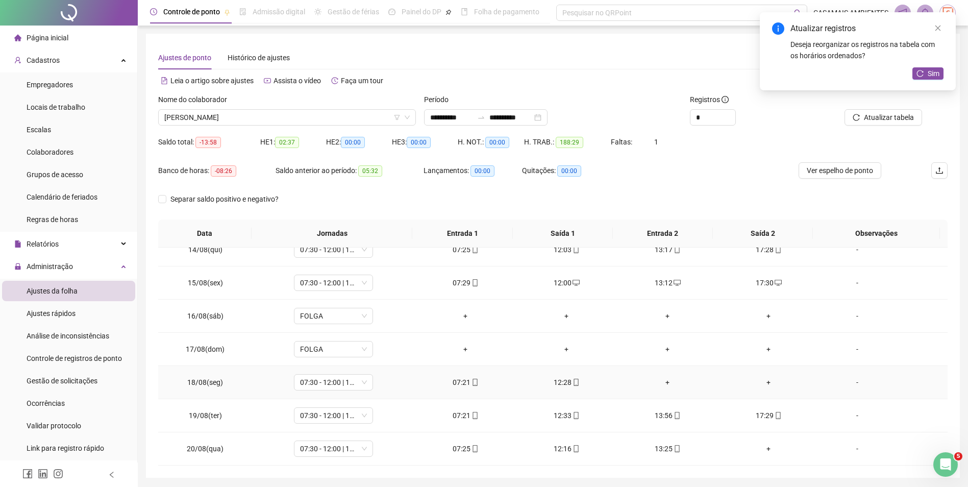
click at [665, 384] on div "+" at bounding box center [667, 382] width 85 height 11
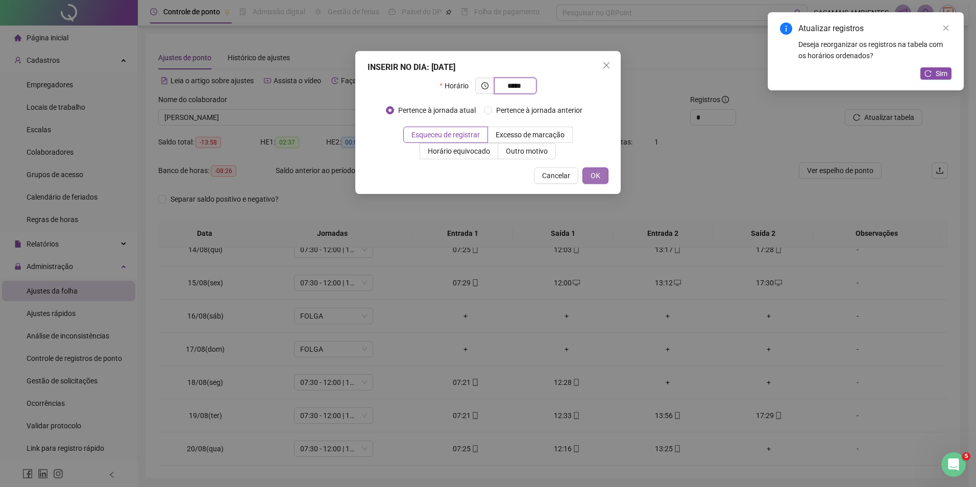
type input "*****"
click at [595, 175] on span "OK" at bounding box center [595, 175] width 10 height 11
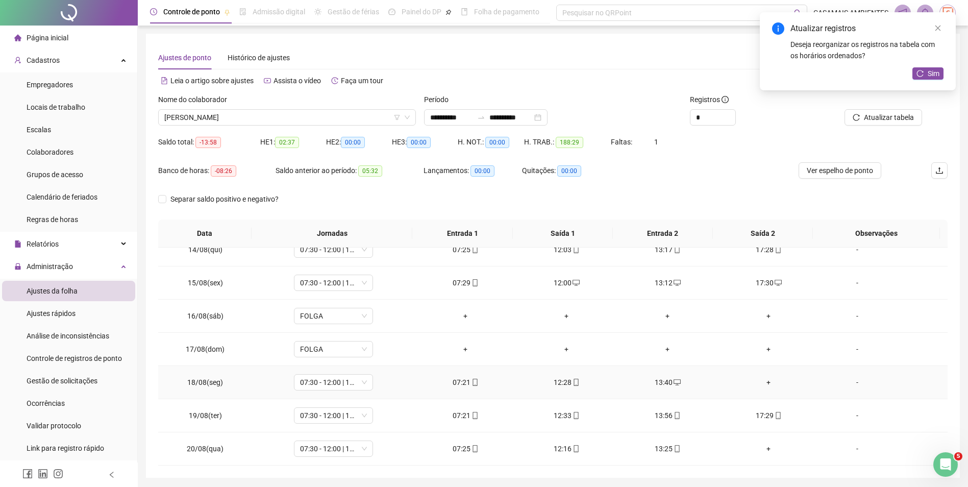
drag, startPoint x: 764, startPoint y: 384, endPoint x: 773, endPoint y: 380, distance: 9.4
click at [764, 383] on div "+" at bounding box center [768, 382] width 85 height 11
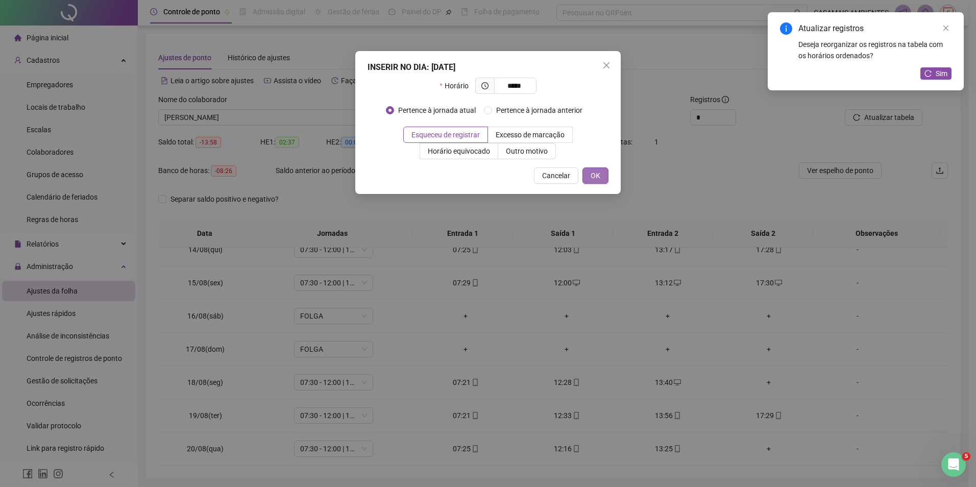
type input "*****"
click at [598, 180] on span "OK" at bounding box center [595, 175] width 10 height 11
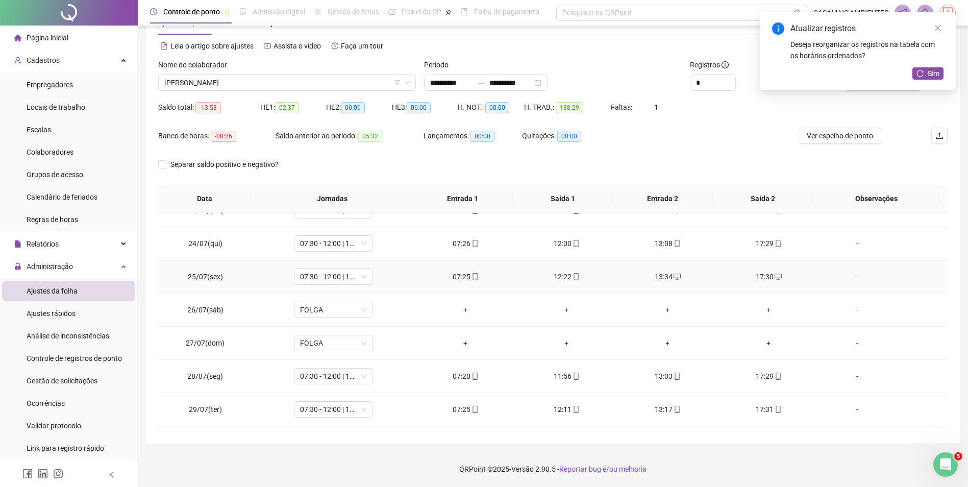
scroll to position [0, 0]
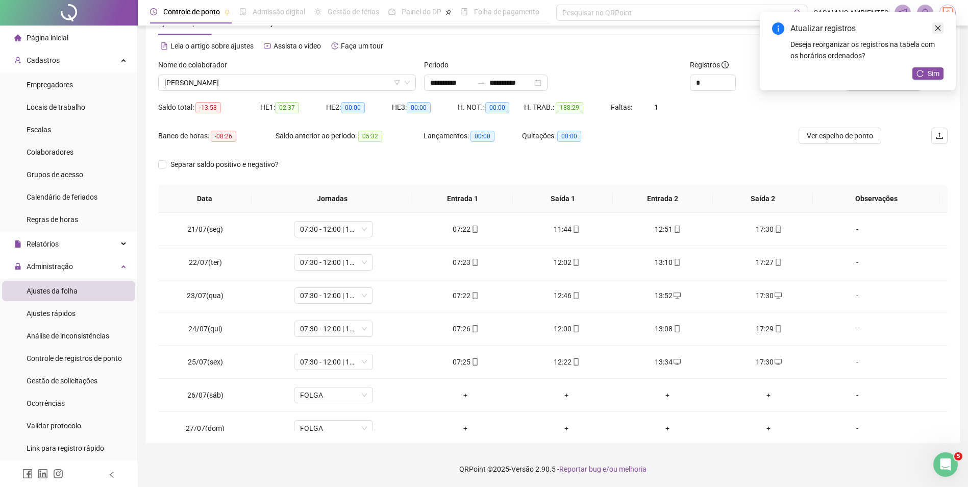
click at [938, 28] on icon "close" at bounding box center [937, 27] width 7 height 7
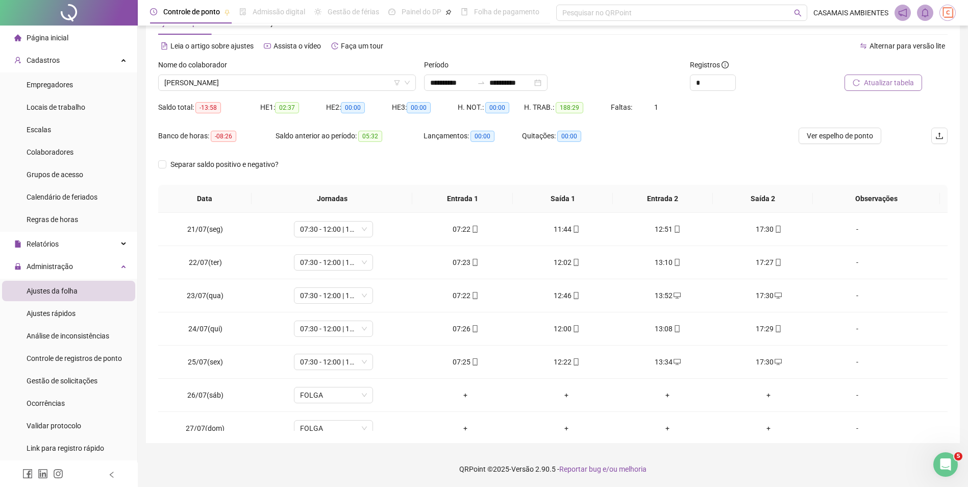
click at [904, 81] on span "Atualizar tabela" at bounding box center [889, 82] width 50 height 11
click at [810, 138] on span "Ver espelho de ponto" at bounding box center [840, 135] width 66 height 11
click at [284, 85] on span "[PERSON_NAME]" at bounding box center [286, 82] width 245 height 15
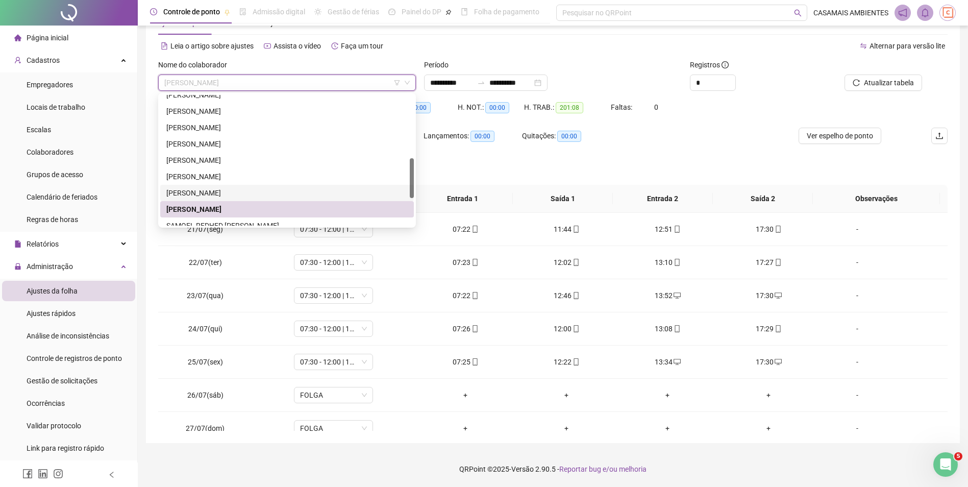
scroll to position [255, 0]
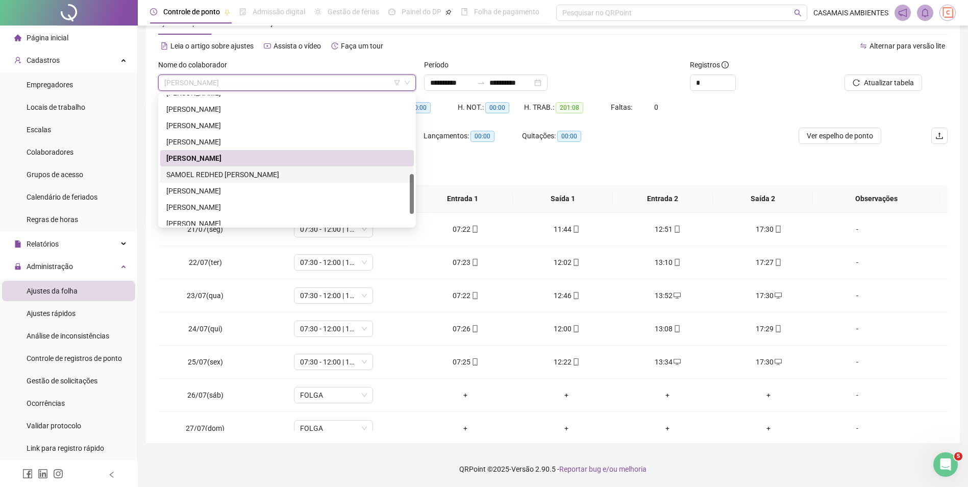
click at [274, 175] on div "SAMOEL REDHED [PERSON_NAME]" at bounding box center [286, 174] width 241 height 11
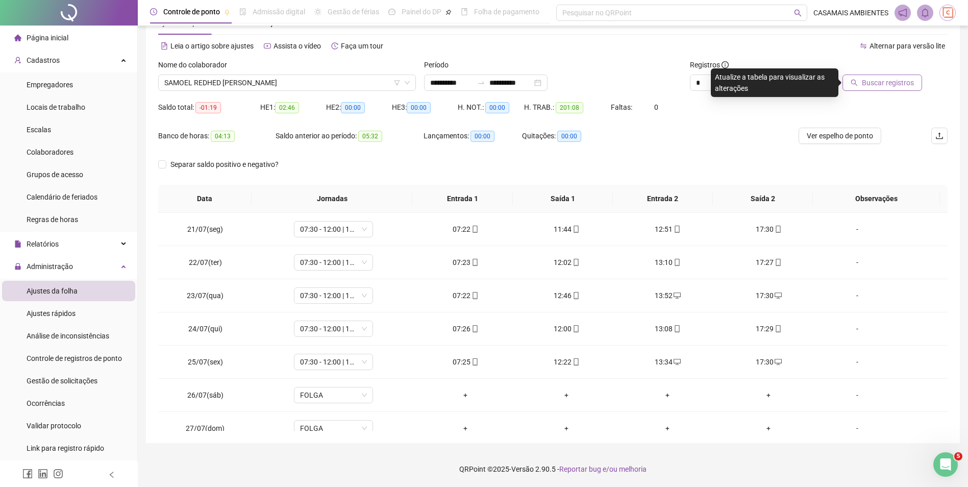
click at [892, 81] on span "Buscar registros" at bounding box center [888, 82] width 52 height 11
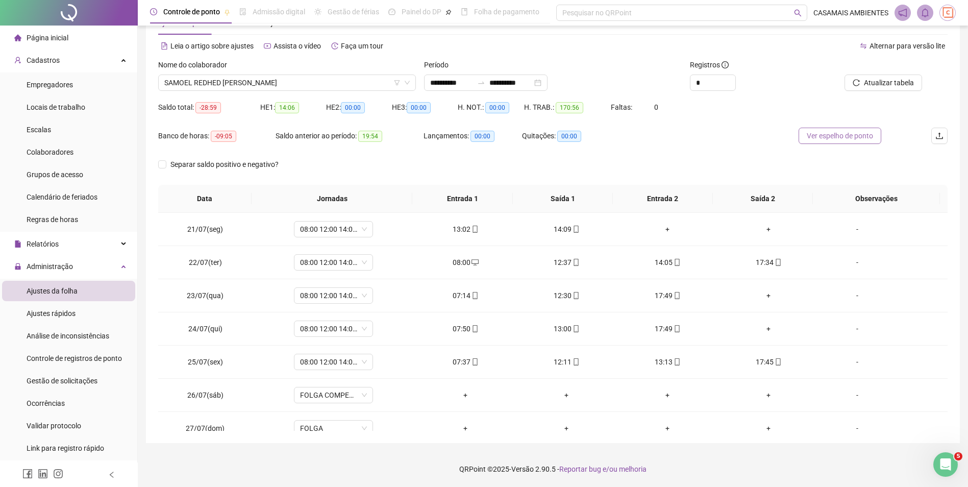
click at [859, 138] on span "Ver espelho de ponto" at bounding box center [840, 135] width 66 height 11
click at [299, 81] on span "SAMOEL REDHED [PERSON_NAME]" at bounding box center [286, 82] width 245 height 15
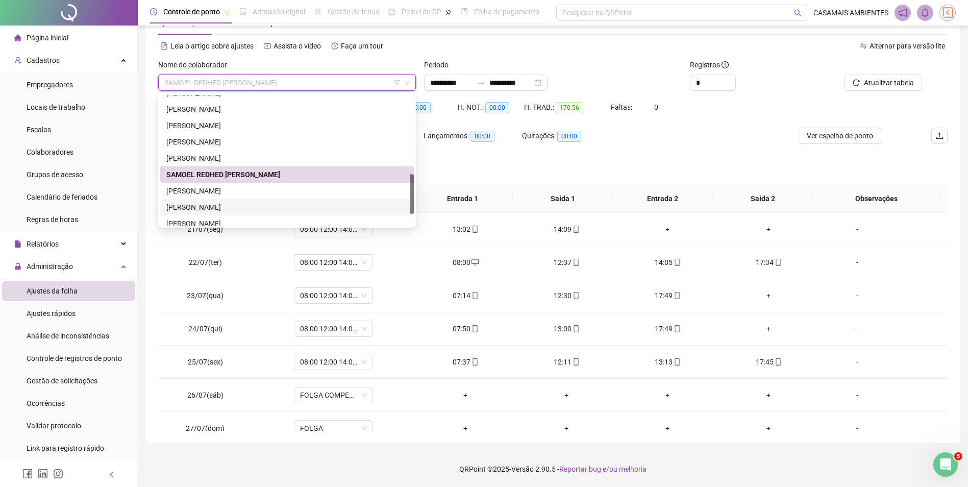
scroll to position [294, 0]
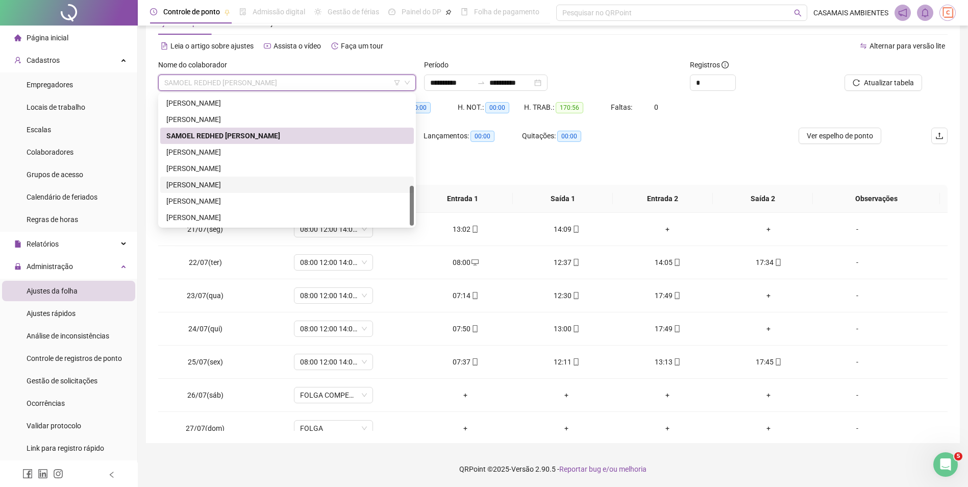
click at [247, 185] on div "[PERSON_NAME]" at bounding box center [286, 184] width 241 height 11
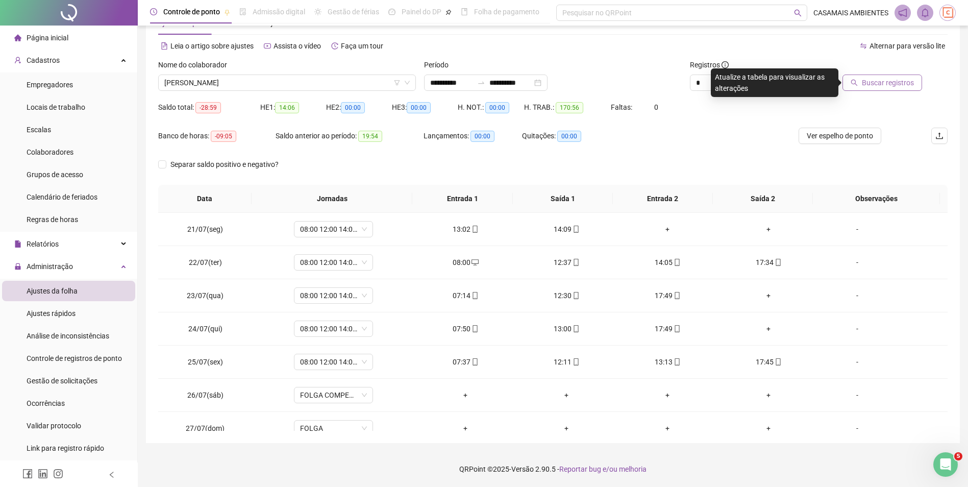
click at [902, 83] on span "Buscar registros" at bounding box center [888, 82] width 52 height 11
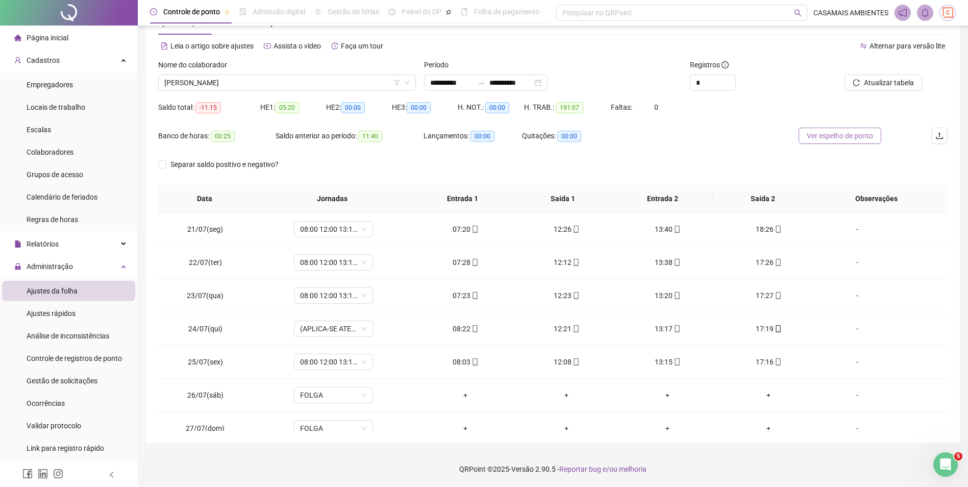
click at [848, 139] on span "Ver espelho de ponto" at bounding box center [840, 135] width 66 height 11
click at [294, 86] on span "[PERSON_NAME]" at bounding box center [286, 82] width 245 height 15
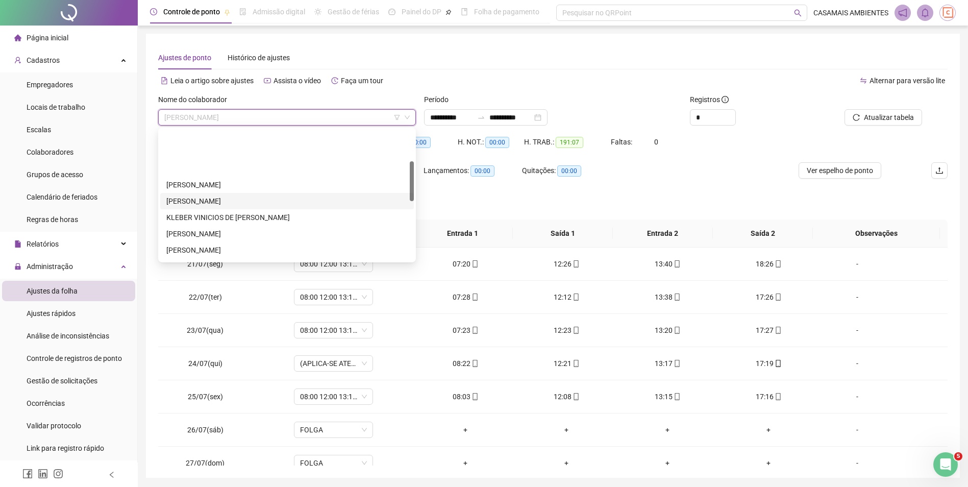
scroll to position [102, 0]
click at [278, 198] on div "[PERSON_NAME]" at bounding box center [286, 198] width 241 height 11
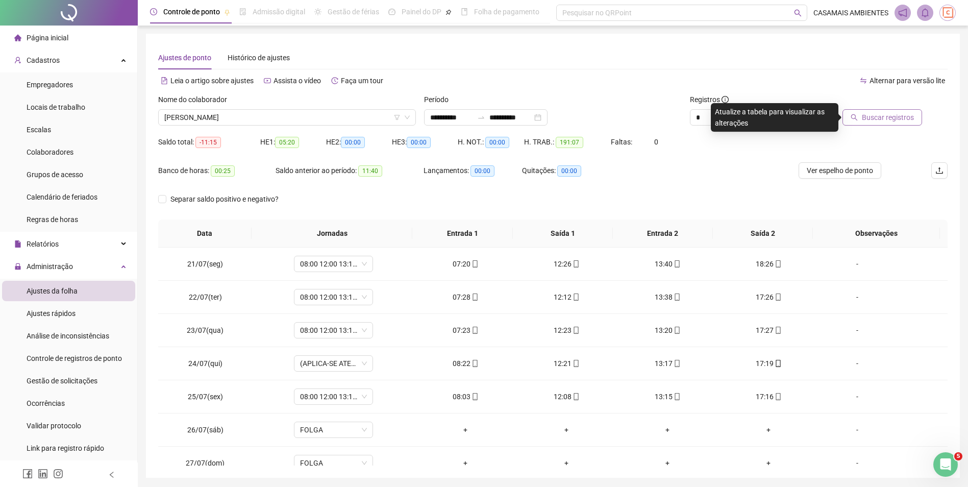
click at [870, 117] on span "Buscar registros" at bounding box center [888, 117] width 52 height 11
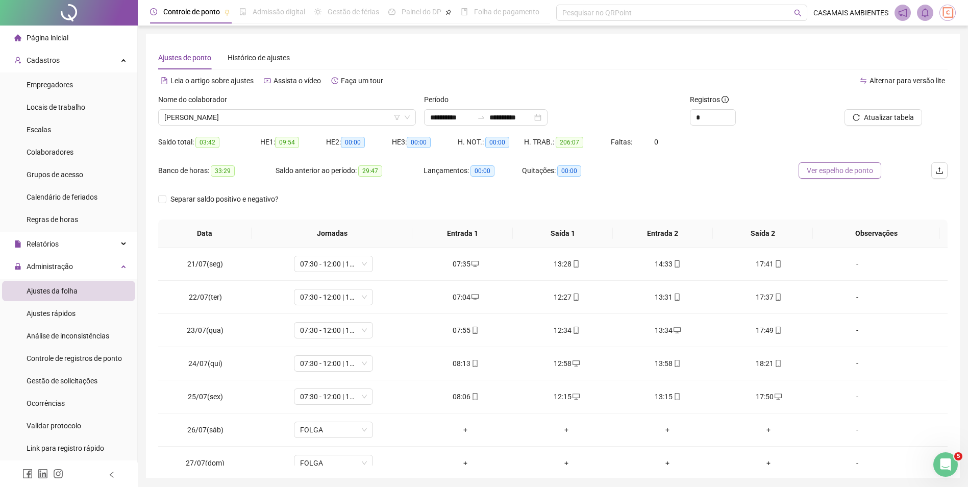
click at [859, 171] on span "Ver espelho de ponto" at bounding box center [840, 170] width 66 height 11
